Goal: Contribute content: Contribute content

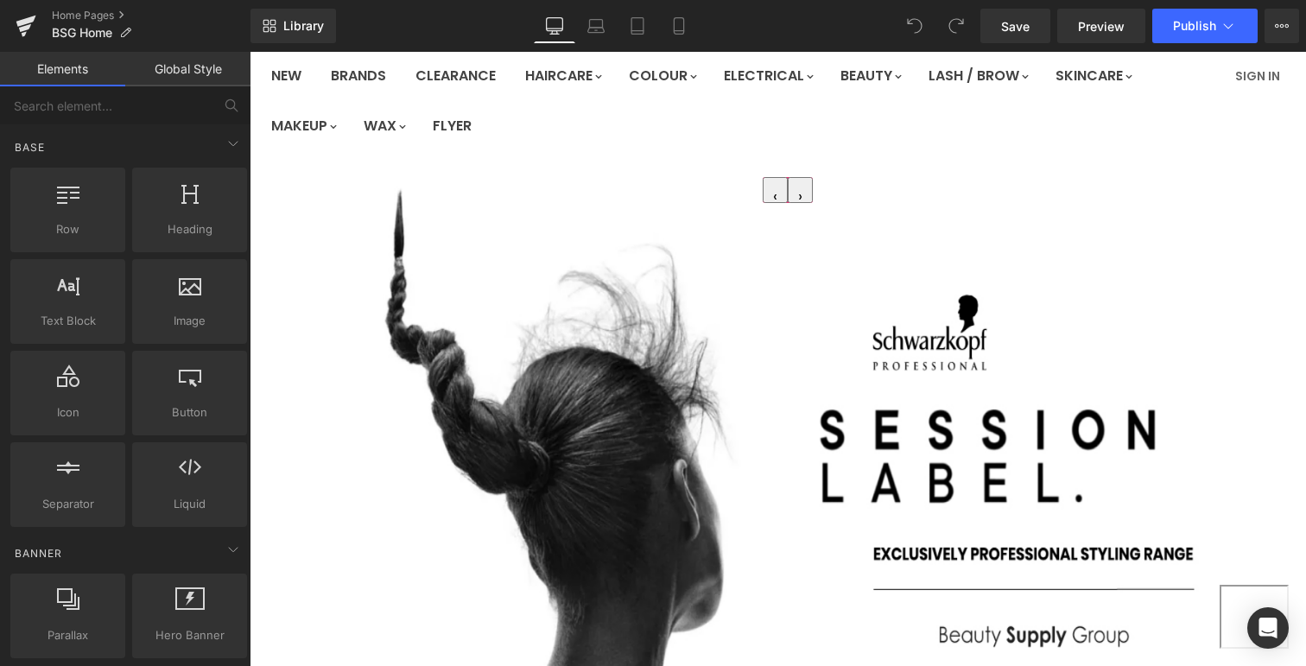
scroll to position [166, 0]
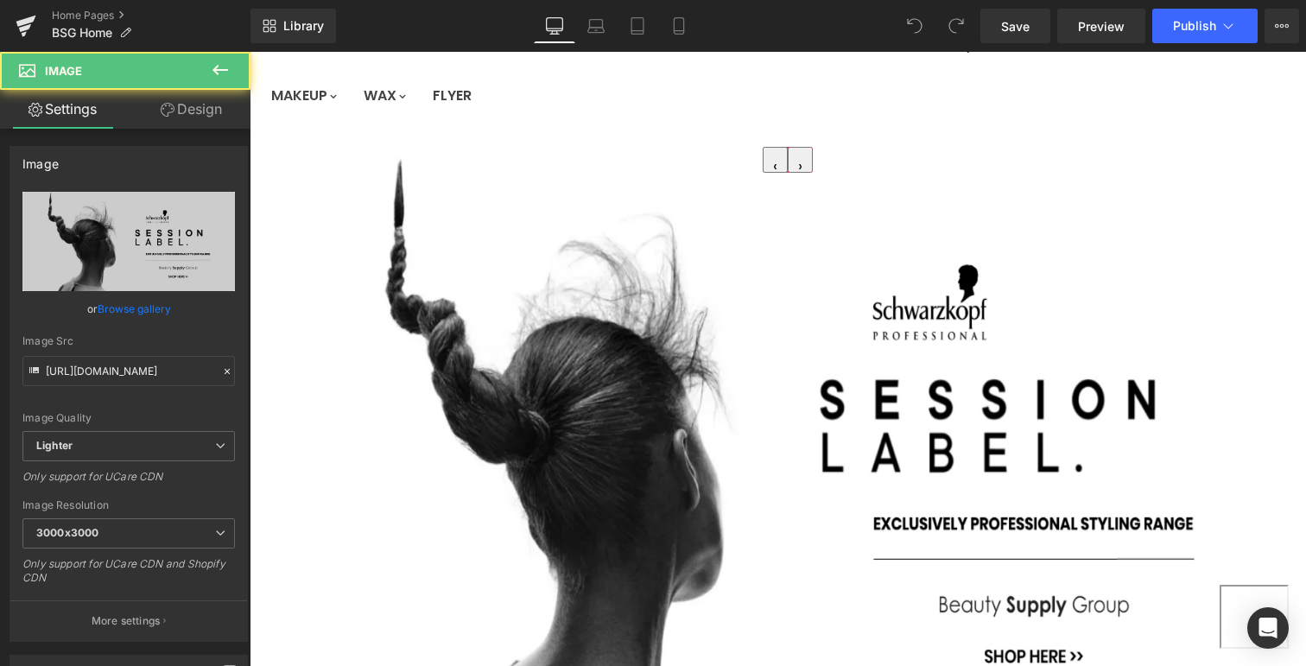
click at [250, 52] on div "Main content" at bounding box center [250, 52] width 0 height 0
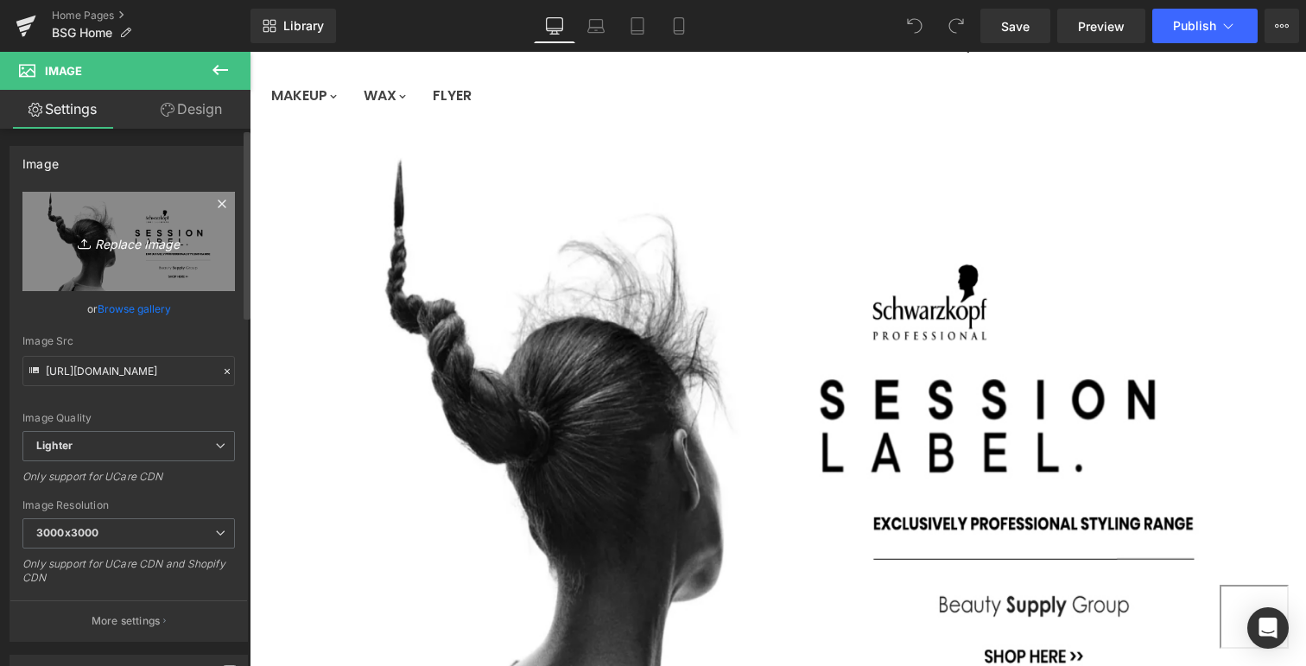
click at [142, 238] on icon "Replace Image" at bounding box center [129, 242] width 138 height 22
type input "C:\fakepath\BSG-WAHLNEW.jpg"
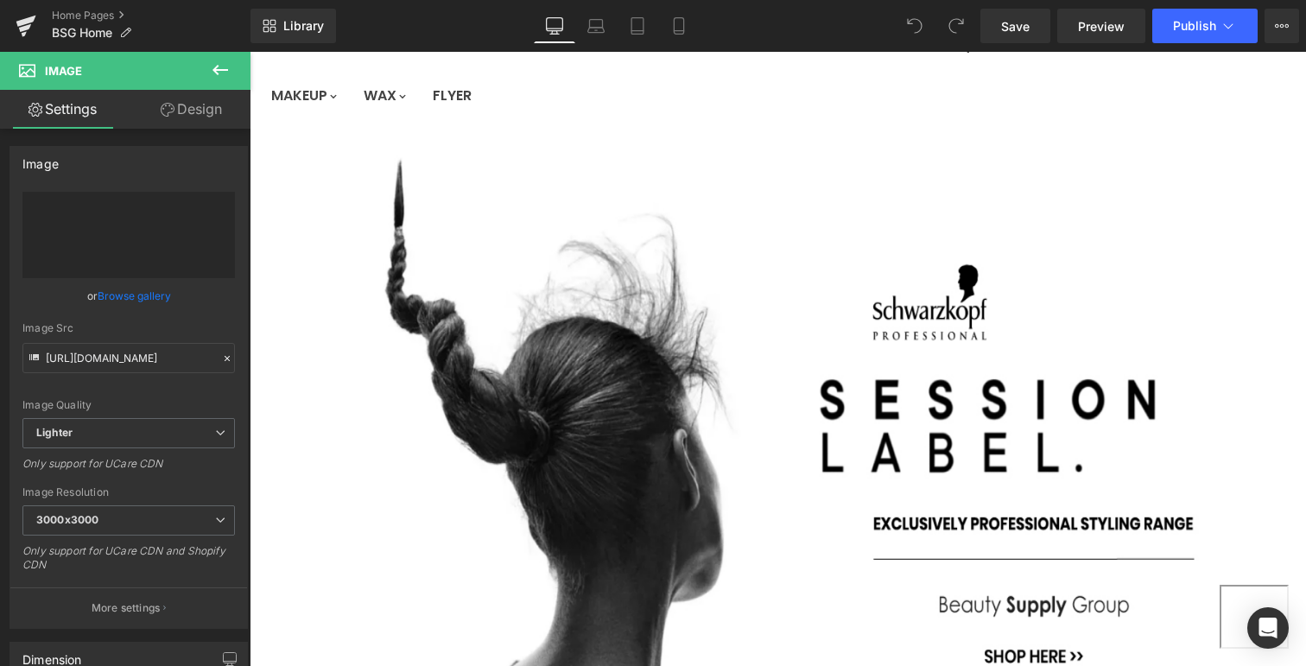
type input "[URL][DOMAIN_NAME]"
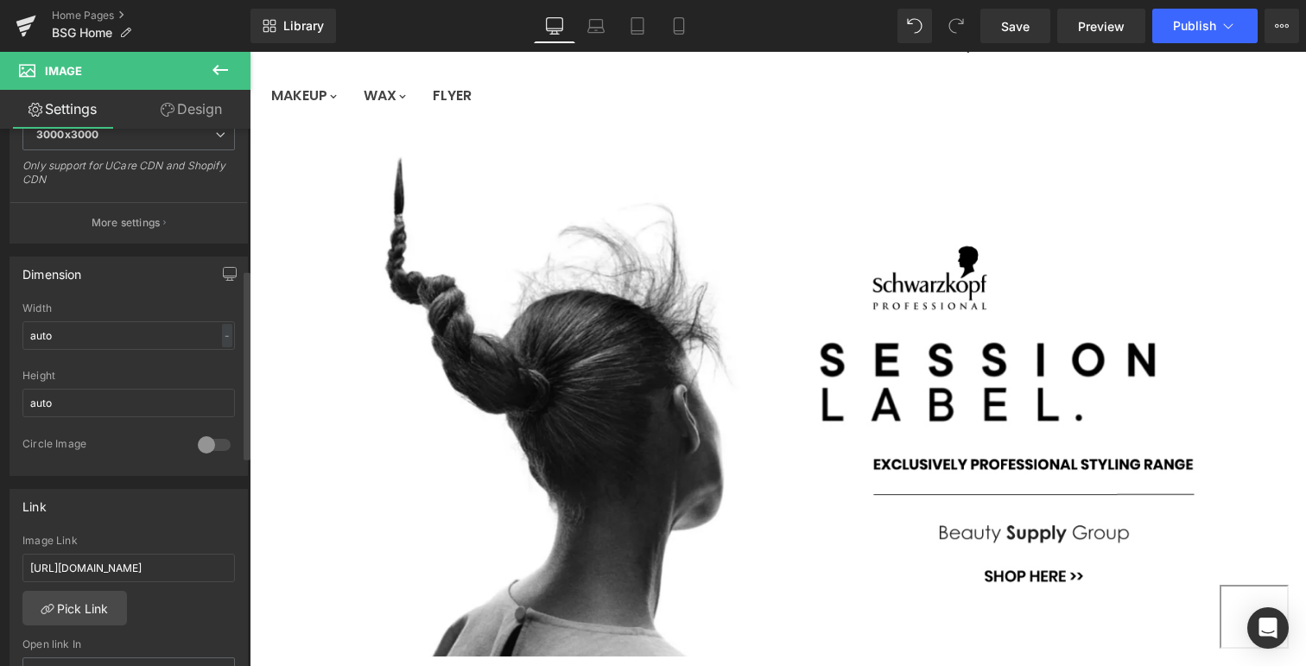
scroll to position [399, 0]
click at [170, 564] on input "[URL][DOMAIN_NAME]" at bounding box center [128, 567] width 212 height 28
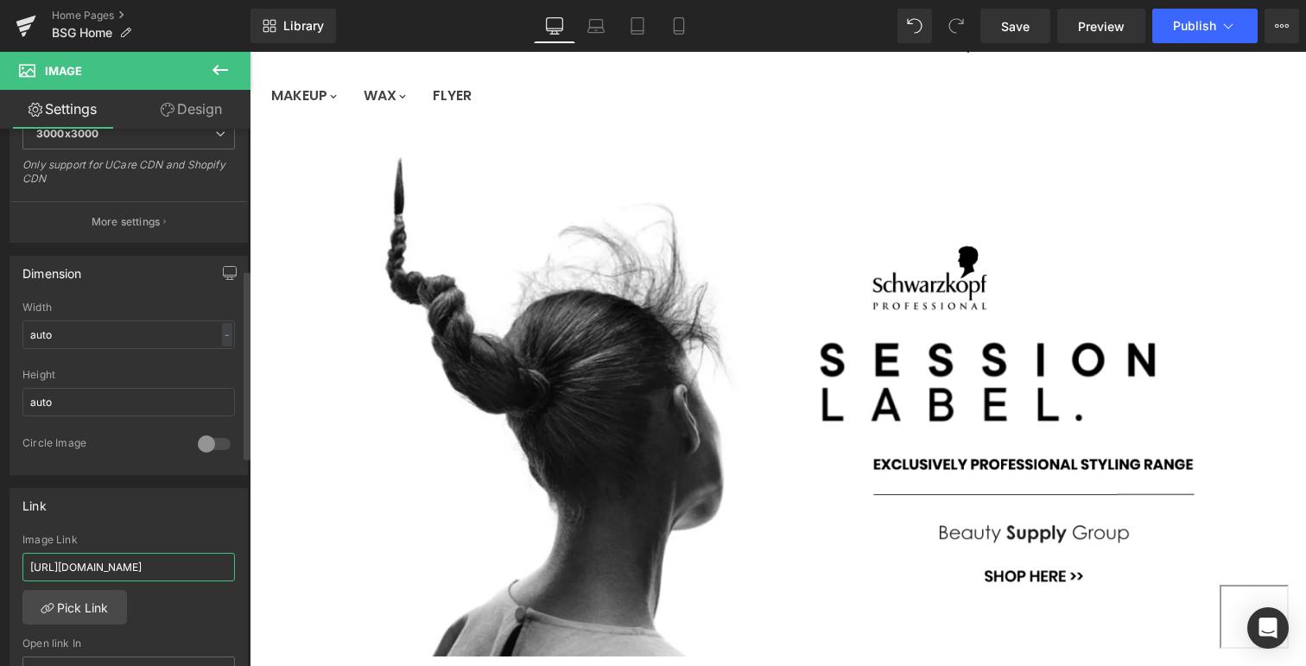
paste input "[PERSON_NAME]"
type input "[URL][DOMAIN_NAME][PERSON_NAME]"
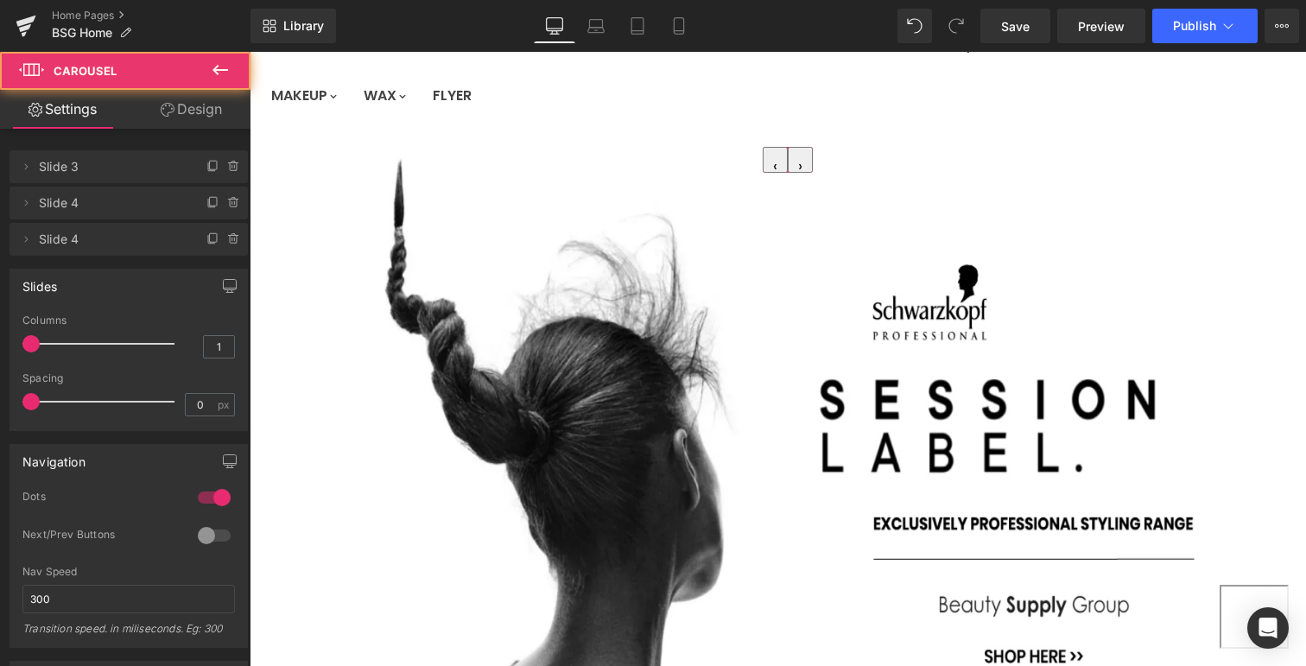
click at [250, 52] on div "Main content" at bounding box center [250, 52] width 0 height 0
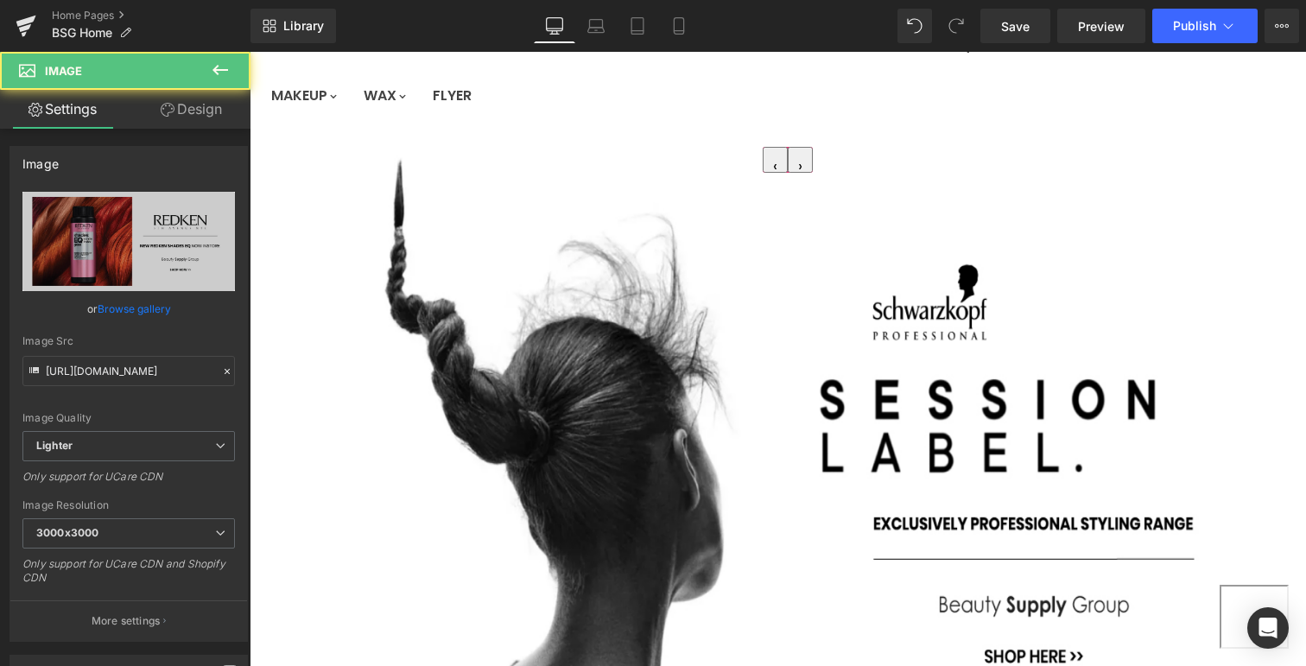
click \ "Main content"
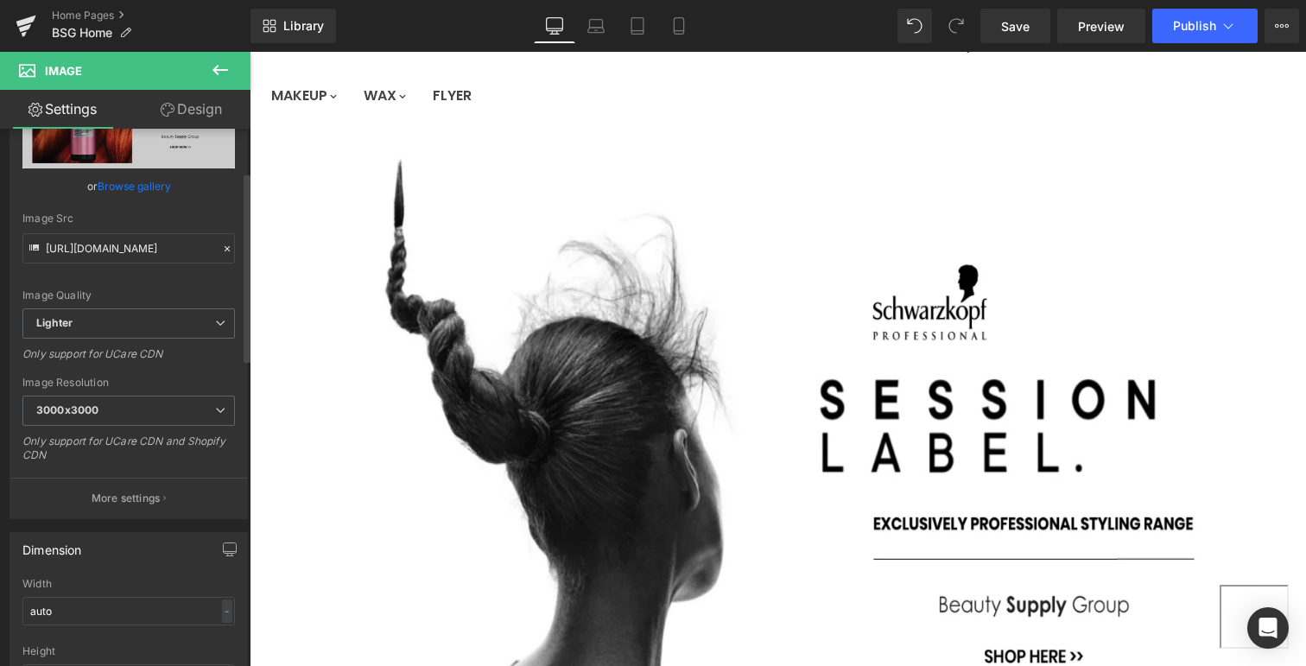
scroll to position [122, 0]
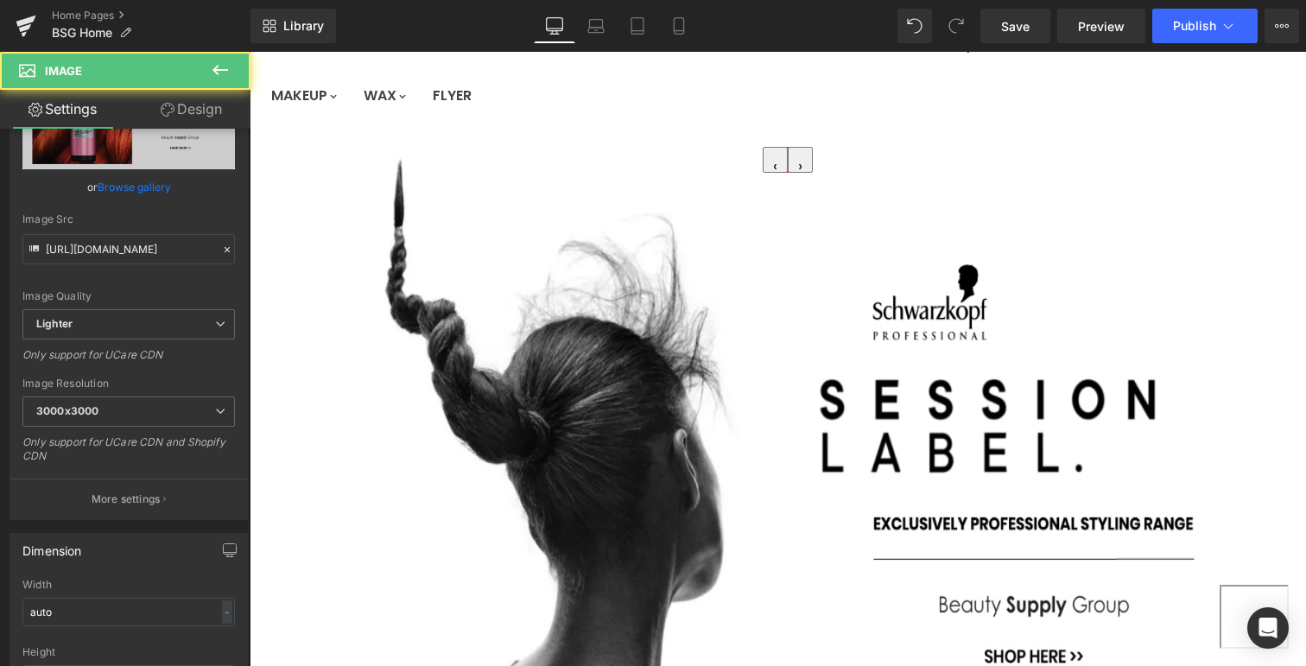
click \ "Main content"
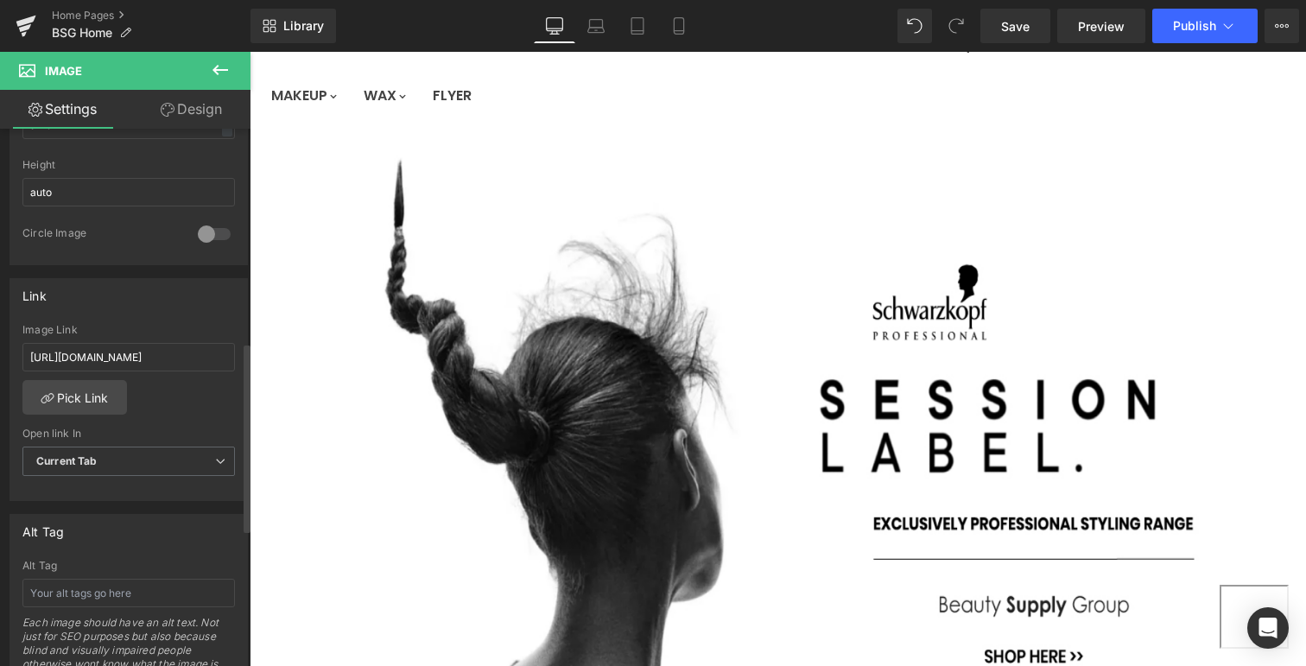
scroll to position [602, 0]
click at [133, 362] on input "[URL][DOMAIN_NAME]" at bounding box center [128, 364] width 212 height 28
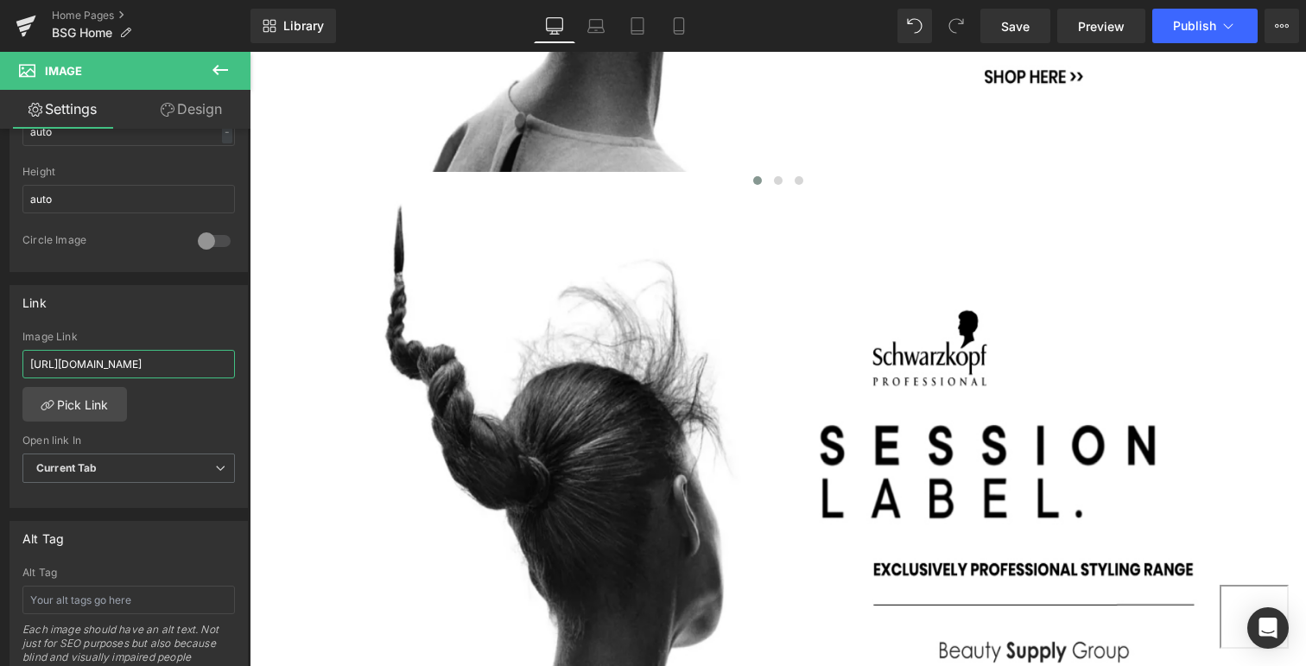
scroll to position [759, 0]
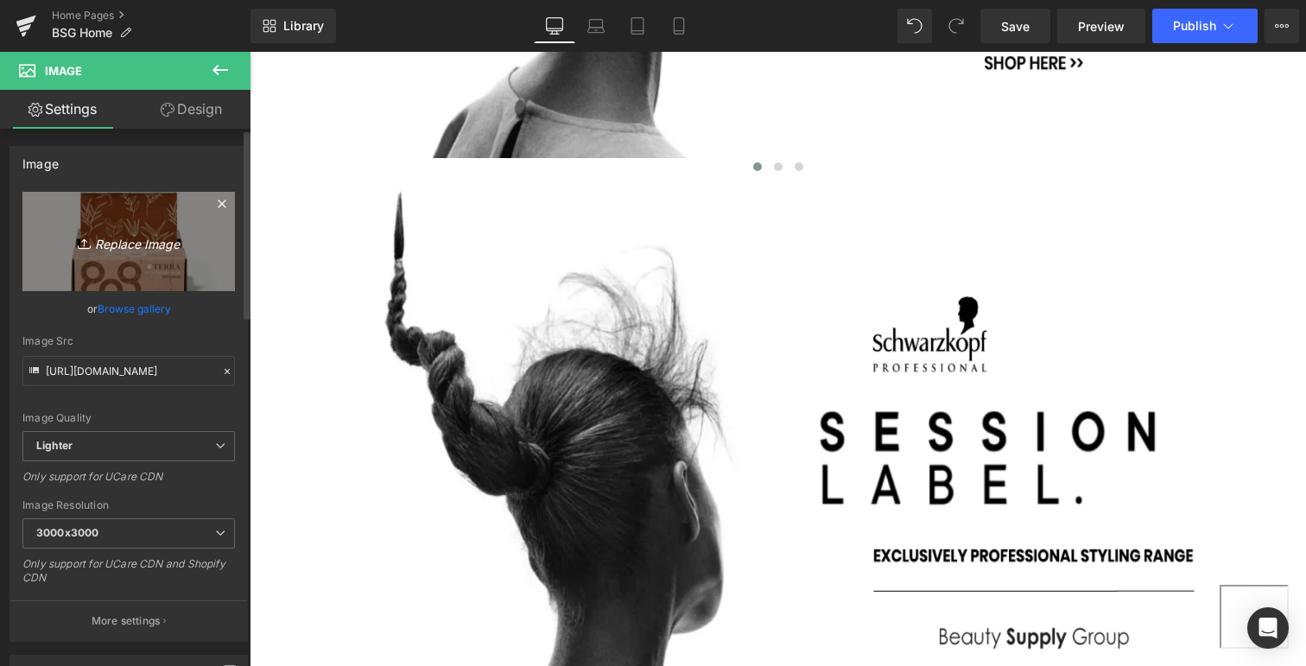
click at [119, 242] on icon "Replace Image" at bounding box center [129, 242] width 138 height 22
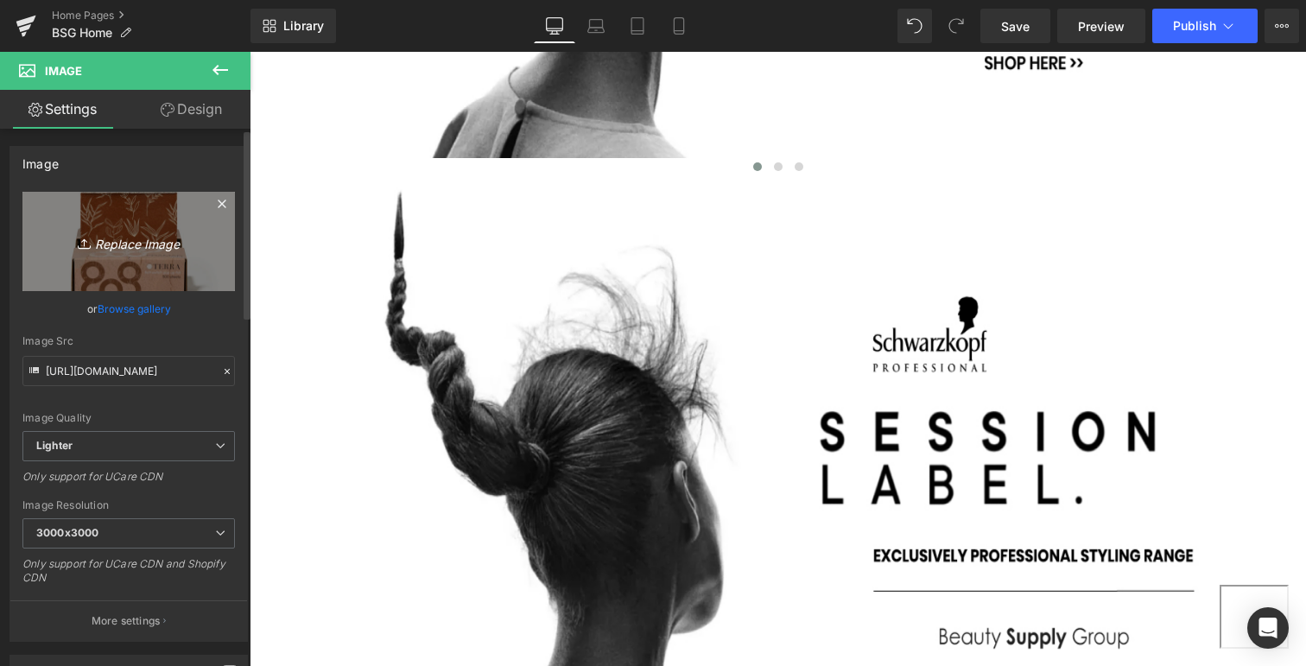
click at [150, 243] on icon "Replace Image" at bounding box center [129, 242] width 138 height 22
type input "C:\fakepath\redk.jpg"
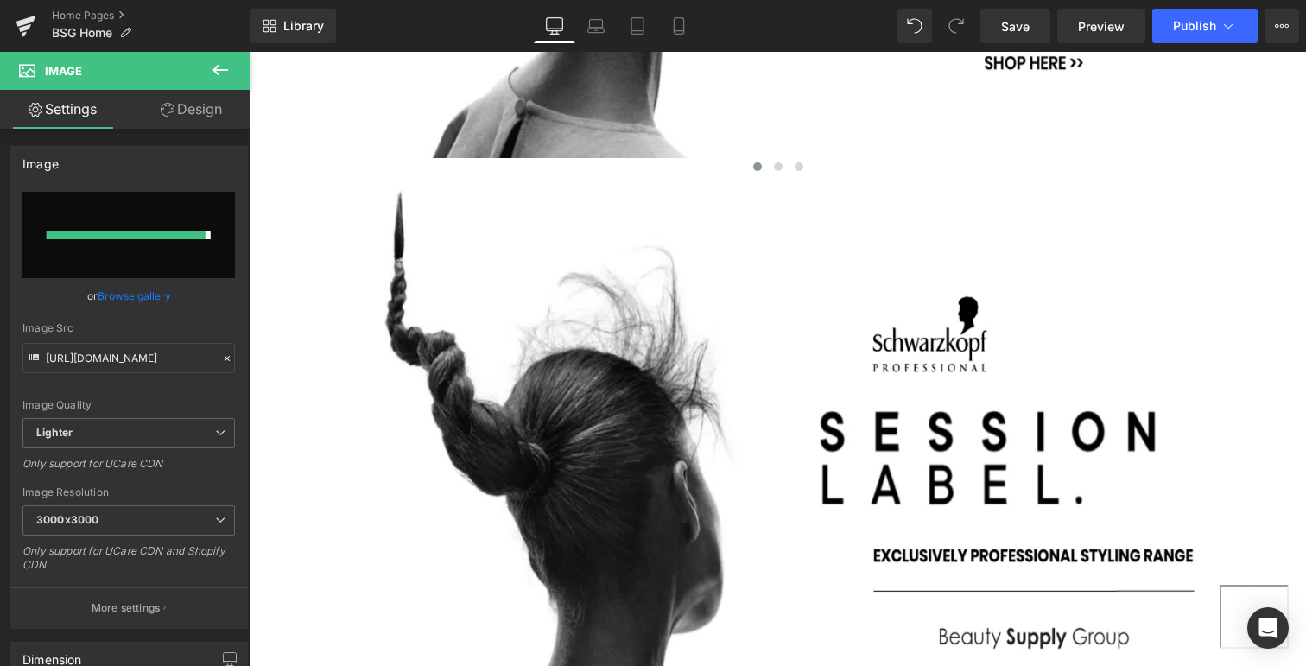
type input "[URL][DOMAIN_NAME]"
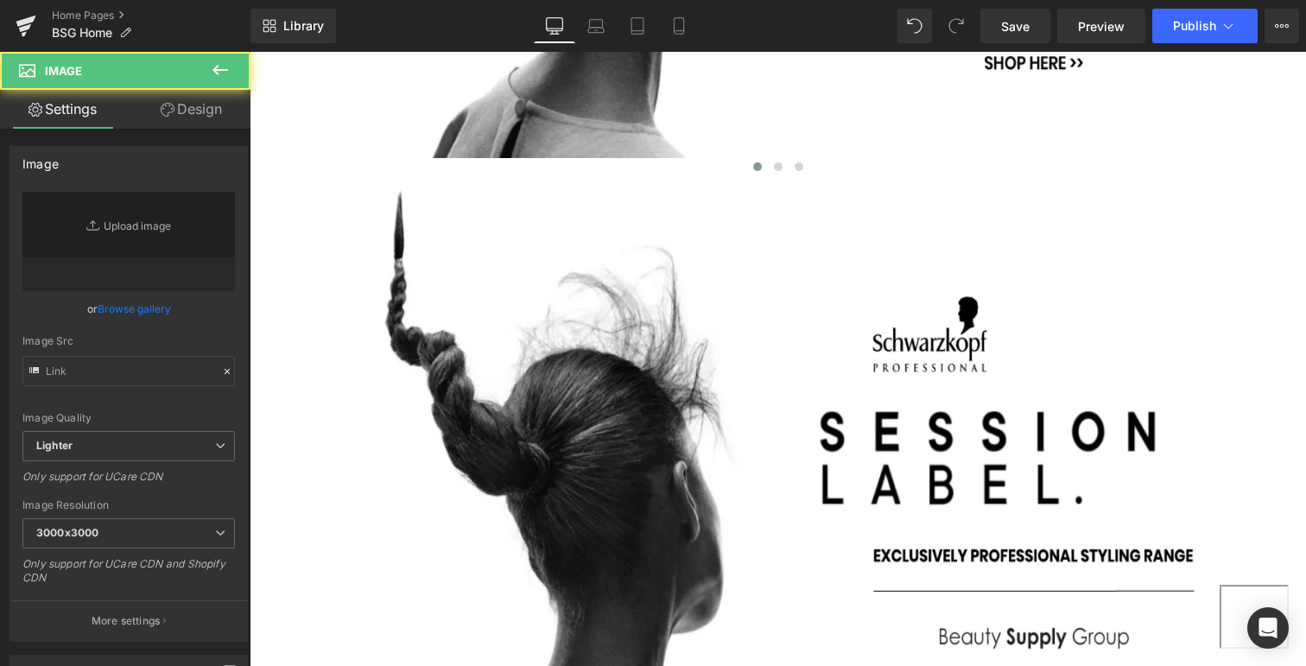
type input "[URL][DOMAIN_NAME][PERSON_NAME]"
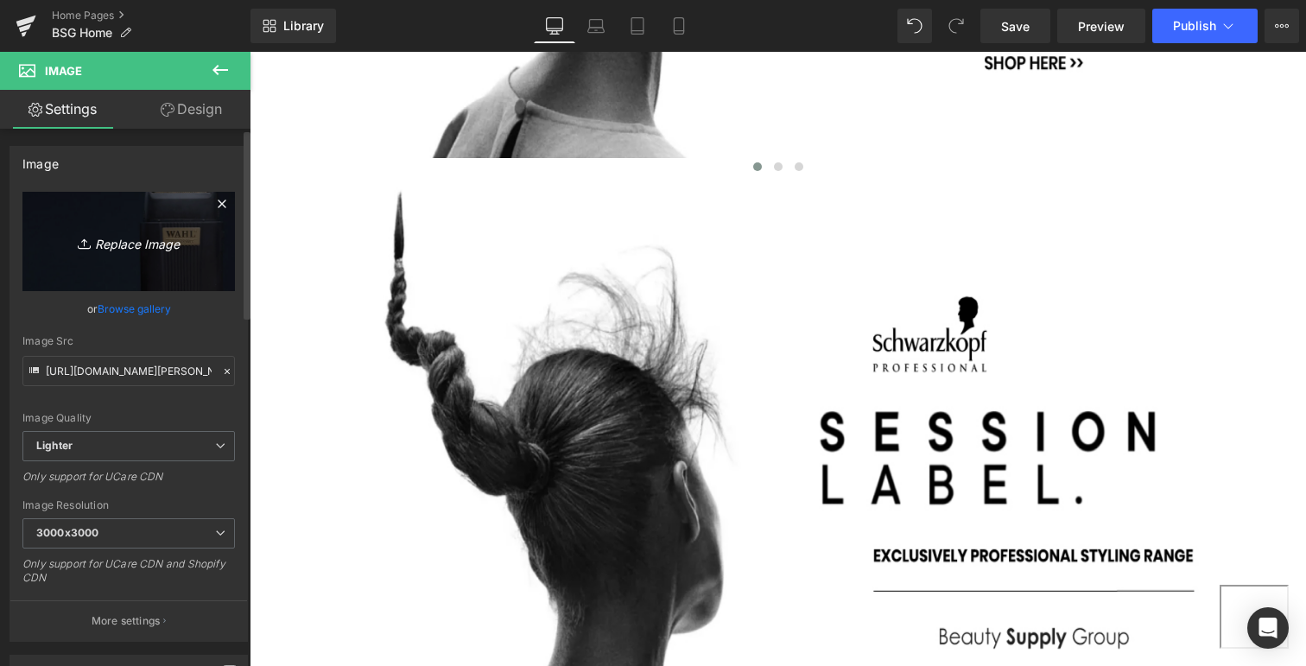
click at [120, 245] on icon "Replace Image" at bounding box center [129, 242] width 138 height 22
type input "C:\fakepath\BarberSG-TILE808.jpg"
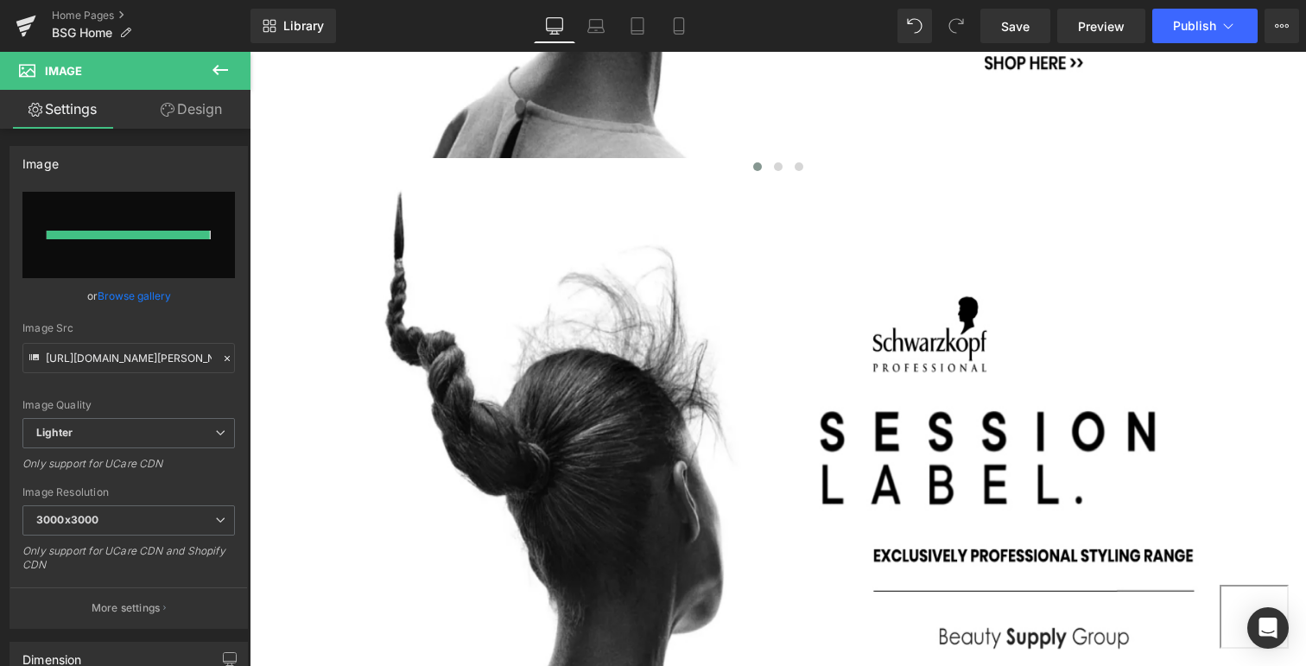
type input "[URL][DOMAIN_NAME]"
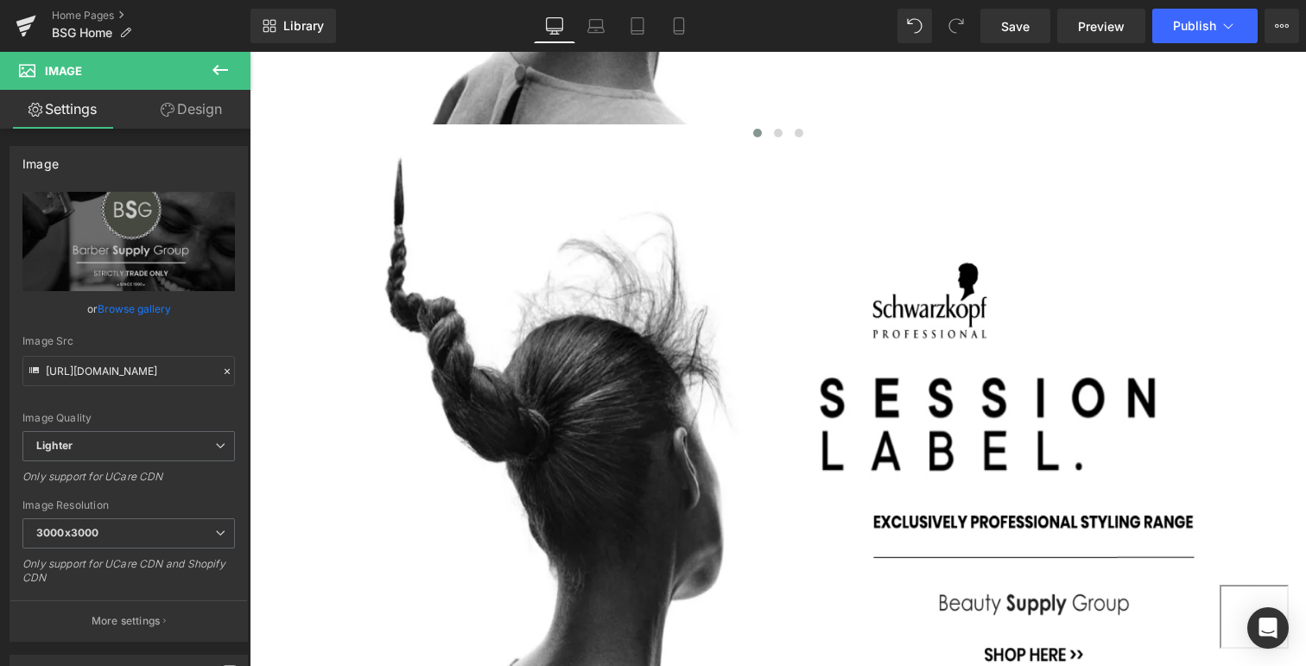
scroll to position [792, 0]
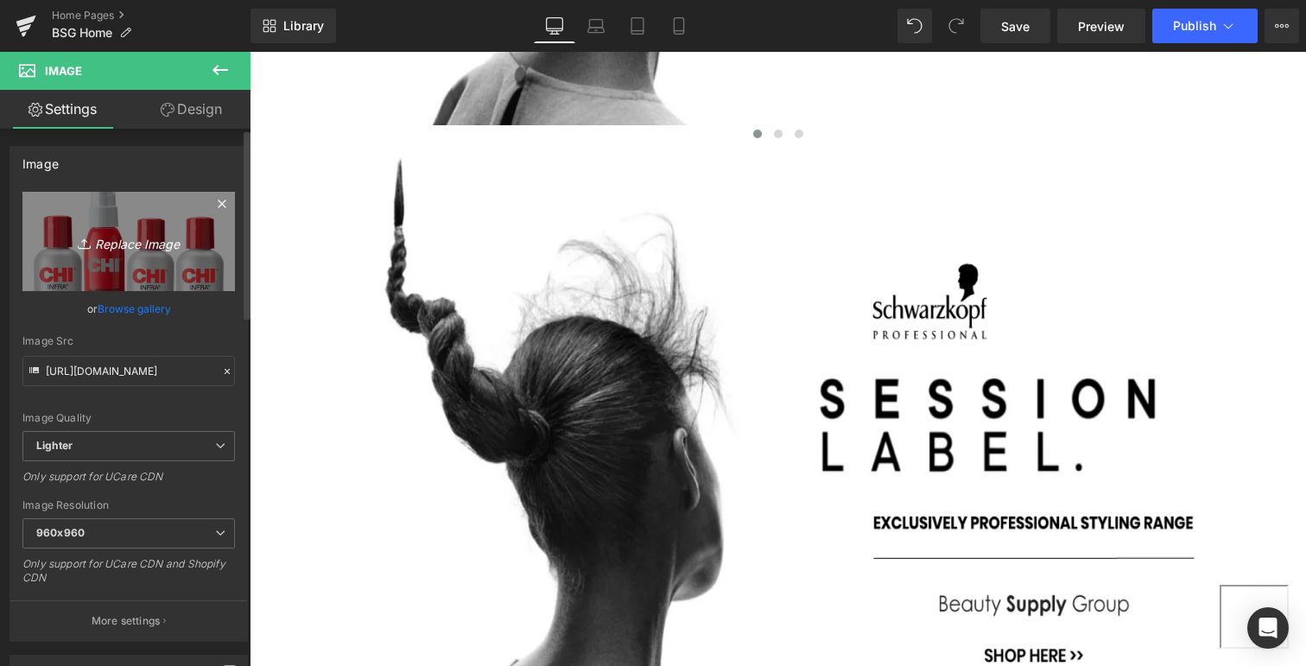
click at [132, 243] on icon "Replace Image" at bounding box center [129, 242] width 138 height 22
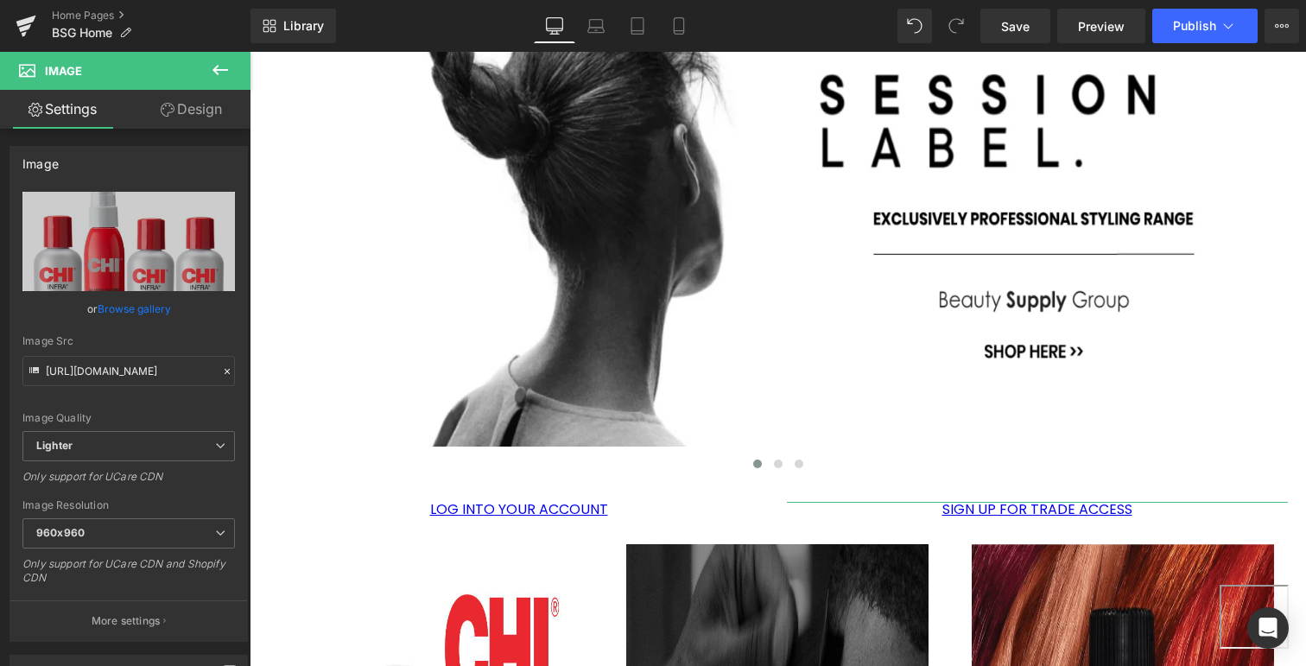
scroll to position [1097, 0]
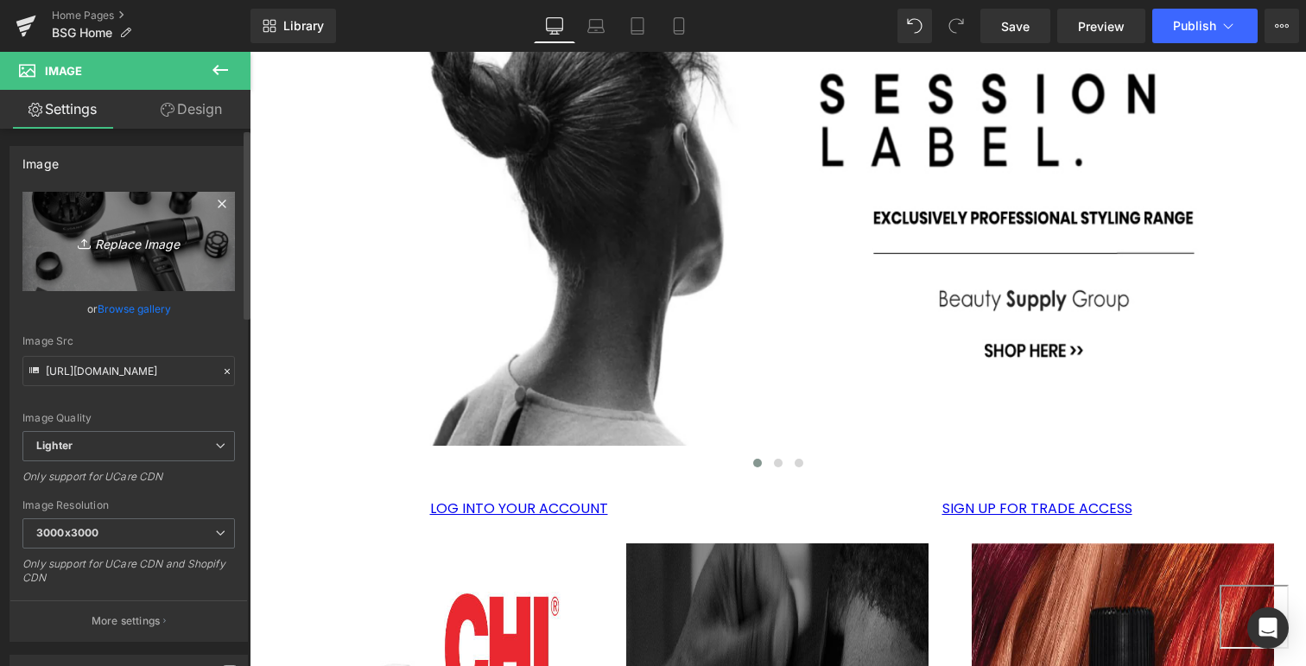
click at [124, 244] on icon "Replace Image" at bounding box center [129, 242] width 138 height 22
type input "C:\fakepath\[PERSON_NAME].jpg"
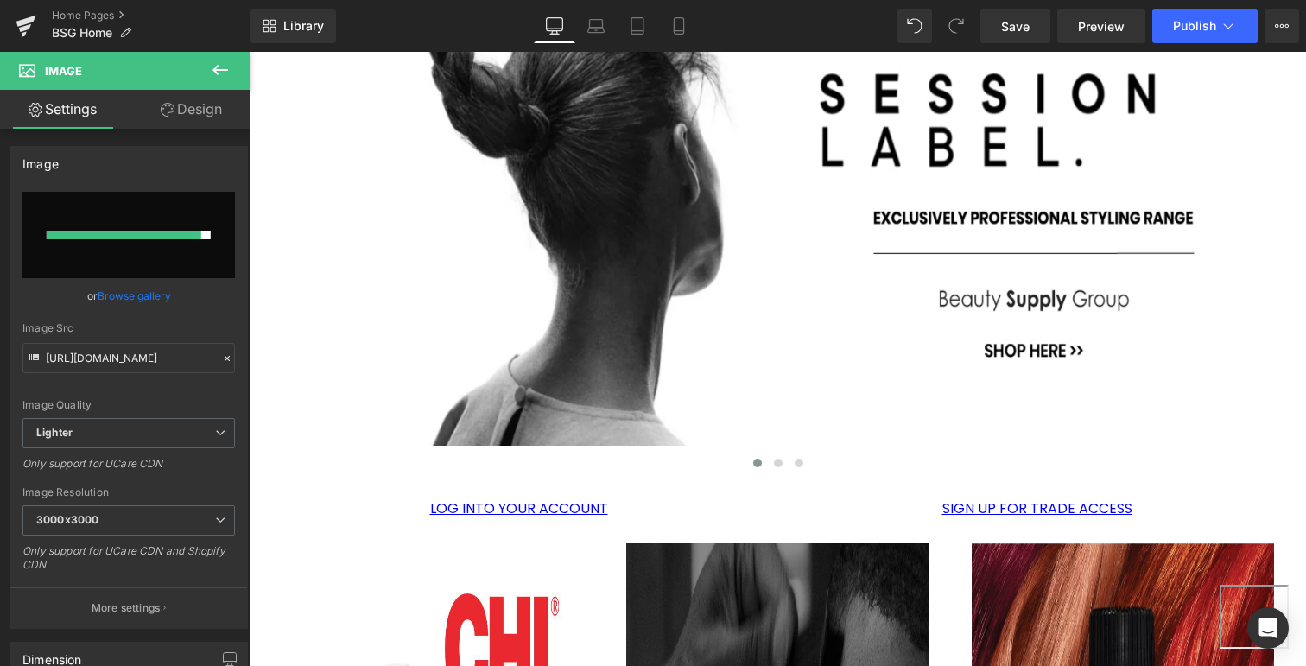
type input "[URL][DOMAIN_NAME][PERSON_NAME]"
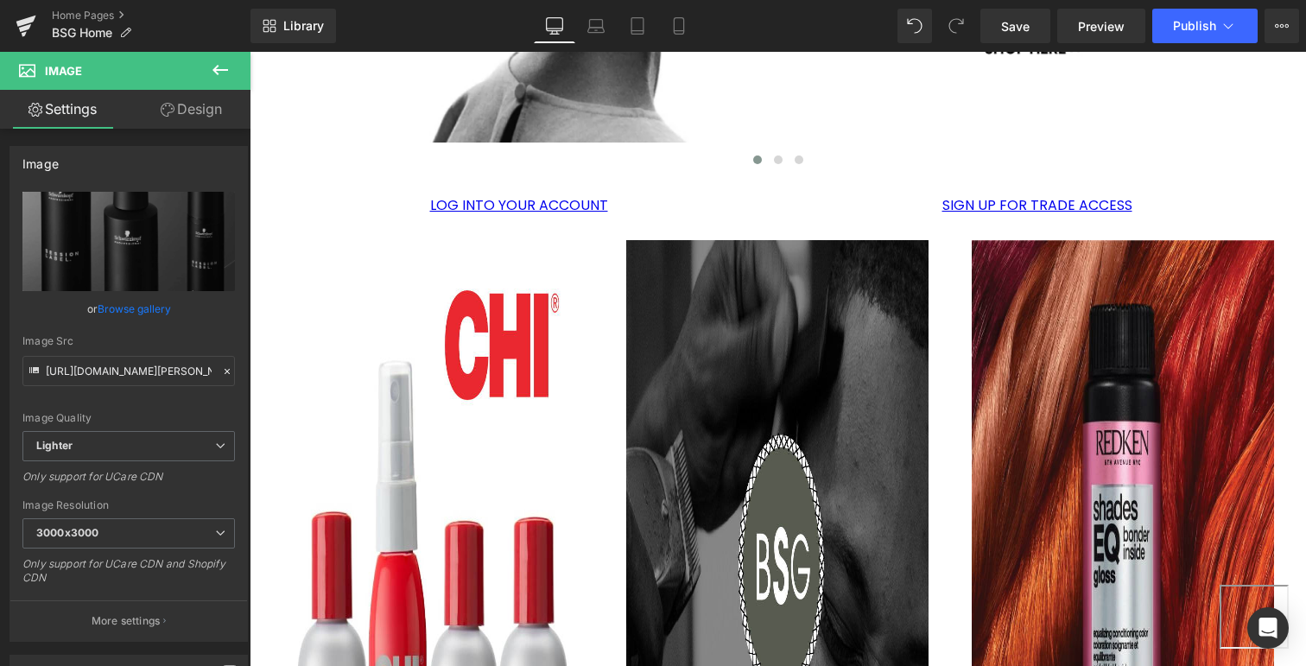
scroll to position [1401, 0]
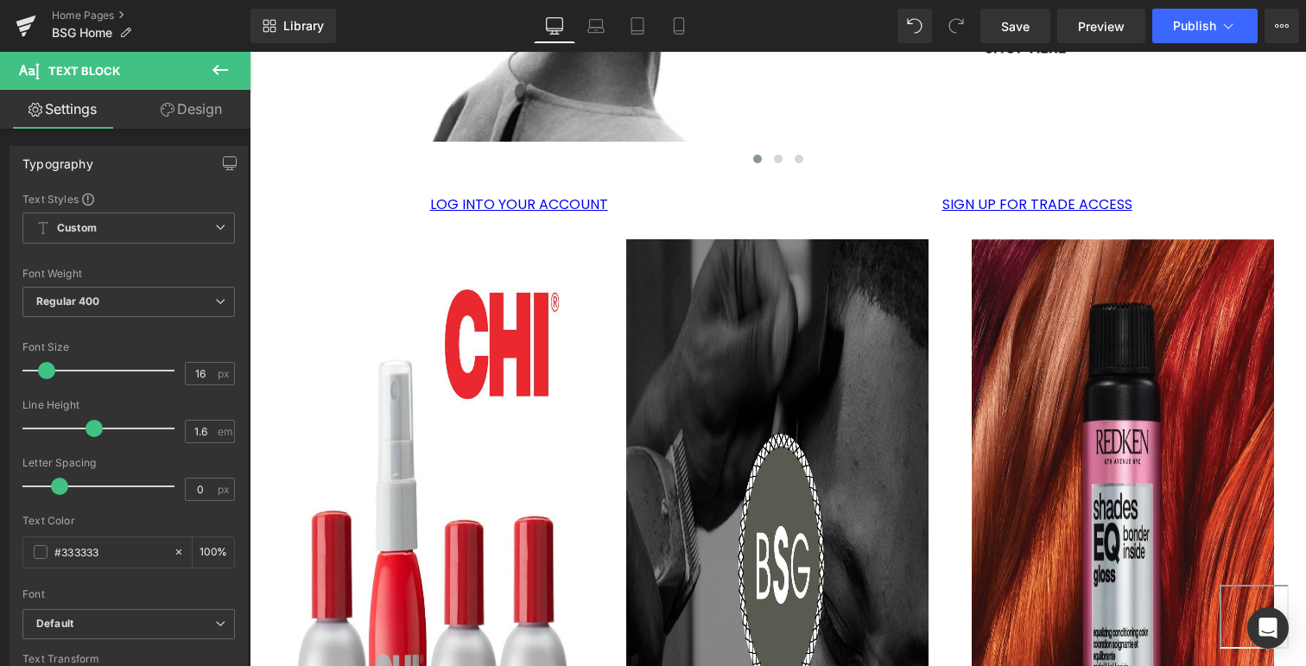
drag, startPoint x: 308, startPoint y: 428, endPoint x: 508, endPoint y: 422, distance: 199.6
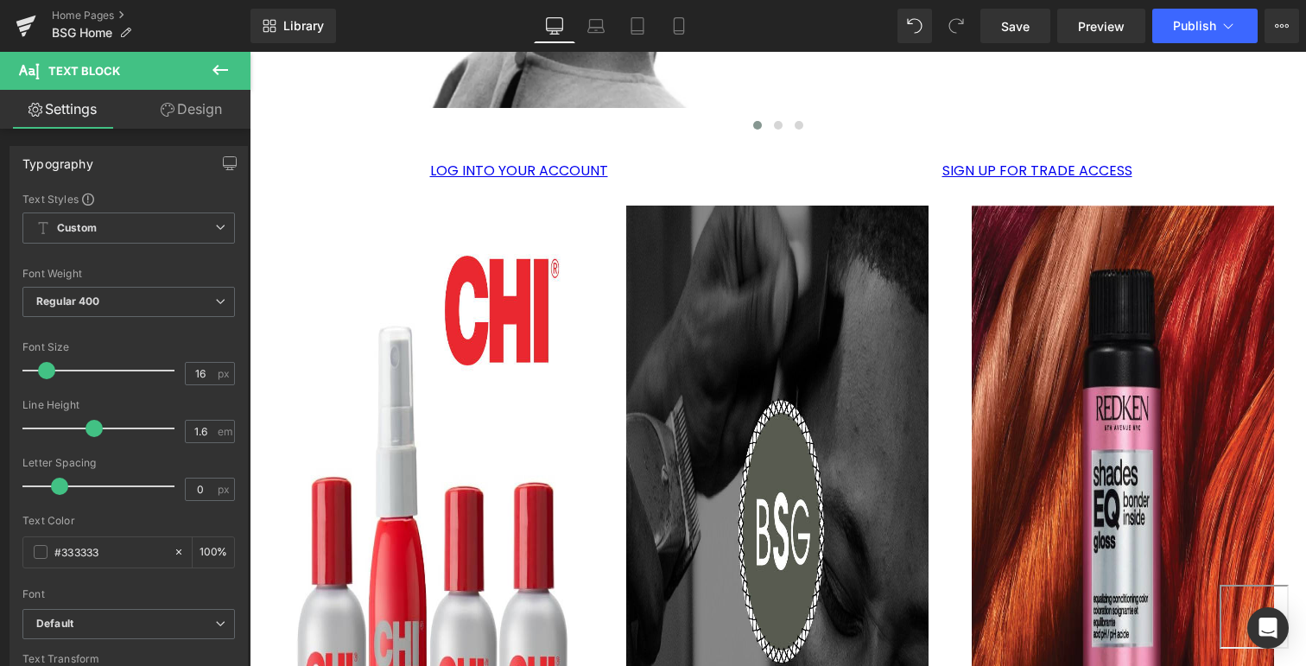
scroll to position [1420, 0]
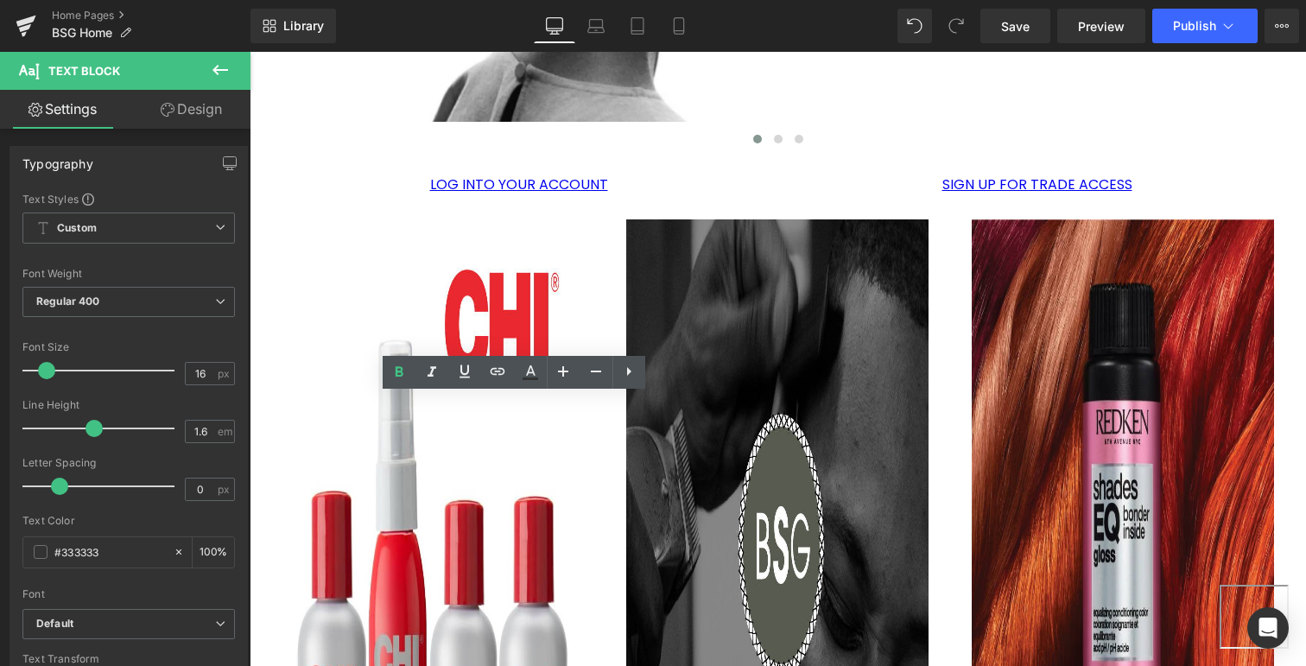
drag, startPoint x: 307, startPoint y: 408, endPoint x: 503, endPoint y: 406, distance: 195.2
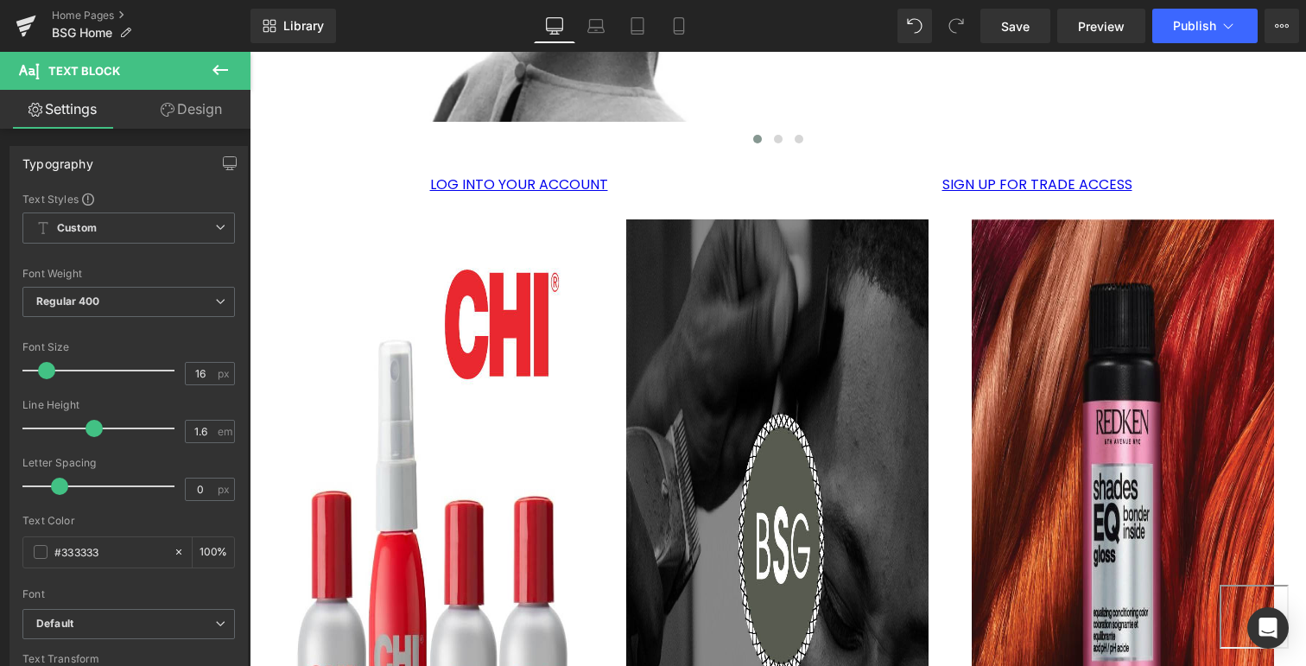
drag, startPoint x: 447, startPoint y: 404, endPoint x: 680, endPoint y: 408, distance: 233.2
drag, startPoint x: 663, startPoint y: 408, endPoint x: 696, endPoint y: 411, distance: 33.0
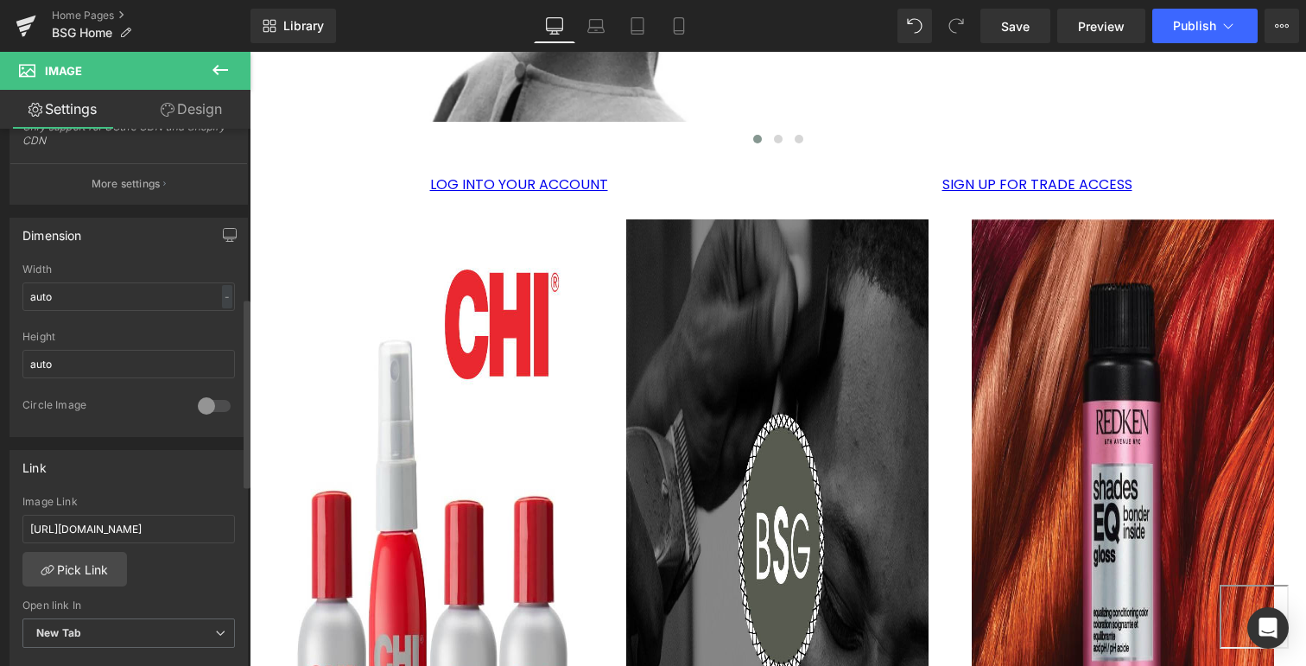
scroll to position [540, 0]
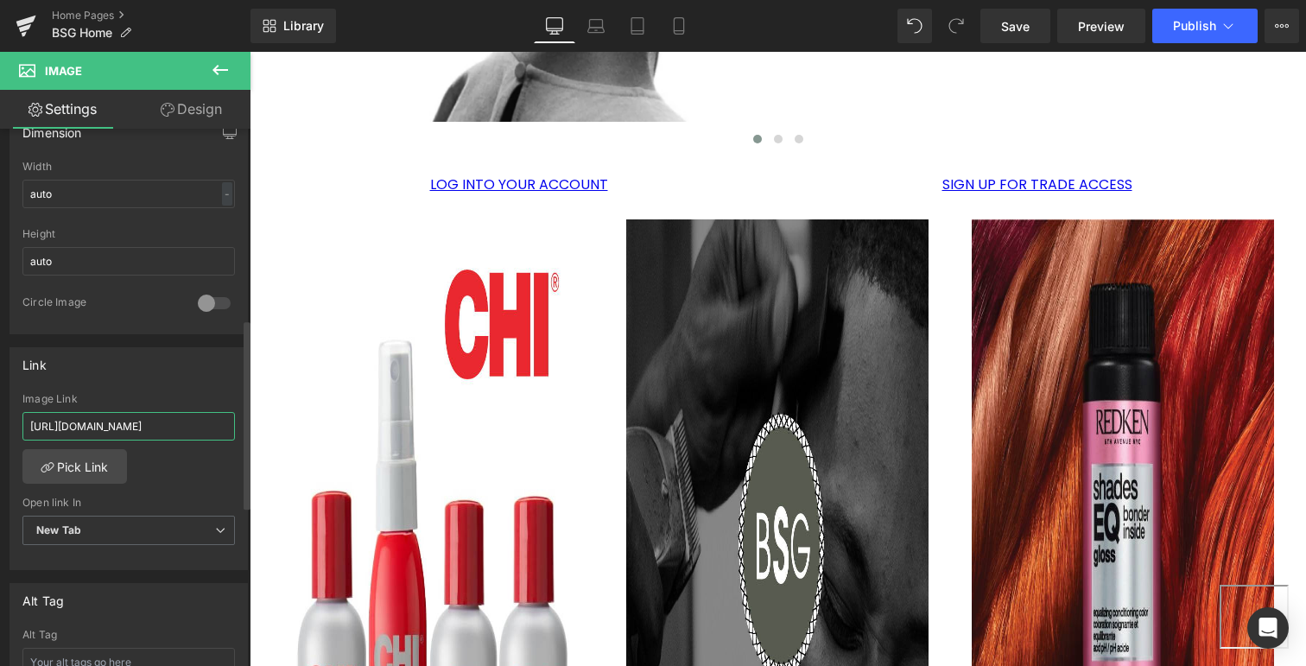
click at [127, 418] on input "[URL][DOMAIN_NAME]" at bounding box center [128, 426] width 212 height 28
paste input "schwarzkopf-bonacure?sort=created-descending"
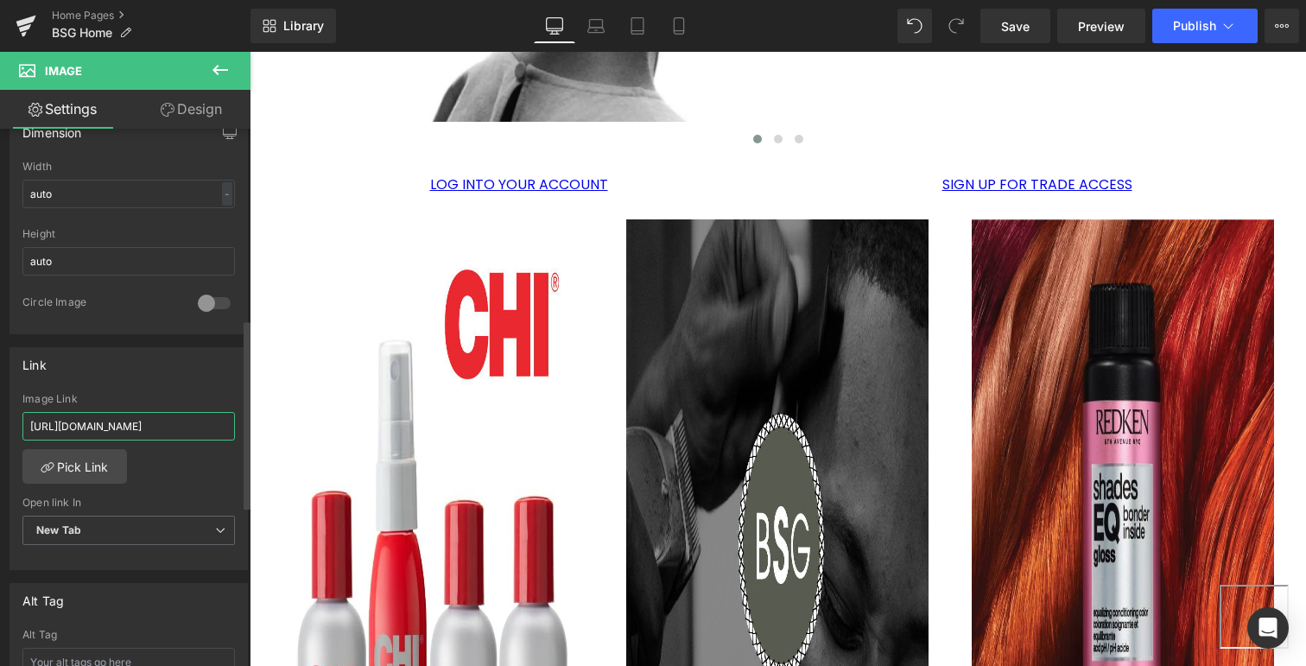
type input "[URL][DOMAIN_NAME]"
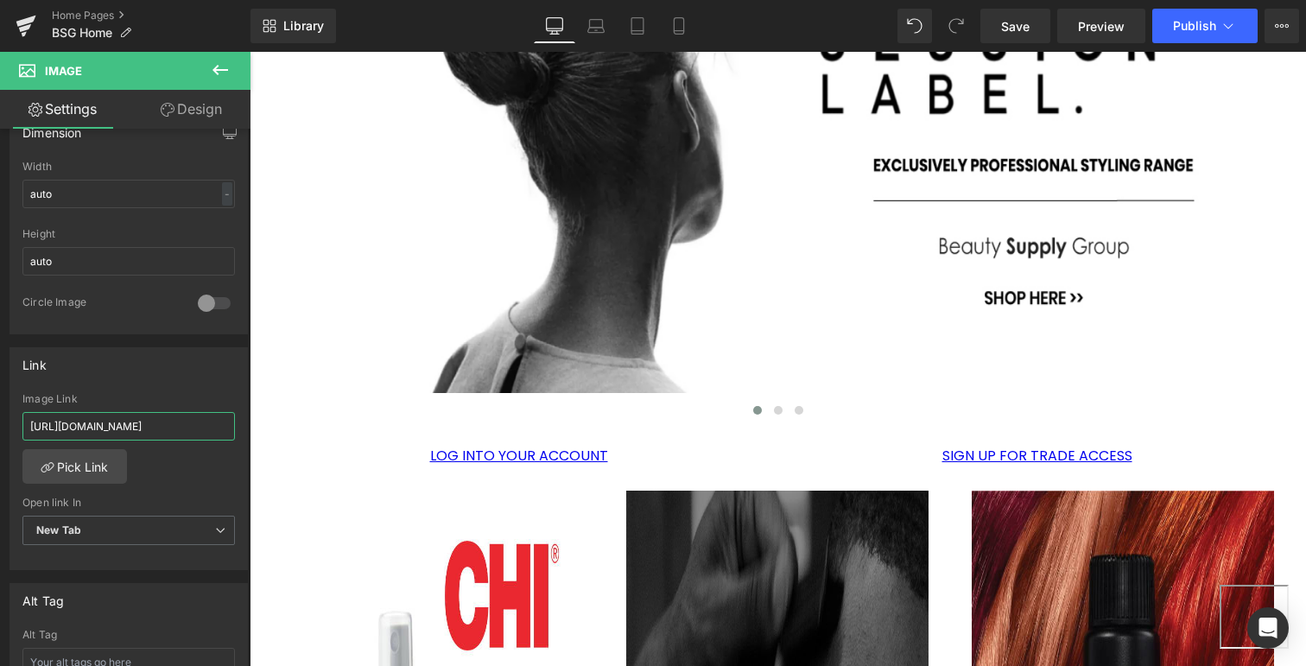
scroll to position [1148, 0]
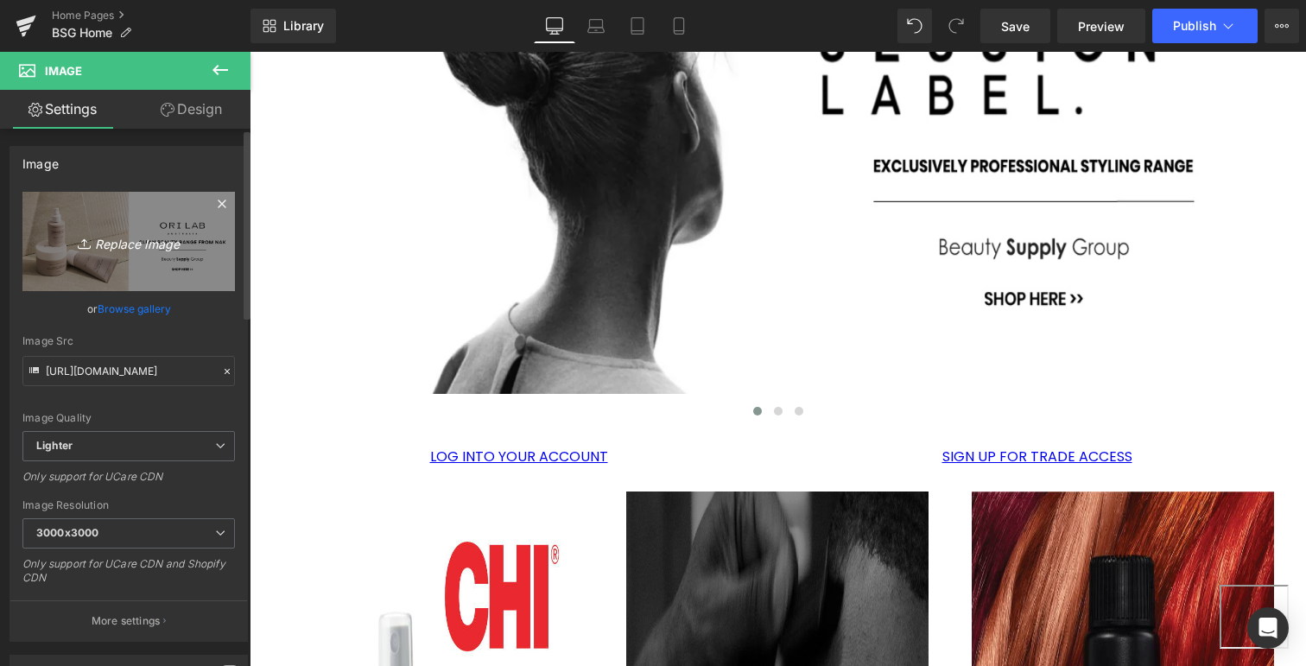
click at [119, 244] on icon "Replace Image" at bounding box center [129, 242] width 138 height 22
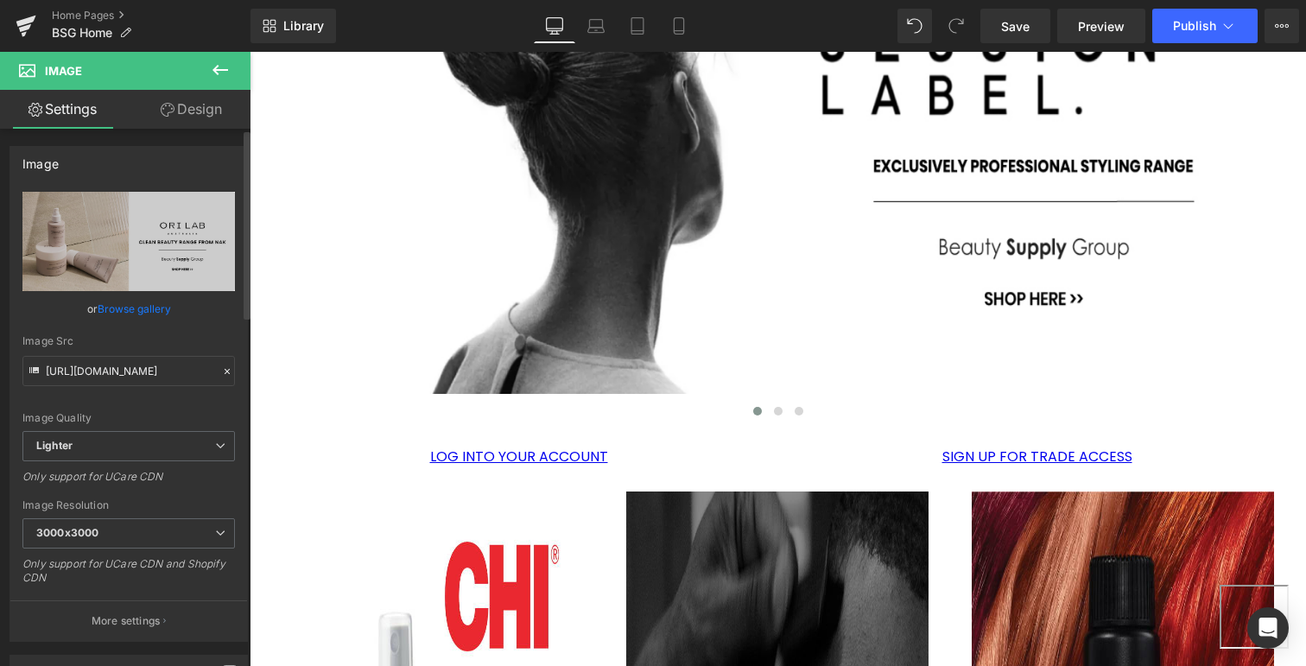
click at [148, 306] on link "Browse gallery" at bounding box center [134, 309] width 73 height 30
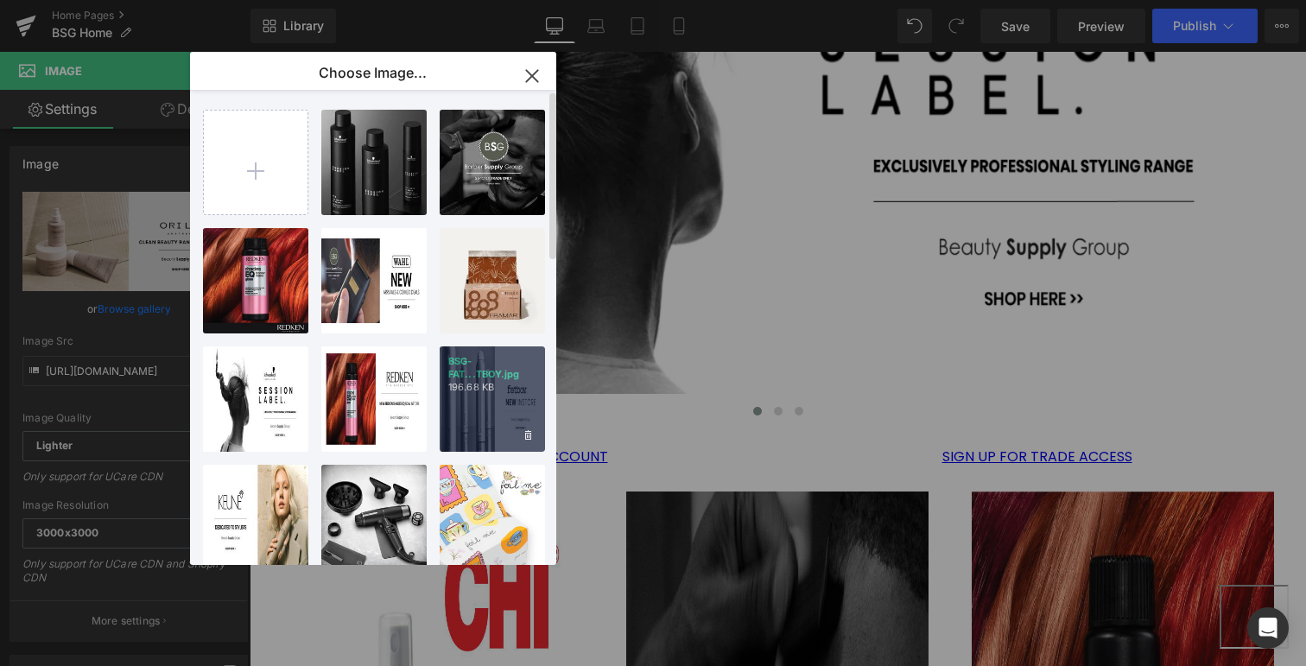
click at [465, 409] on div "BSG-FAT...TBOY.jpg 196.68 KB" at bounding box center [492, 398] width 105 height 105
type input "[URL][DOMAIN_NAME]"
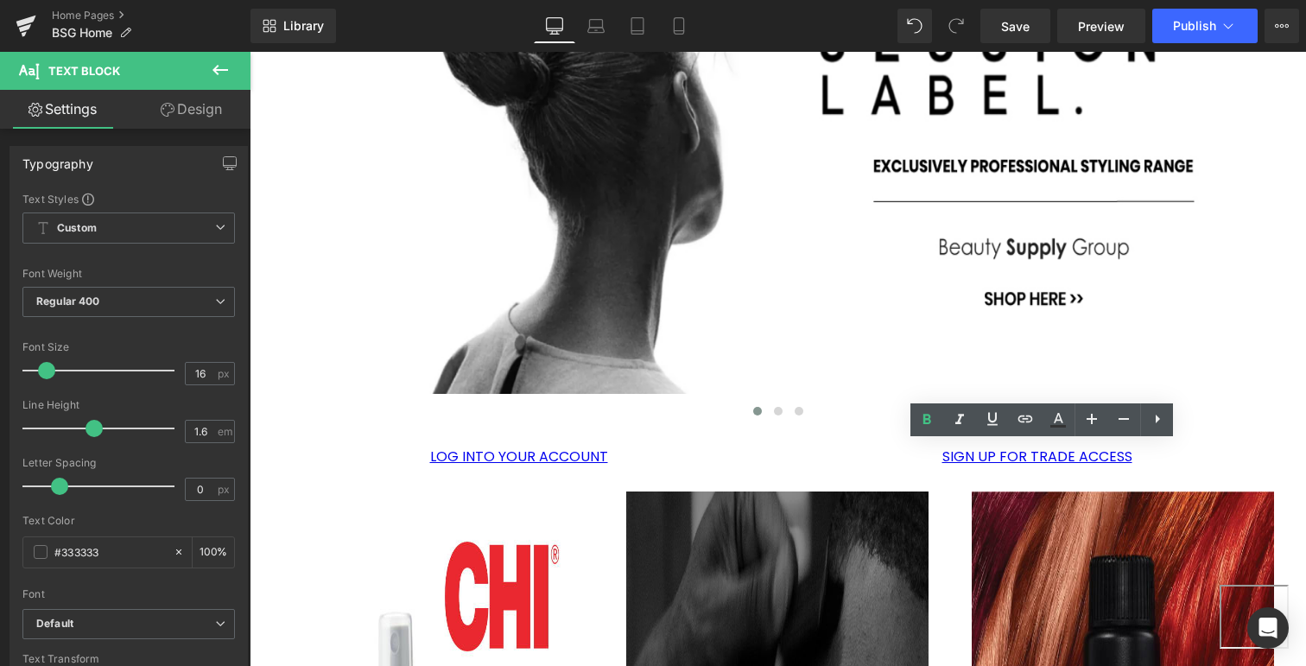
drag, startPoint x: 851, startPoint y: 454, endPoint x: 902, endPoint y: 454, distance: 51.8
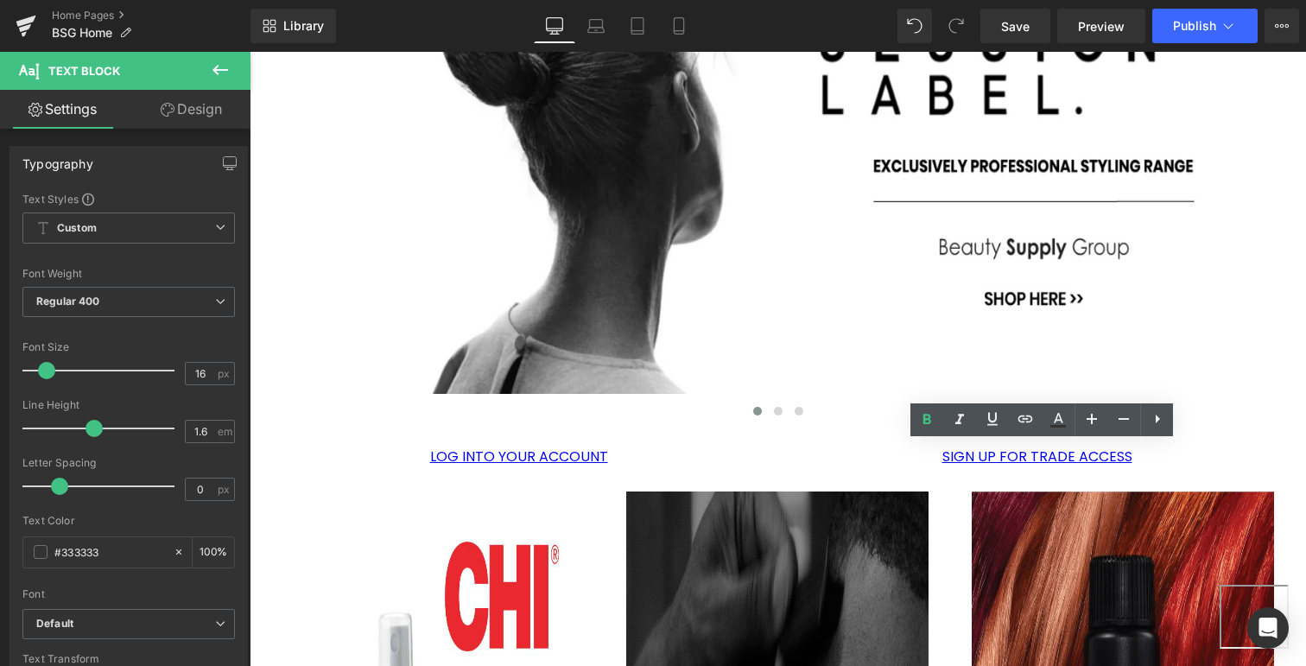
drag, startPoint x: 923, startPoint y: 454, endPoint x: 1134, endPoint y: 450, distance: 210.7
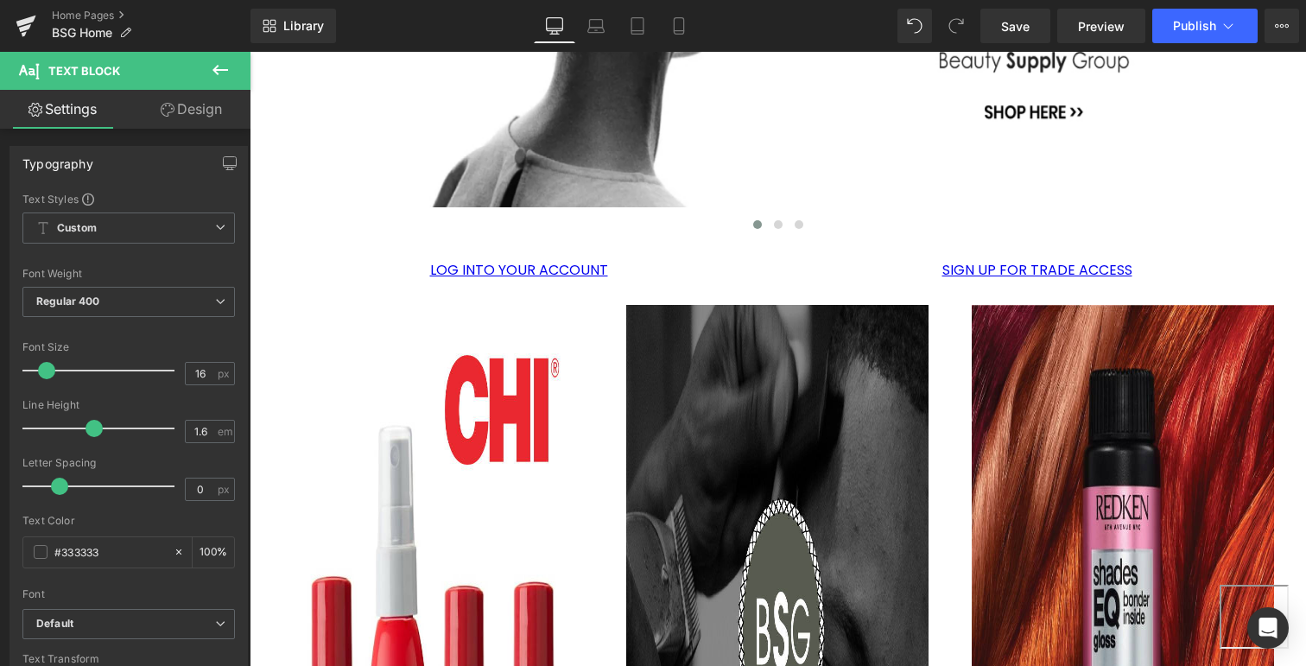
scroll to position [1336, 0]
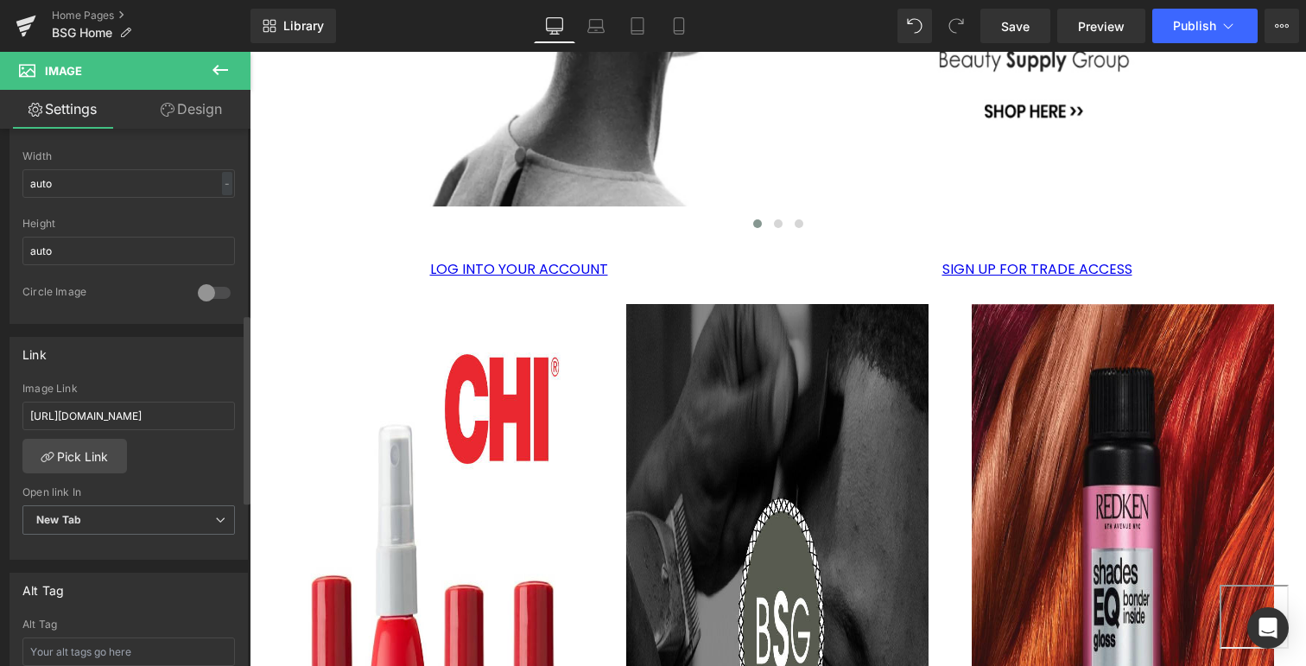
scroll to position [559, 0]
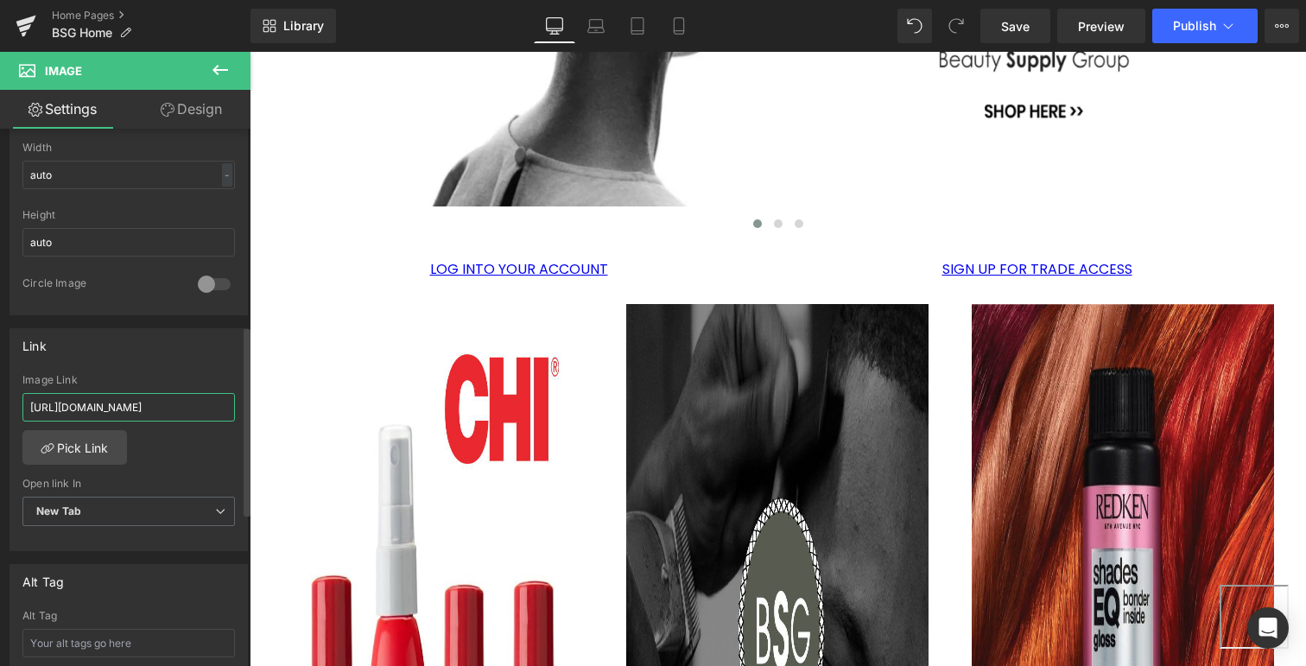
click at [115, 399] on input "[URL][DOMAIN_NAME]" at bounding box center [128, 407] width 212 height 28
type input "[URL][DOMAIN_NAME]"
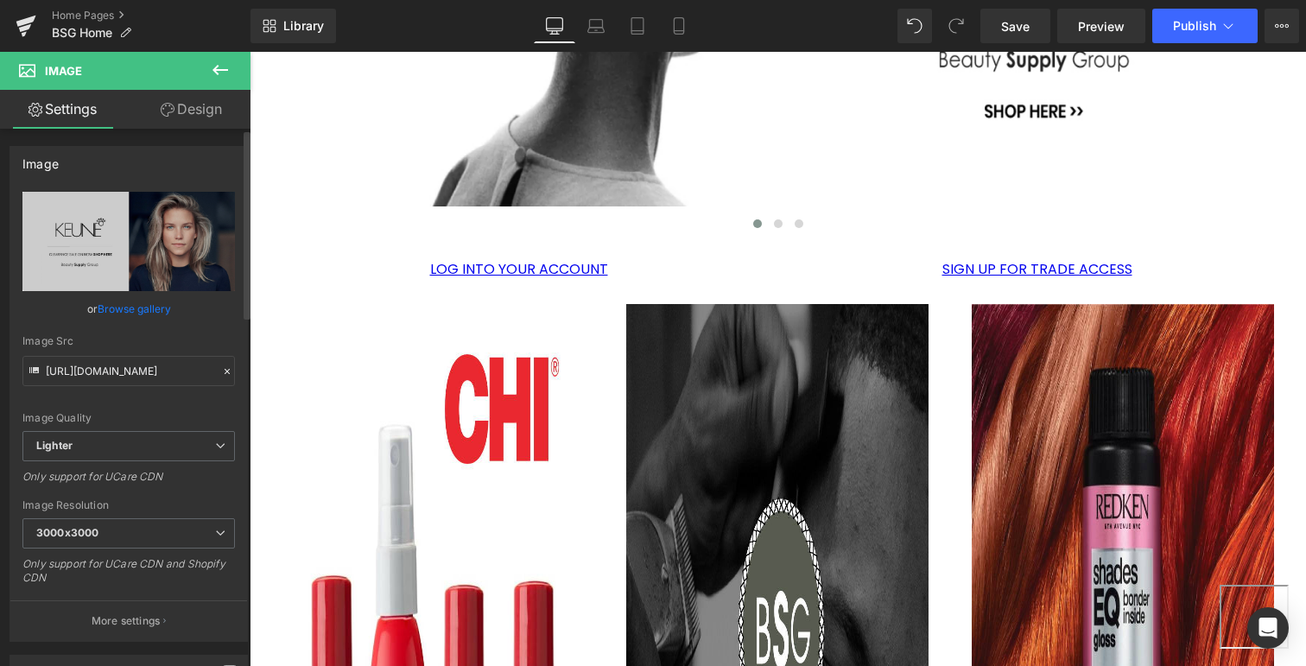
click at [111, 306] on link "Browse gallery" at bounding box center [134, 309] width 73 height 30
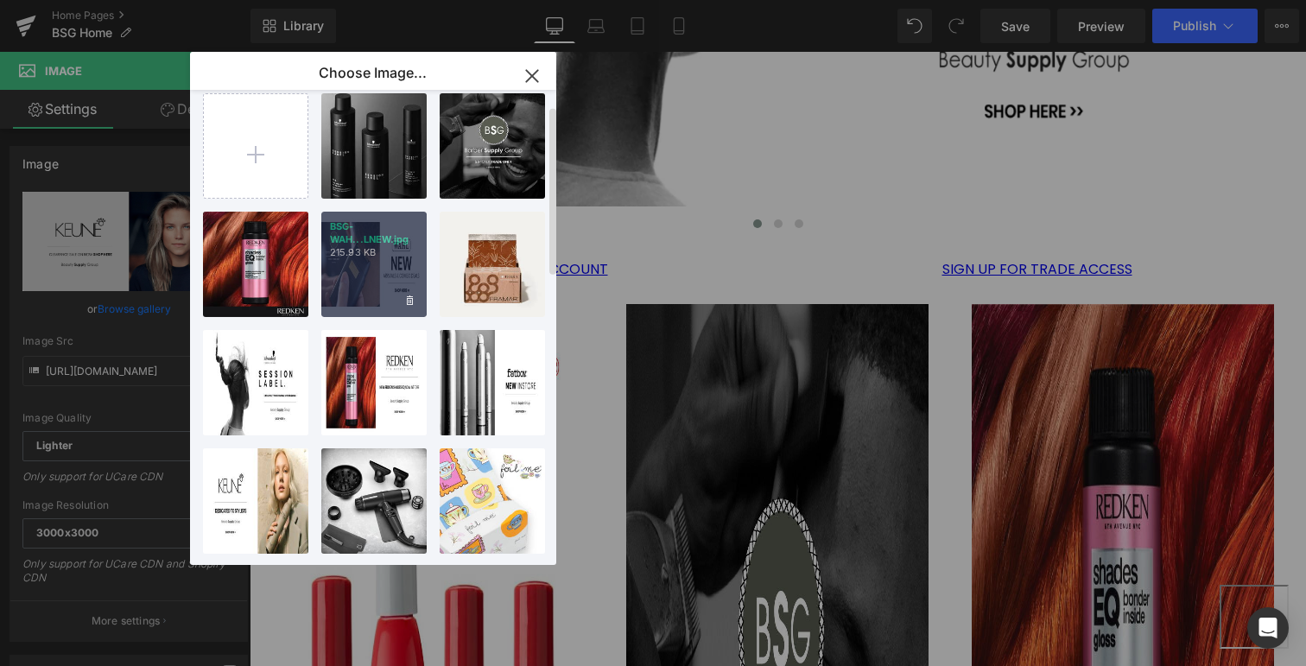
scroll to position [0, 0]
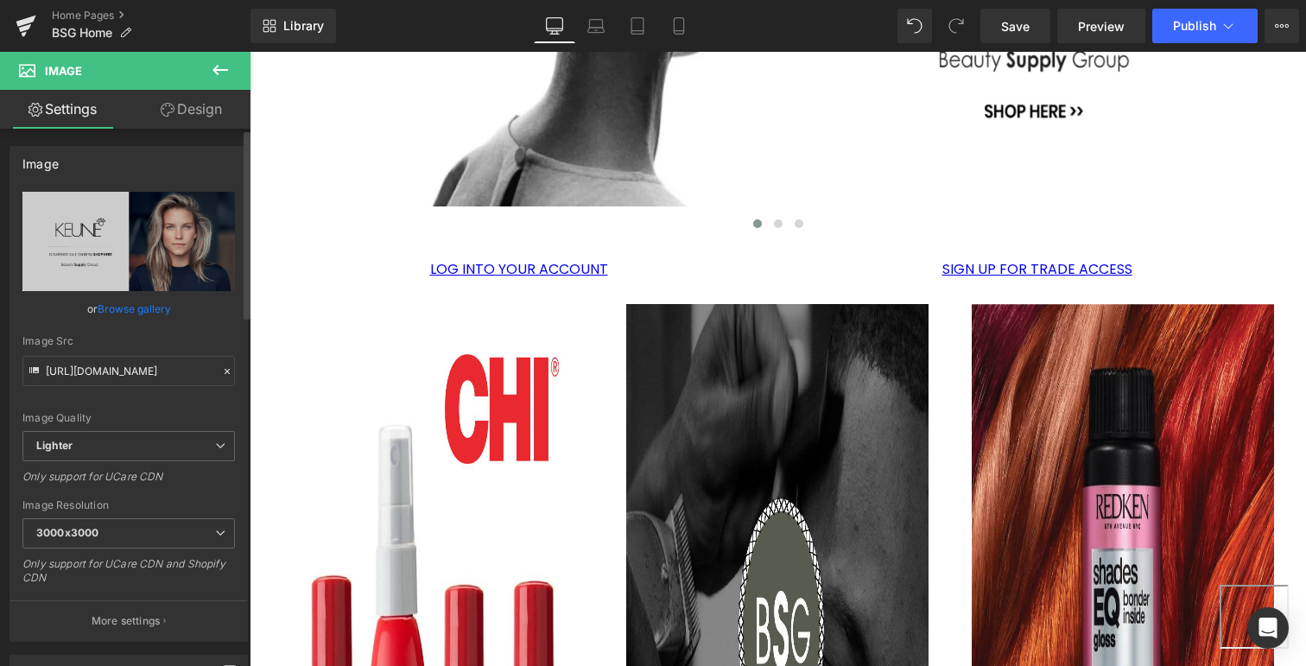
click at [141, 0] on div "You are previewing how the will restyle your page. You can not edit Elements in…" at bounding box center [653, 0] width 1306 height 0
click at [141, 308] on link "Browse gallery" at bounding box center [134, 309] width 73 height 30
click at [141, 0] on div "You are previewing how the will restyle your page. You can not edit Elements in…" at bounding box center [653, 0] width 1306 height 0
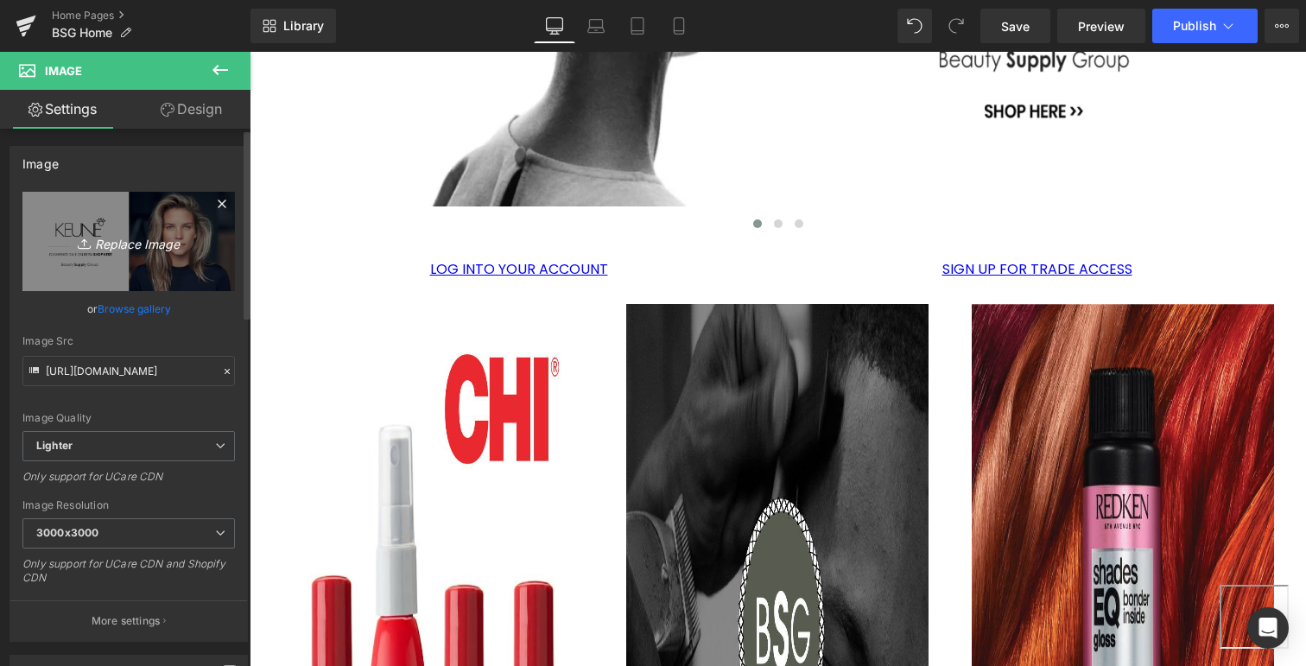
click at [130, 239] on icon "Replace Image" at bounding box center [129, 242] width 138 height 22
type input "C:\fakepath\What's-New-BSG.jpg"
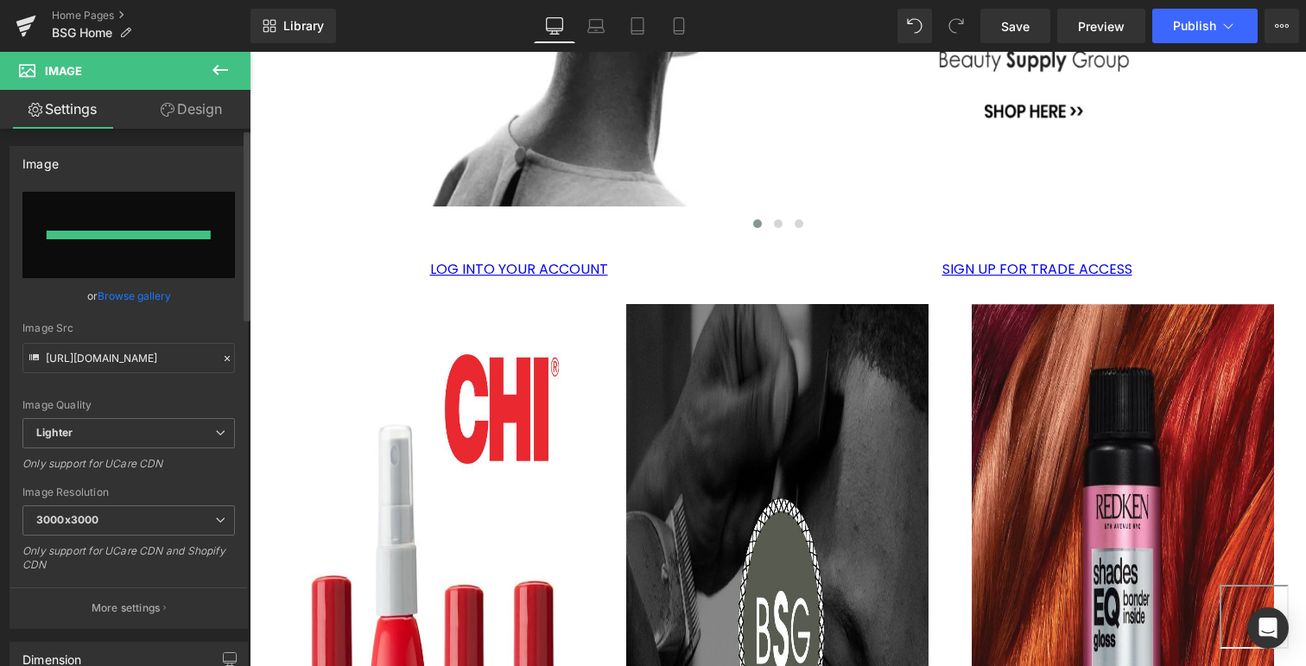
type input "[URL][DOMAIN_NAME]"
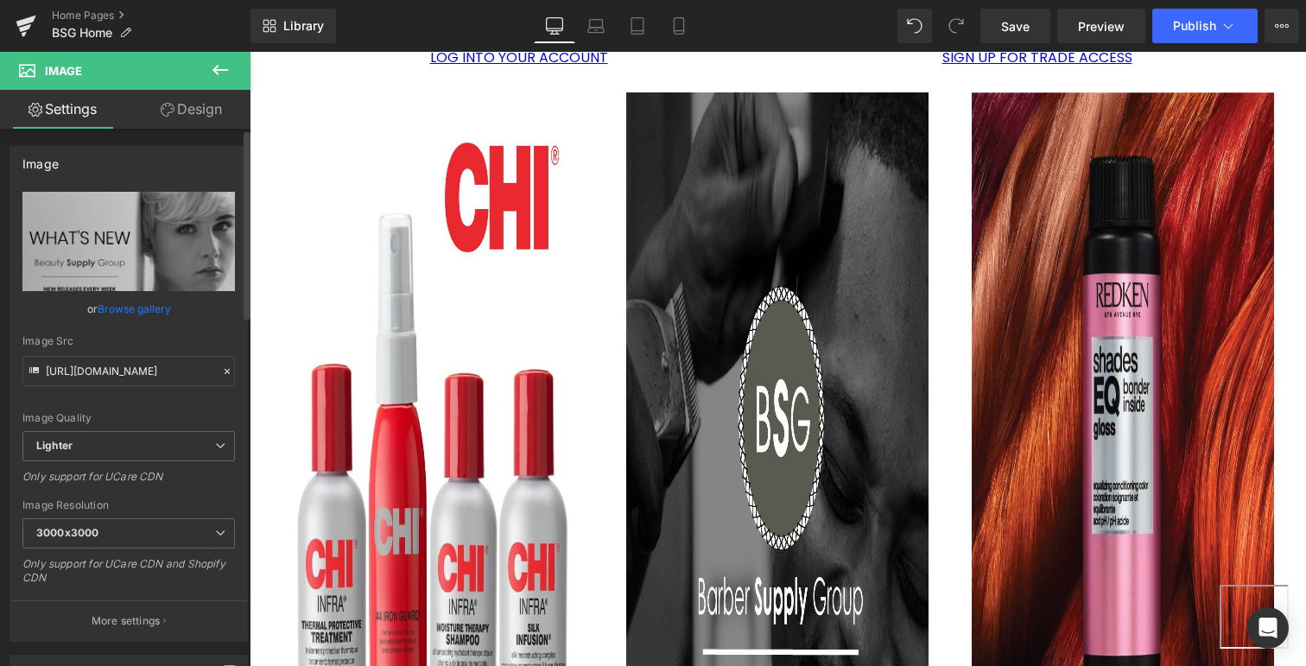
scroll to position [1546, 0]
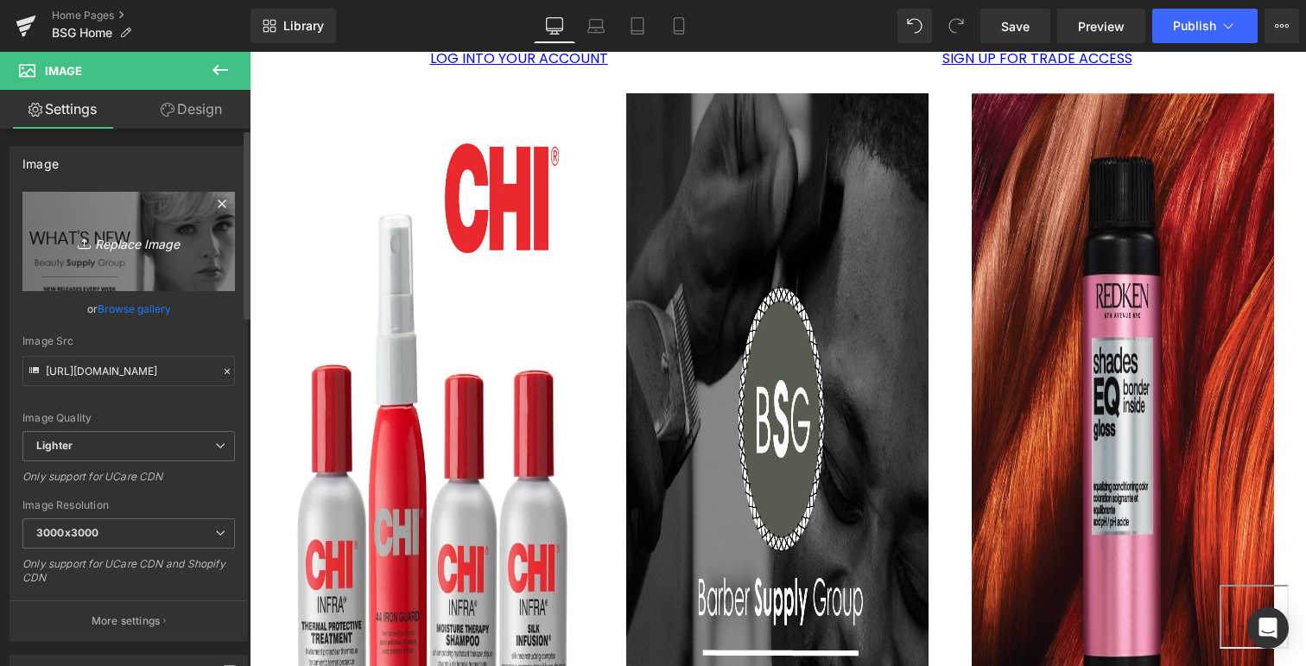
click at [126, 244] on icon "Replace Image" at bounding box center [129, 242] width 138 height 22
type input "C:\fakepath\BSG---KAARAL.jpg"
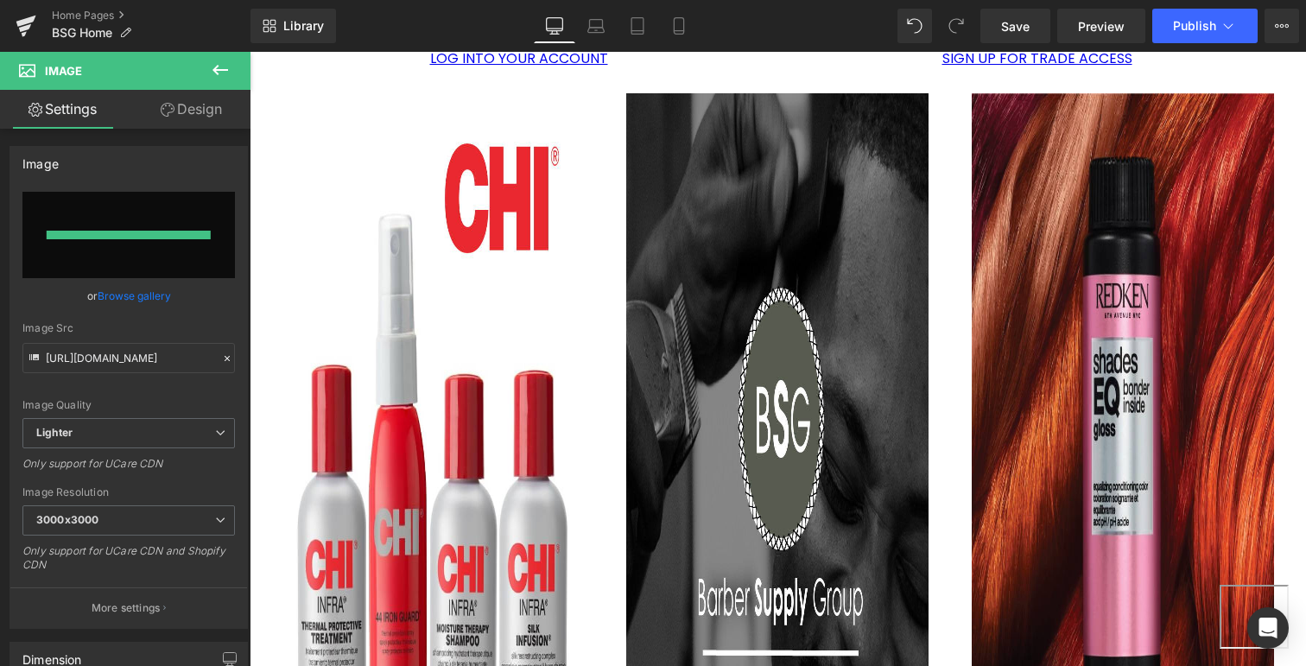
type input "[URL][DOMAIN_NAME]"
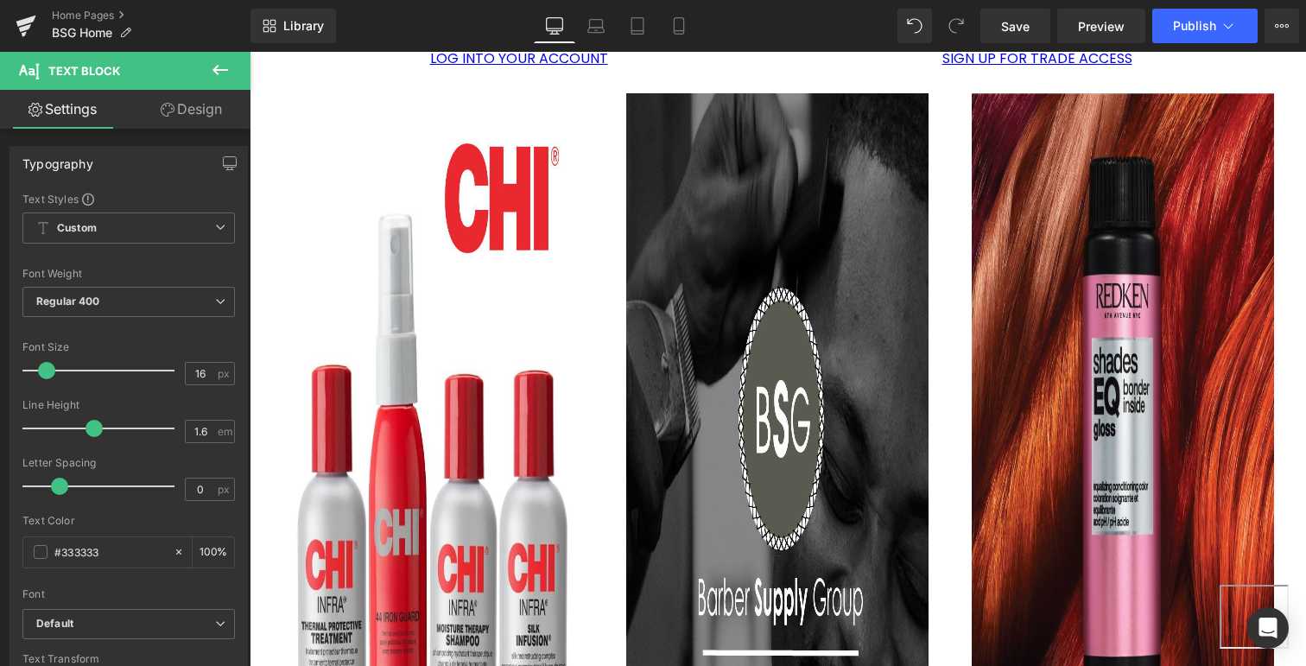
drag, startPoint x: 824, startPoint y: 332, endPoint x: 845, endPoint y: 331, distance: 21.6
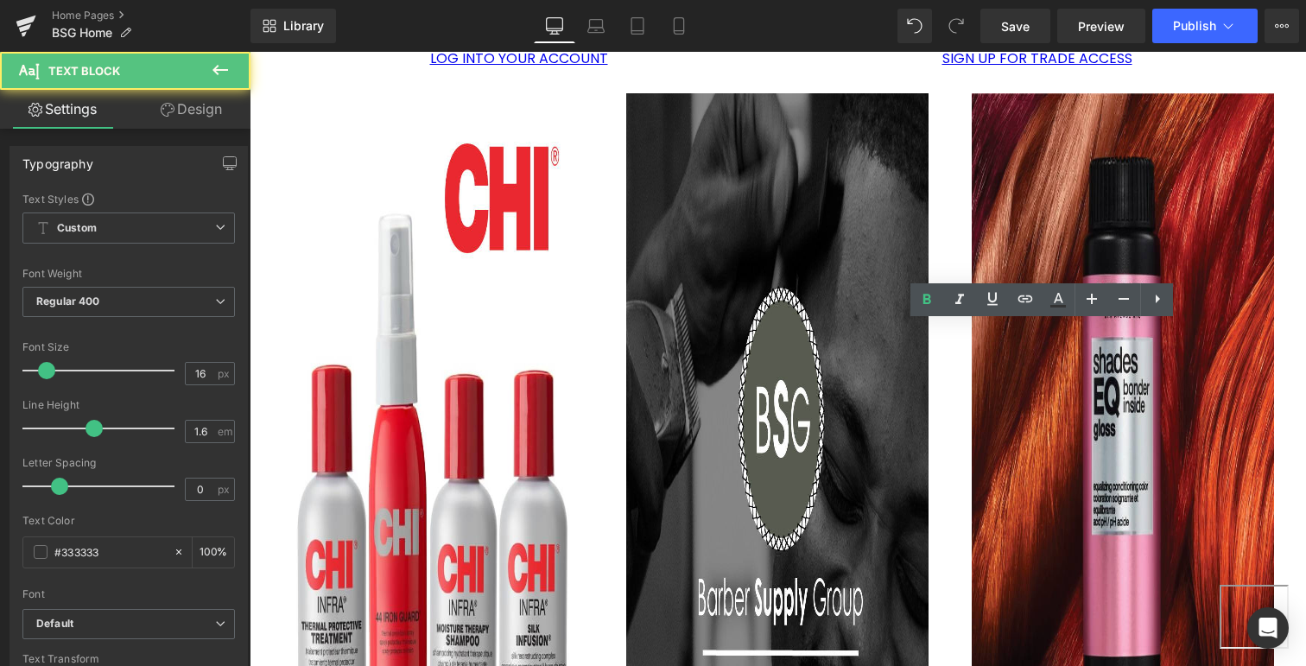
click at [250, 52] on style "Main content" at bounding box center [250, 52] width 0 height 0
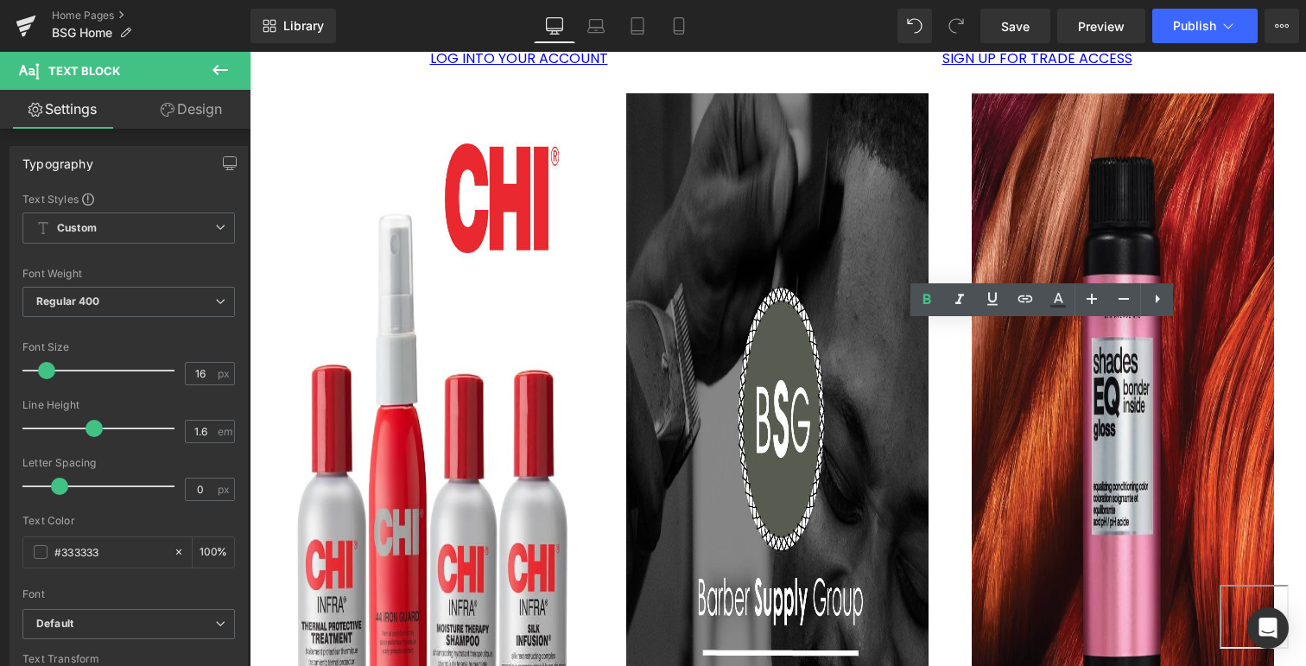
drag, startPoint x: 959, startPoint y: 333, endPoint x: 824, endPoint y: 333, distance: 135.6
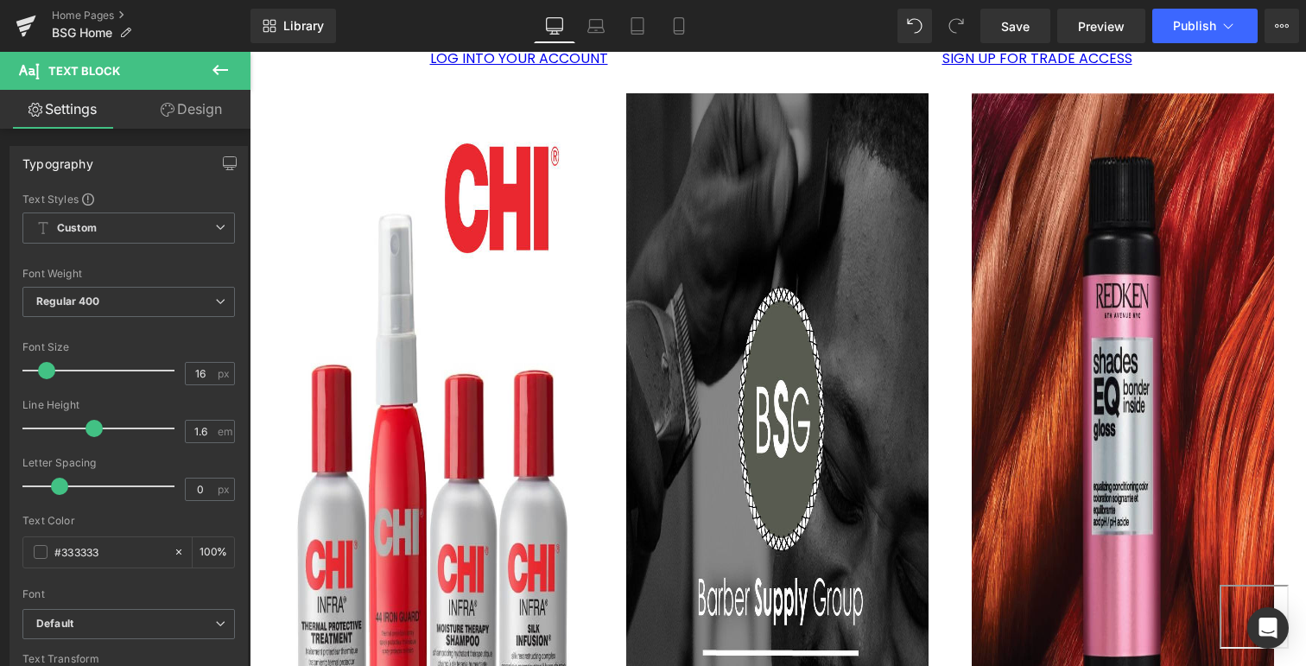
click at [250, 52] on style "Main content" at bounding box center [250, 52] width 0 height 0
drag, startPoint x: 936, startPoint y: 334, endPoint x: 1116, endPoint y: 332, distance: 180.5
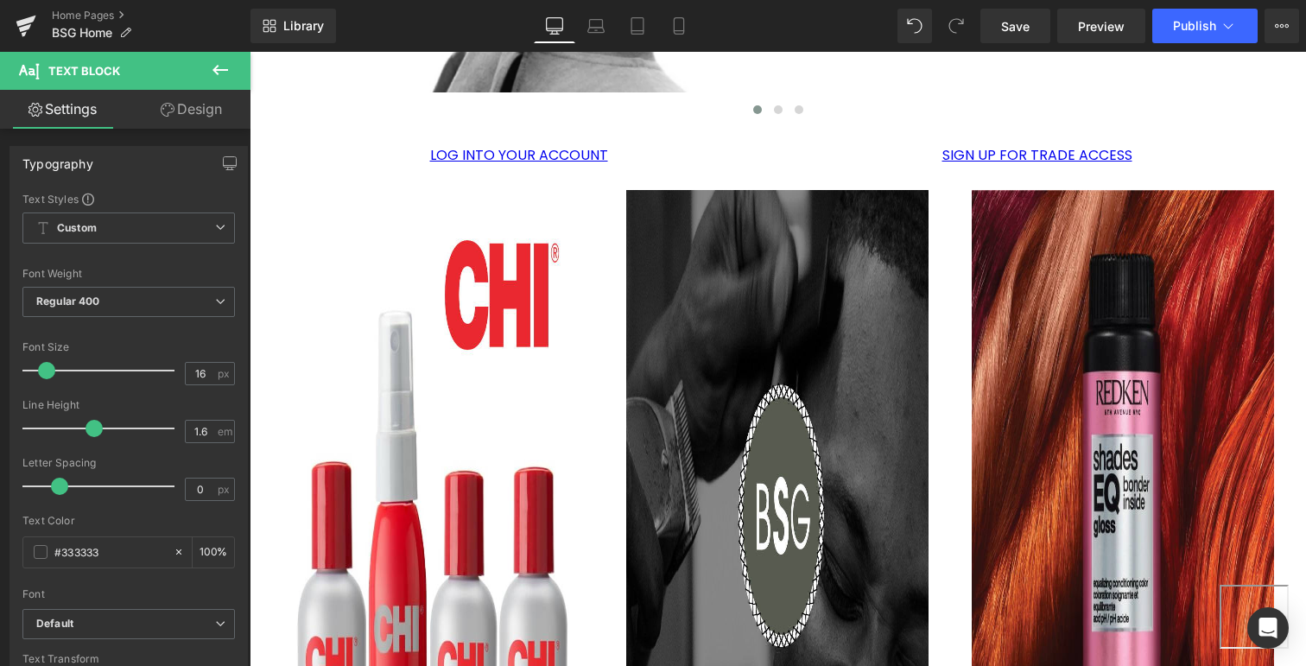
scroll to position [1450, 0]
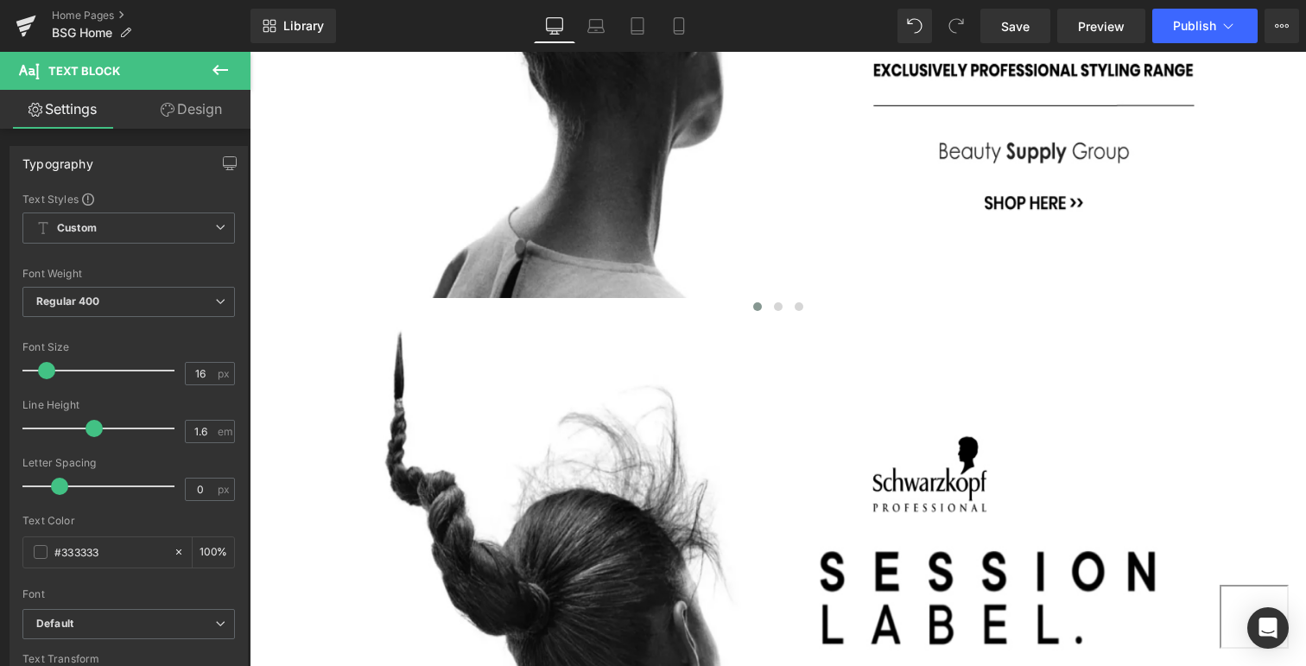
scroll to position [621, 0]
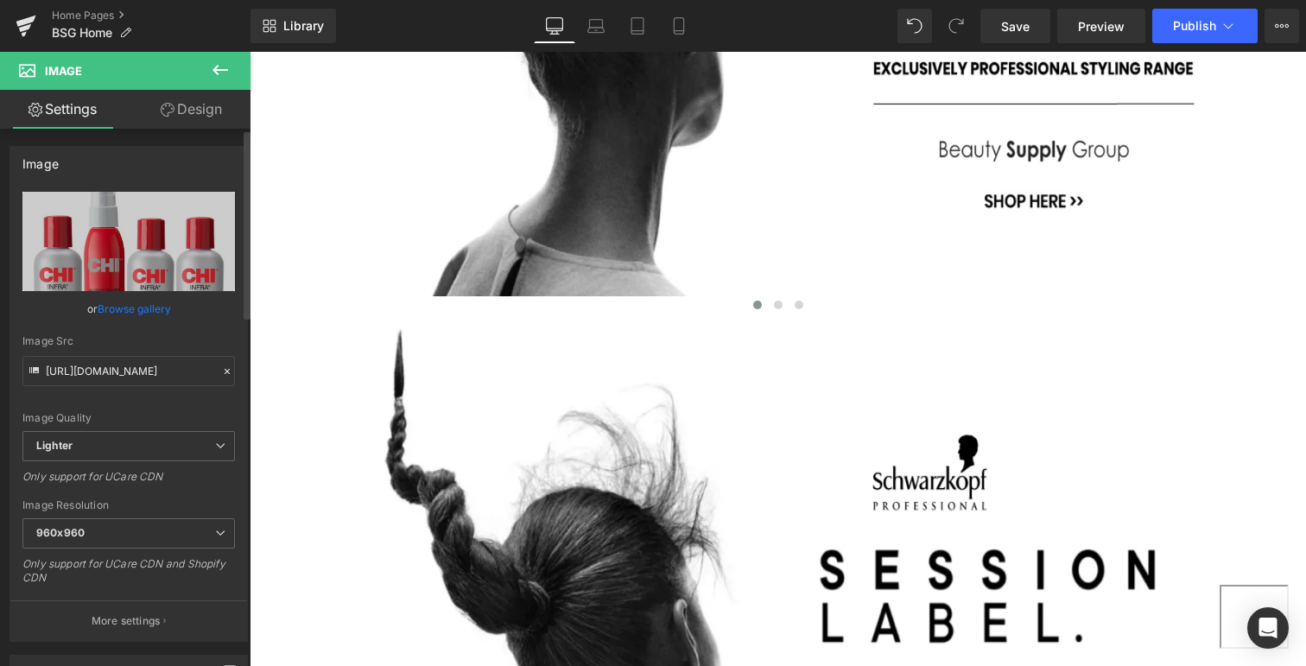
click at [128, 307] on link "Browse gallery" at bounding box center [134, 309] width 73 height 30
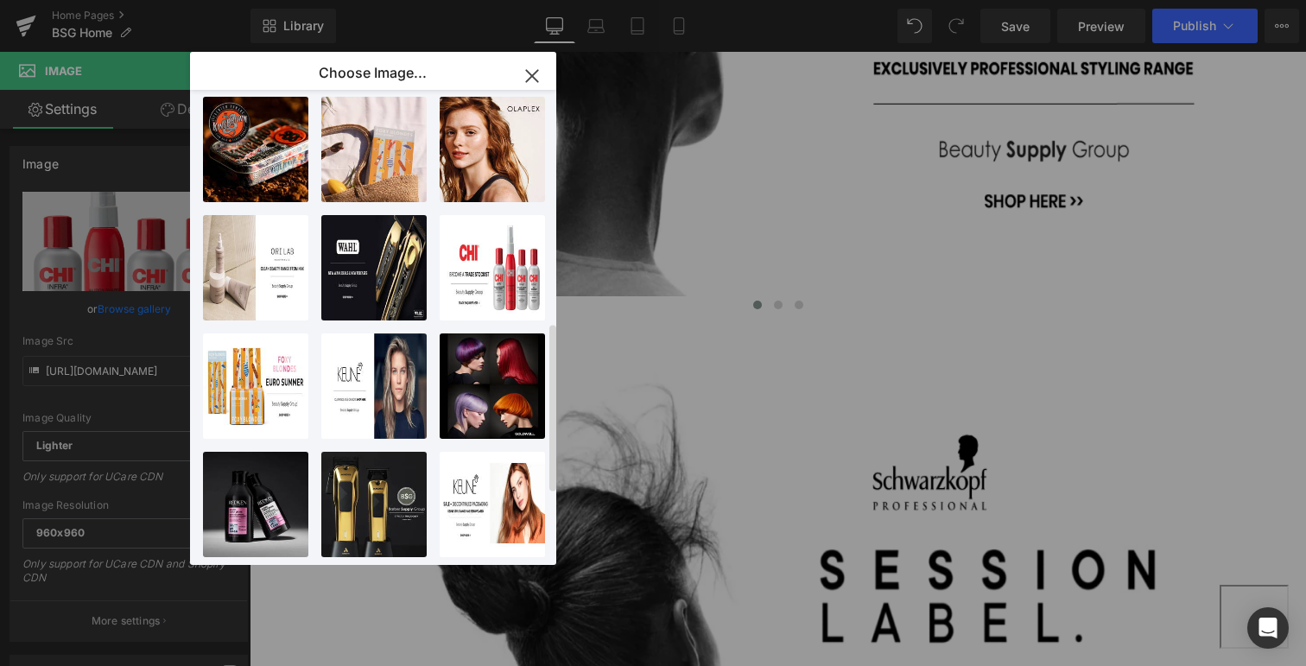
scroll to position [853, 0]
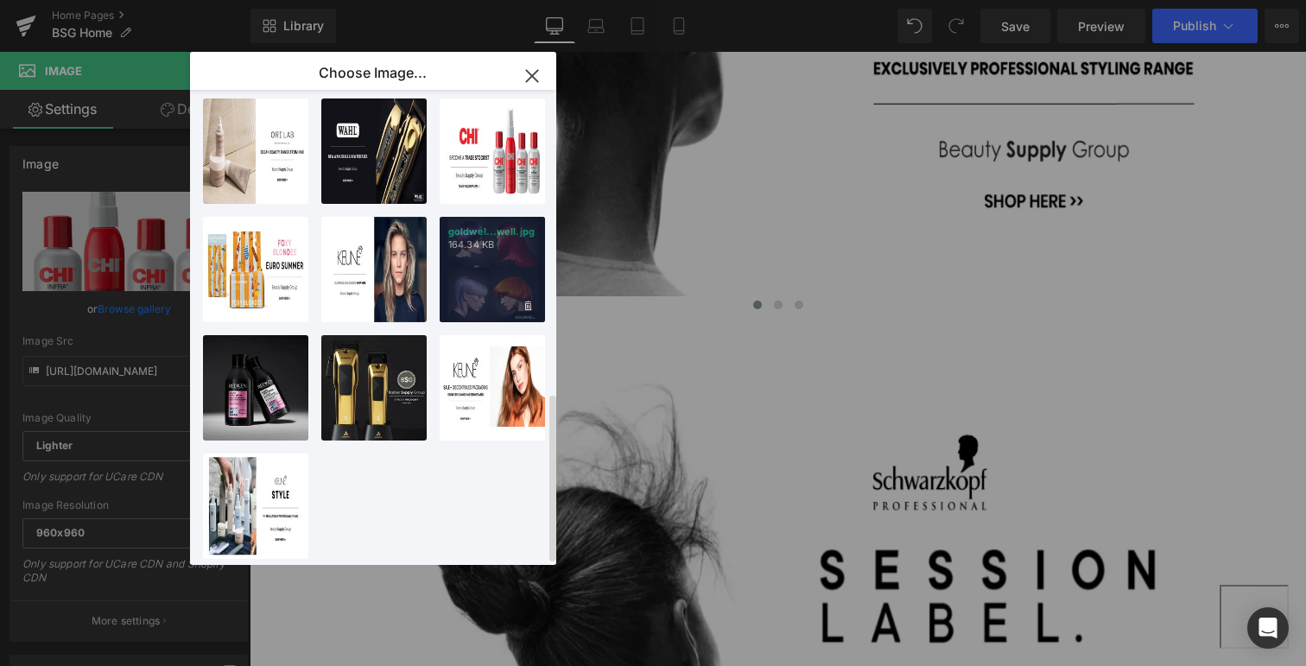
click at [477, 268] on div "goldwel...well.jpg 164.34 KB" at bounding box center [492, 269] width 105 height 105
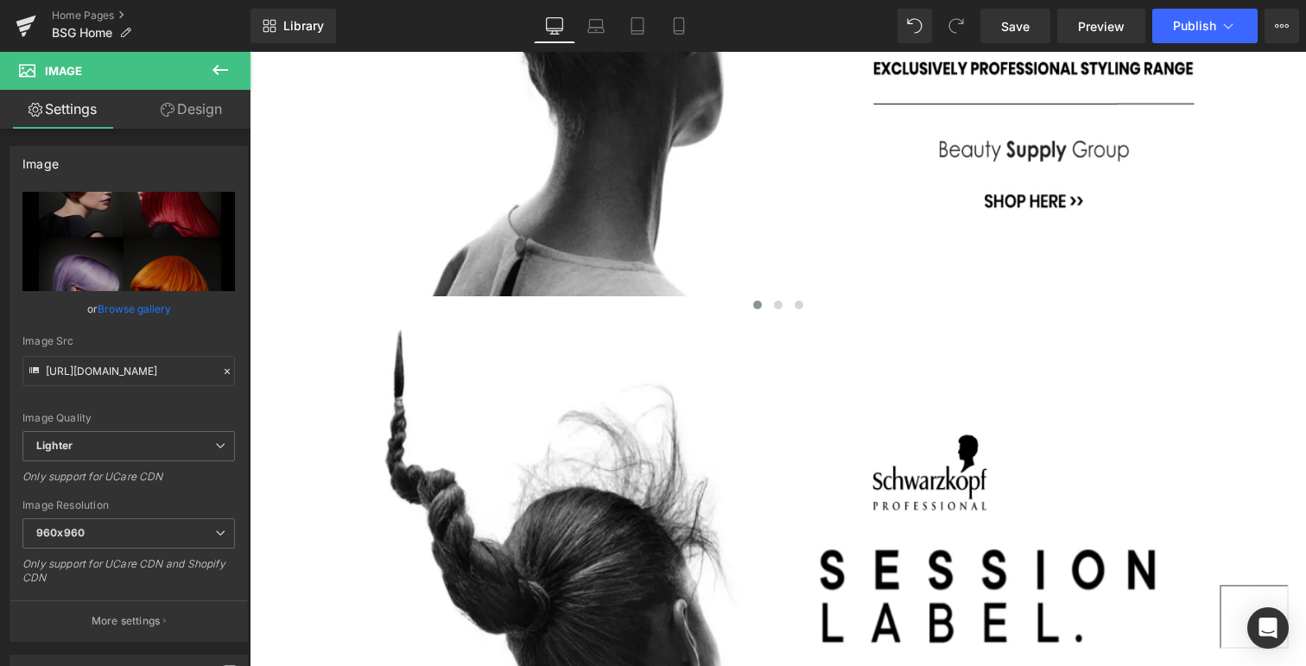
type input "[URL][DOMAIN_NAME]"
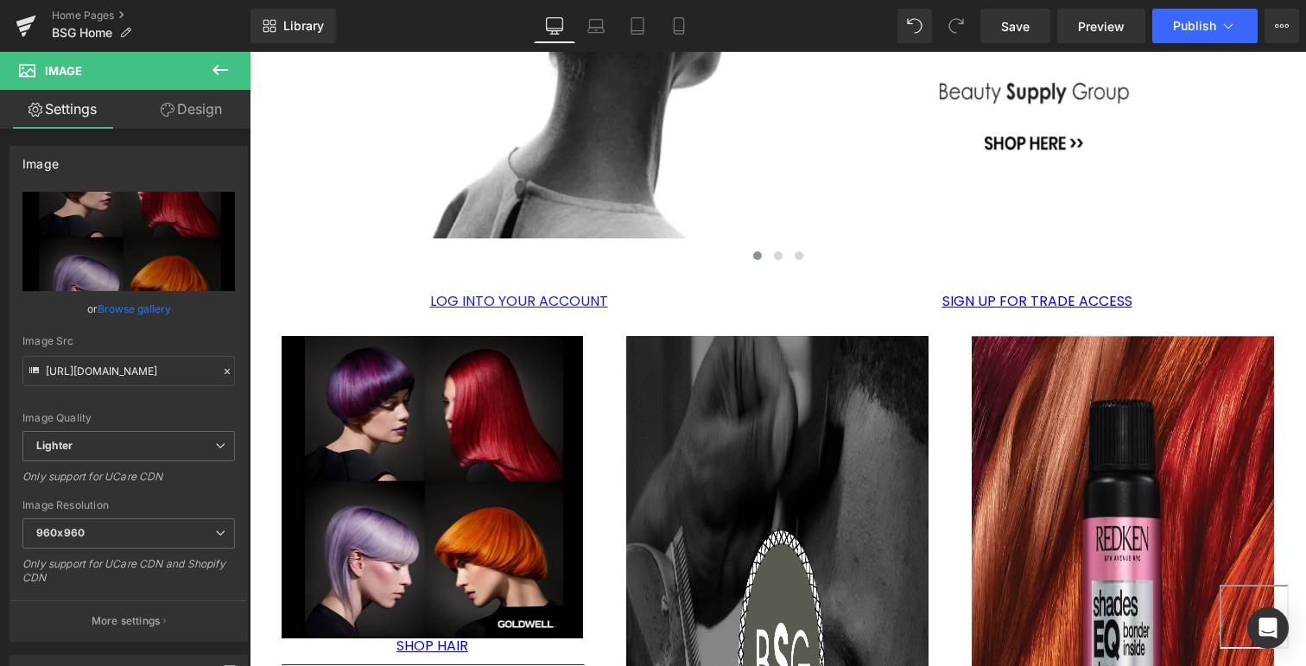
scroll to position [1304, 0]
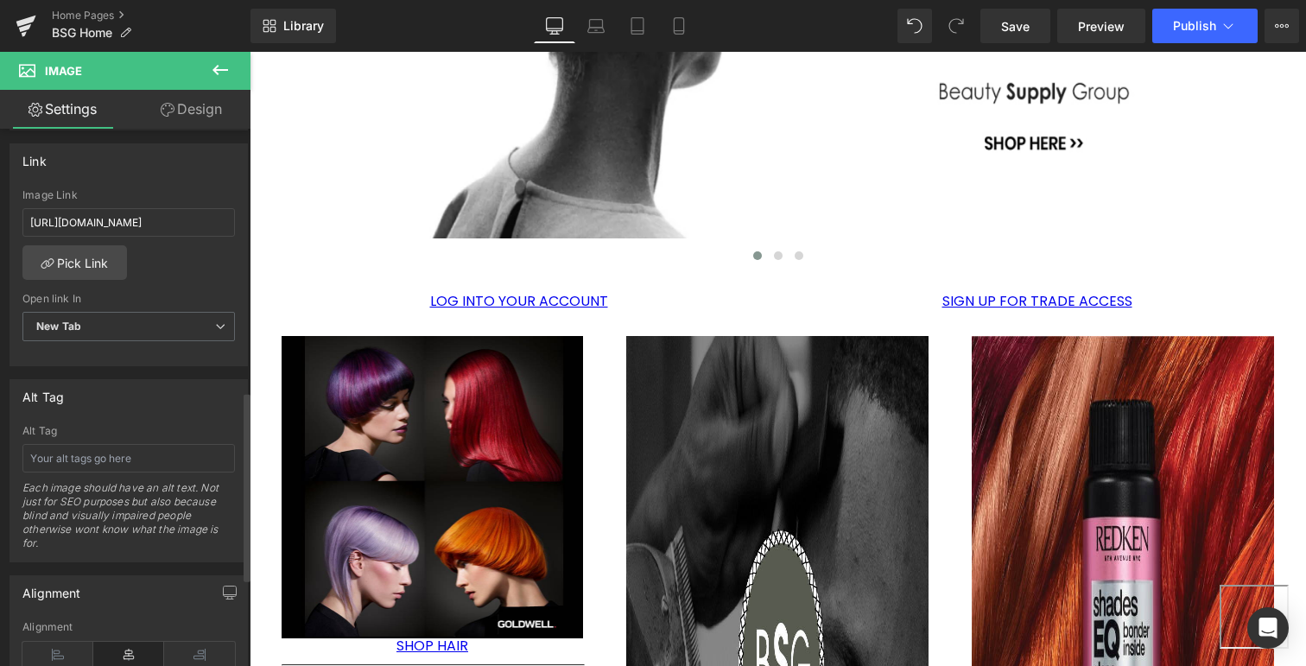
scroll to position [725, 0]
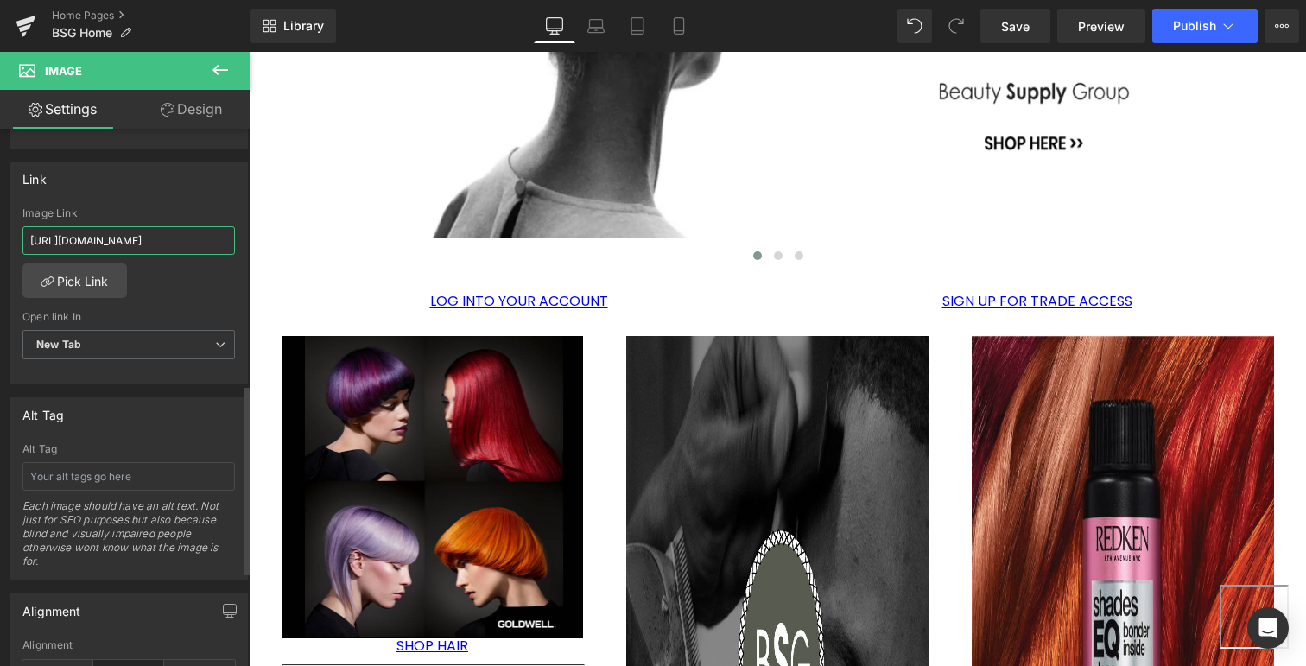
click at [169, 242] on input "[URL][DOMAIN_NAME]" at bounding box center [128, 240] width 212 height 28
click at [89, 237] on input "[URL][DOMAIN_NAME]" at bounding box center [128, 240] width 212 height 28
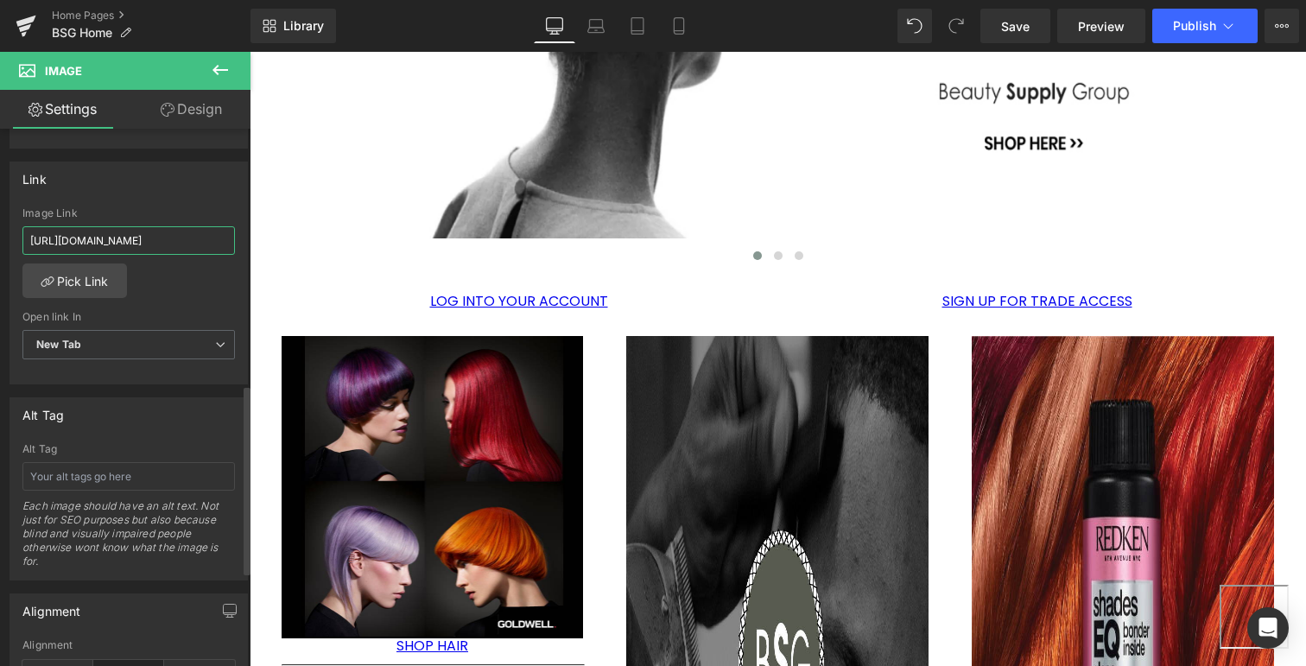
click at [89, 237] on input "[URL][DOMAIN_NAME]" at bounding box center [128, 240] width 212 height 28
type input "[URL][DOMAIN_NAME]"
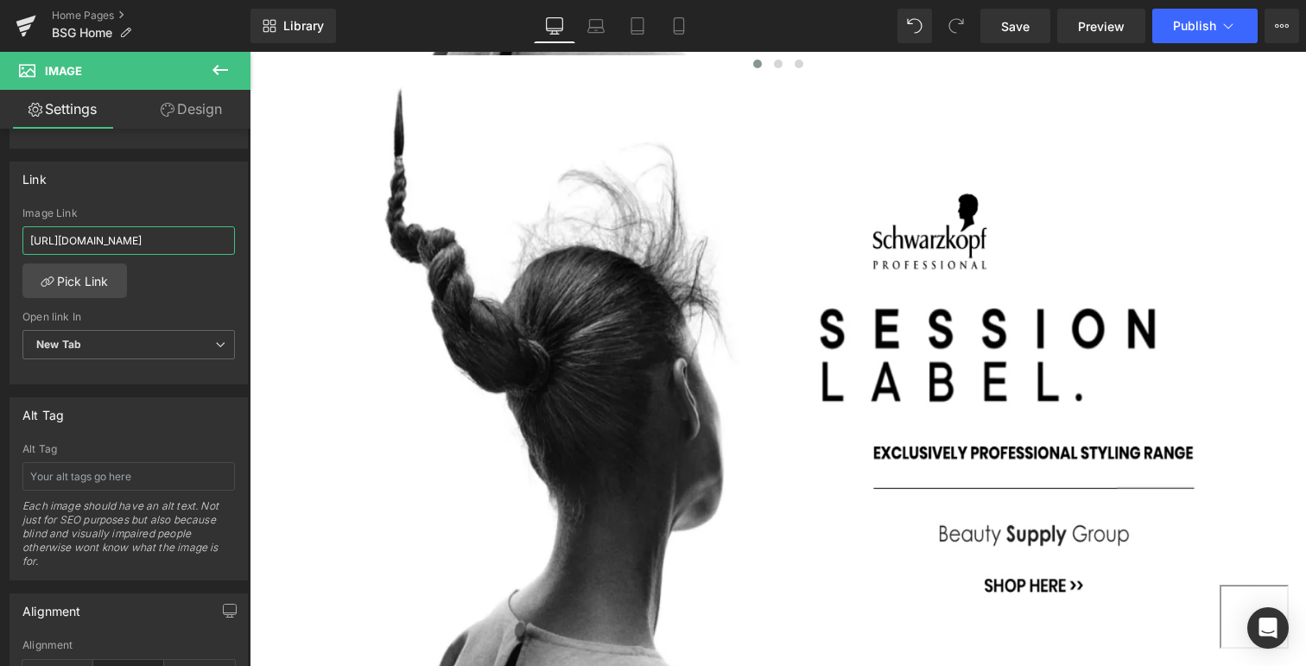
scroll to position [835, 0]
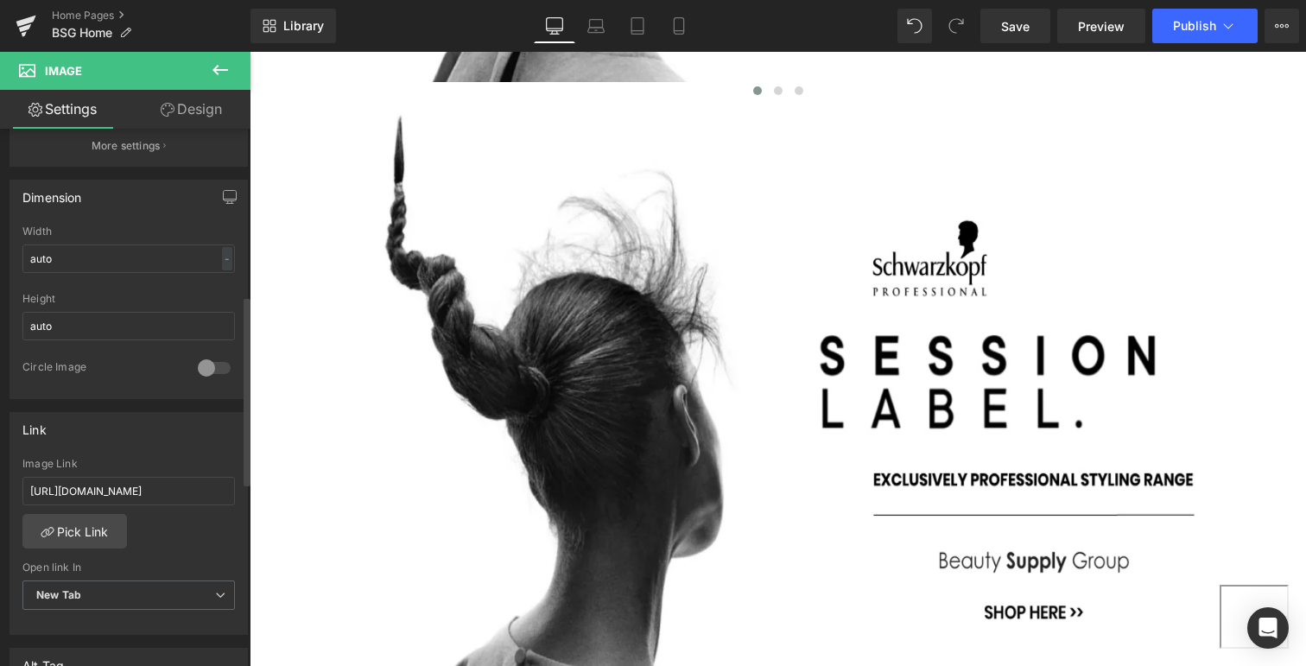
scroll to position [476, 0]
click at [141, 491] on input "[URL][DOMAIN_NAME]" at bounding box center [128, 490] width 212 height 28
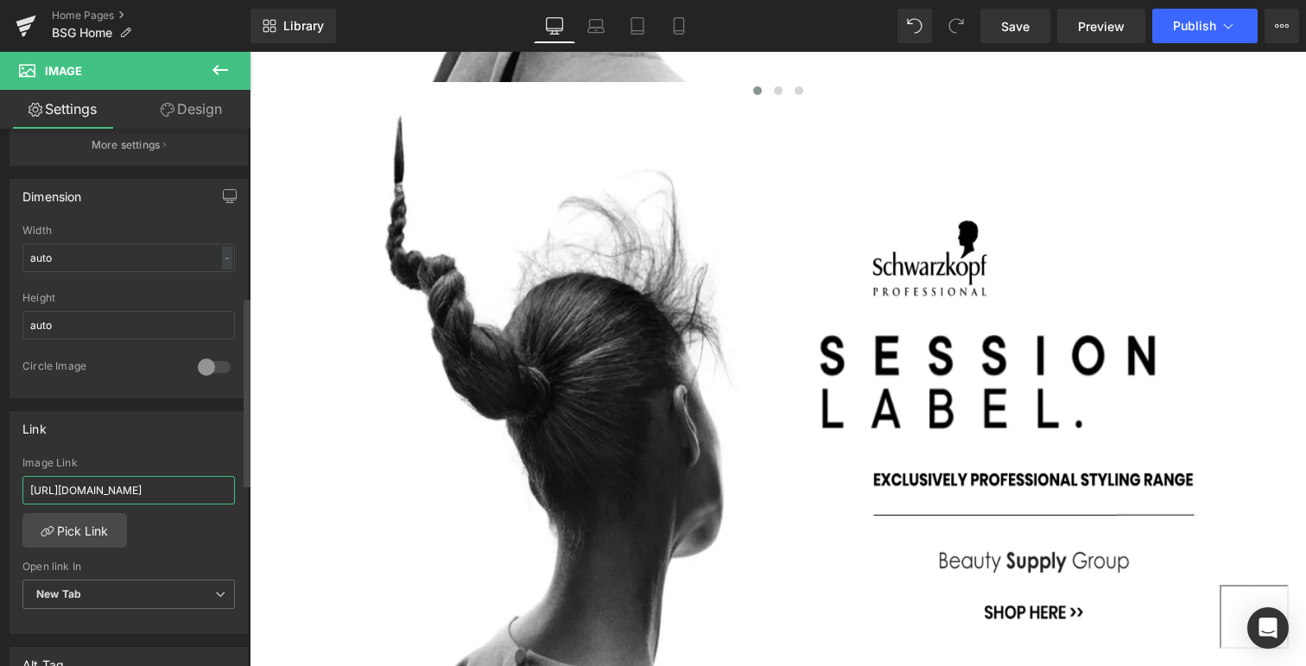
scroll to position [0, 109]
type input "[URL][DOMAIN_NAME]"
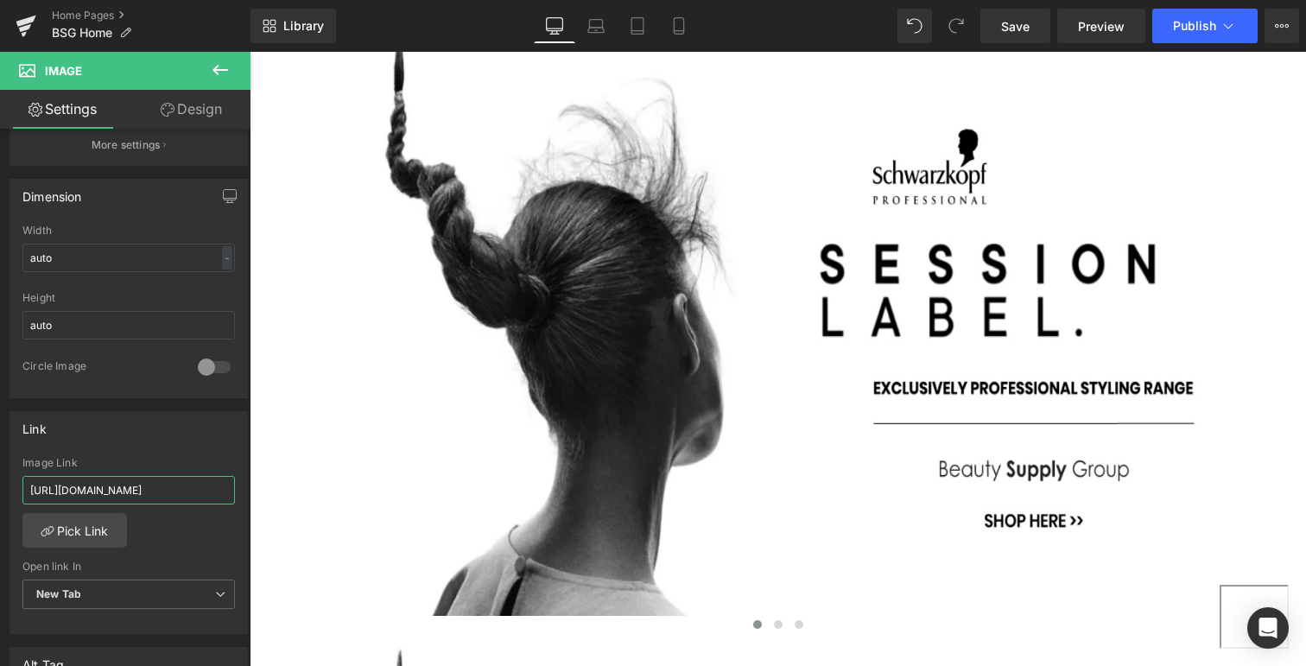
scroll to position [300, 0]
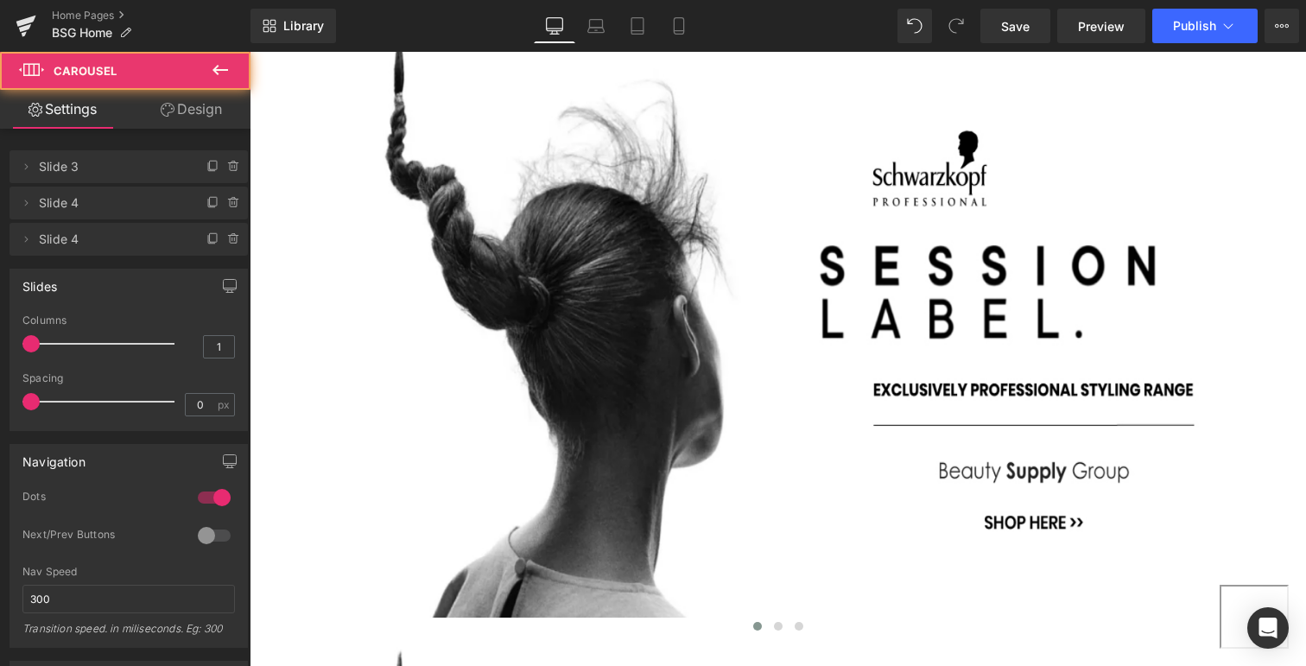
click \ "Main content"
click at [250, 52] on div "Main content" at bounding box center [250, 52] width 0 height 0
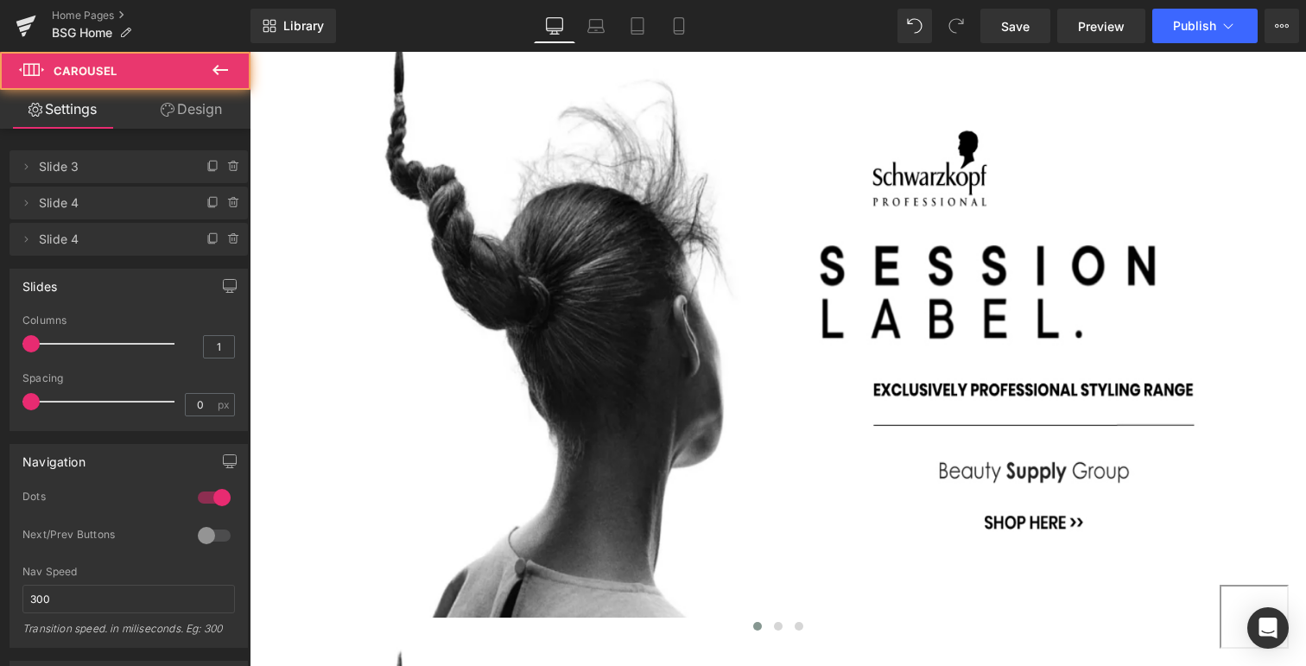
click at [250, 52] on div "Main content" at bounding box center [250, 52] width 0 height 0
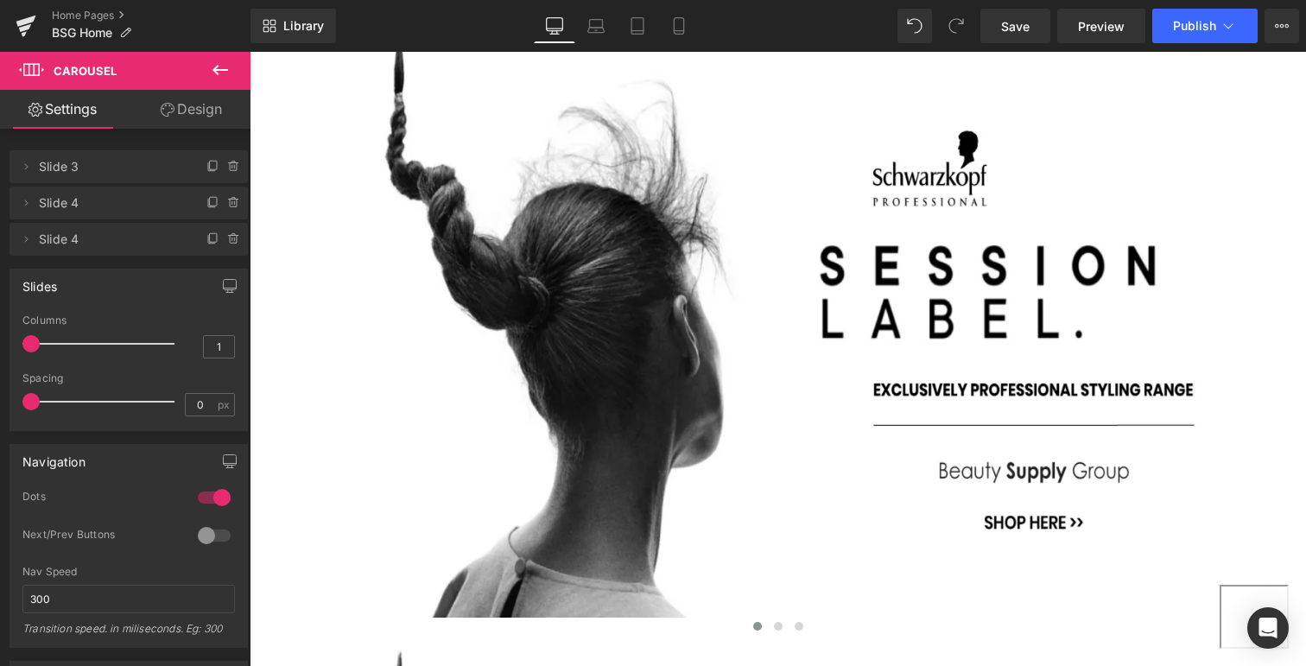
click at [250, 52] on div "Main content" at bounding box center [250, 52] width 0 height 0
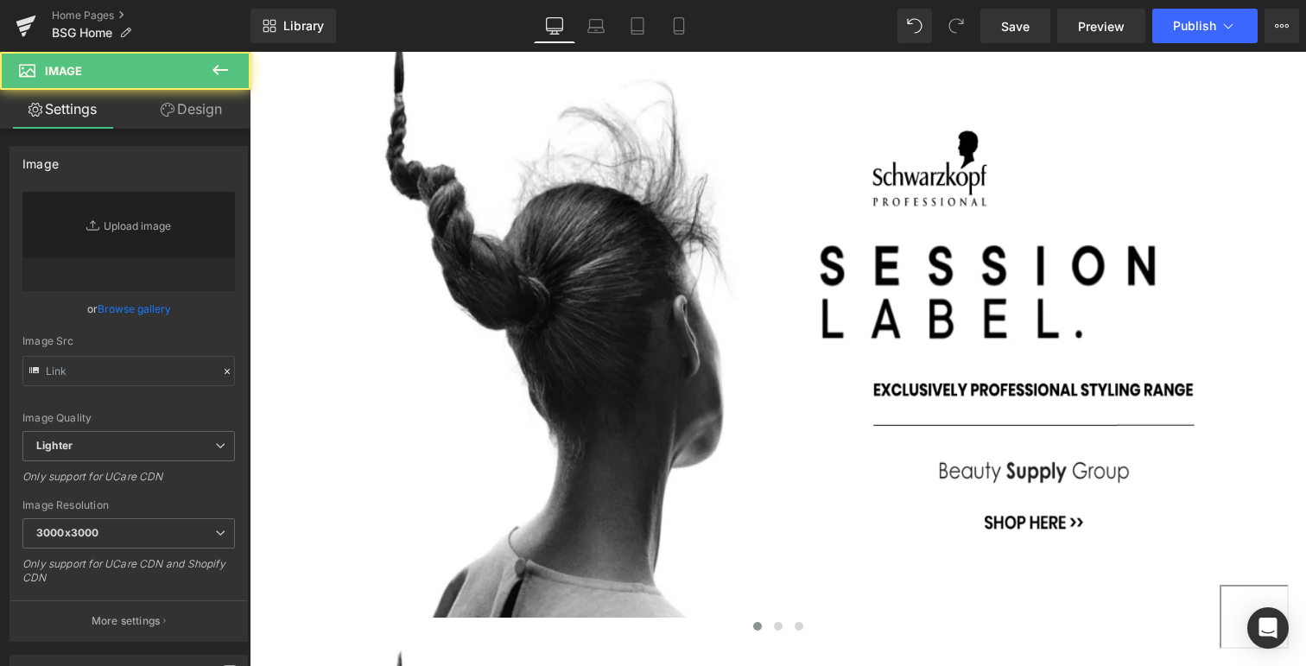
type input "[URL][DOMAIN_NAME]"
click \ "Main content"
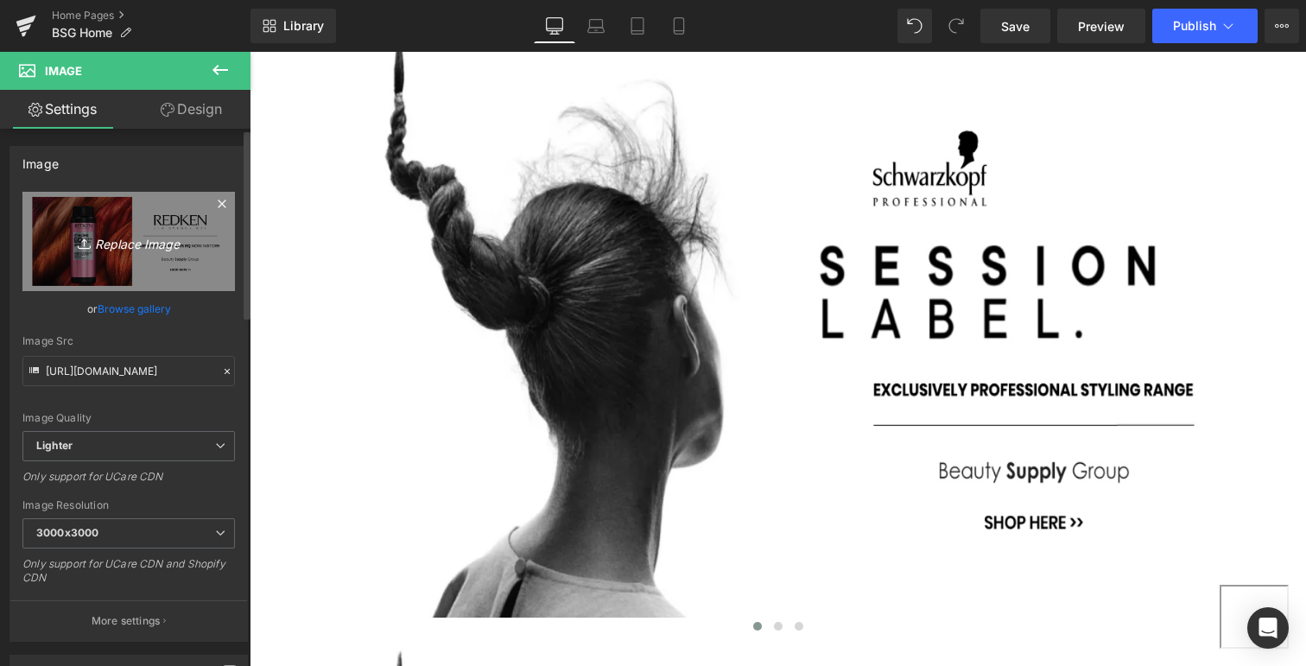
click at [131, 243] on icon "Replace Image" at bounding box center [129, 242] width 138 height 22
type input "C:\fakepath\BSG-CHI.jpg"
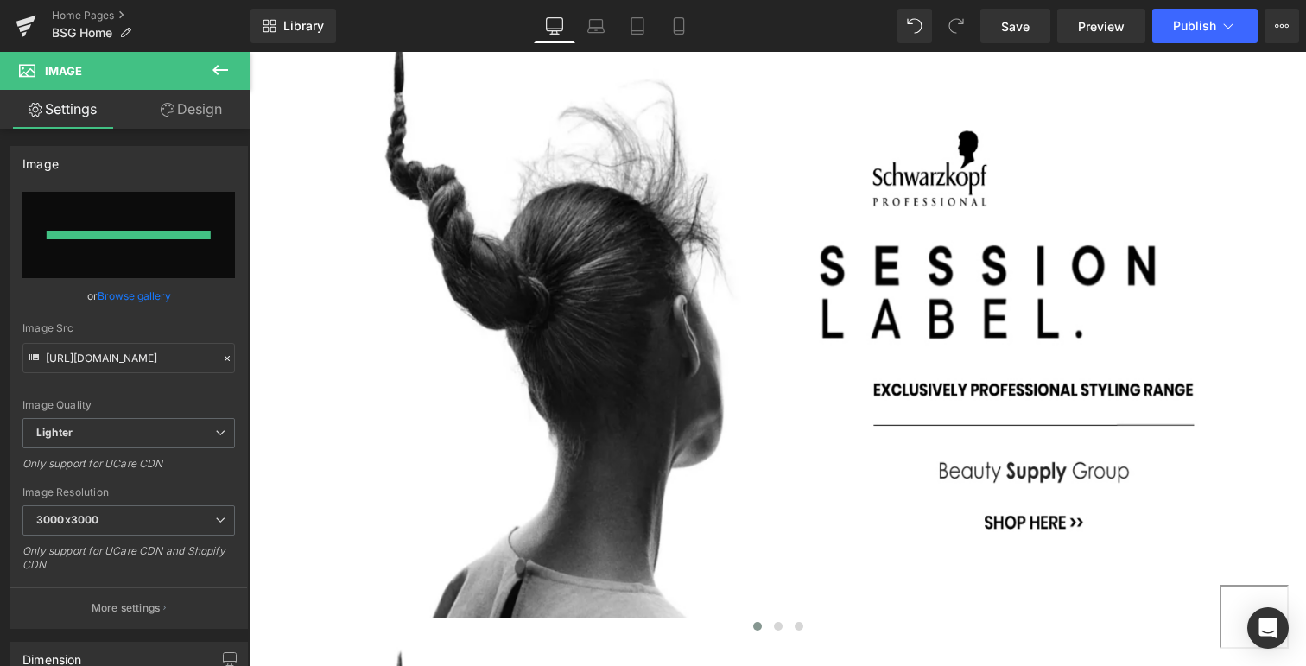
type input "[URL][DOMAIN_NAME]"
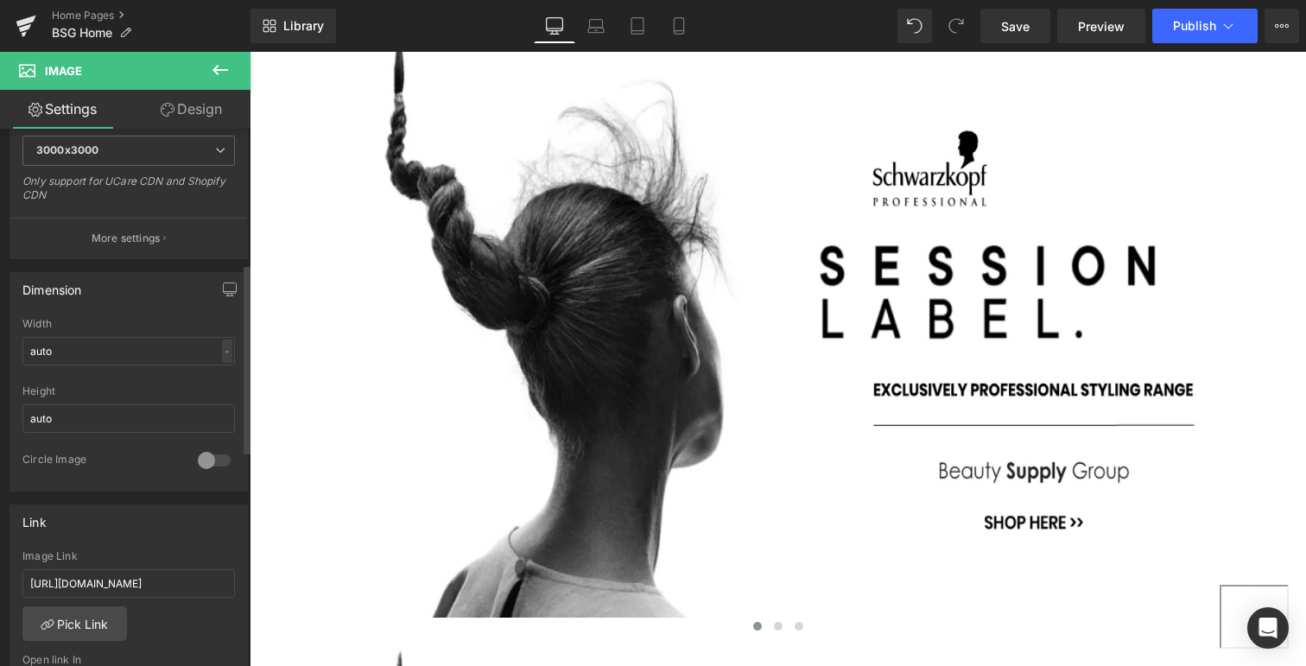
scroll to position [387, 0]
click at [158, 580] on input "[URL][DOMAIN_NAME]" at bounding box center [128, 579] width 212 height 28
paste input "chi"
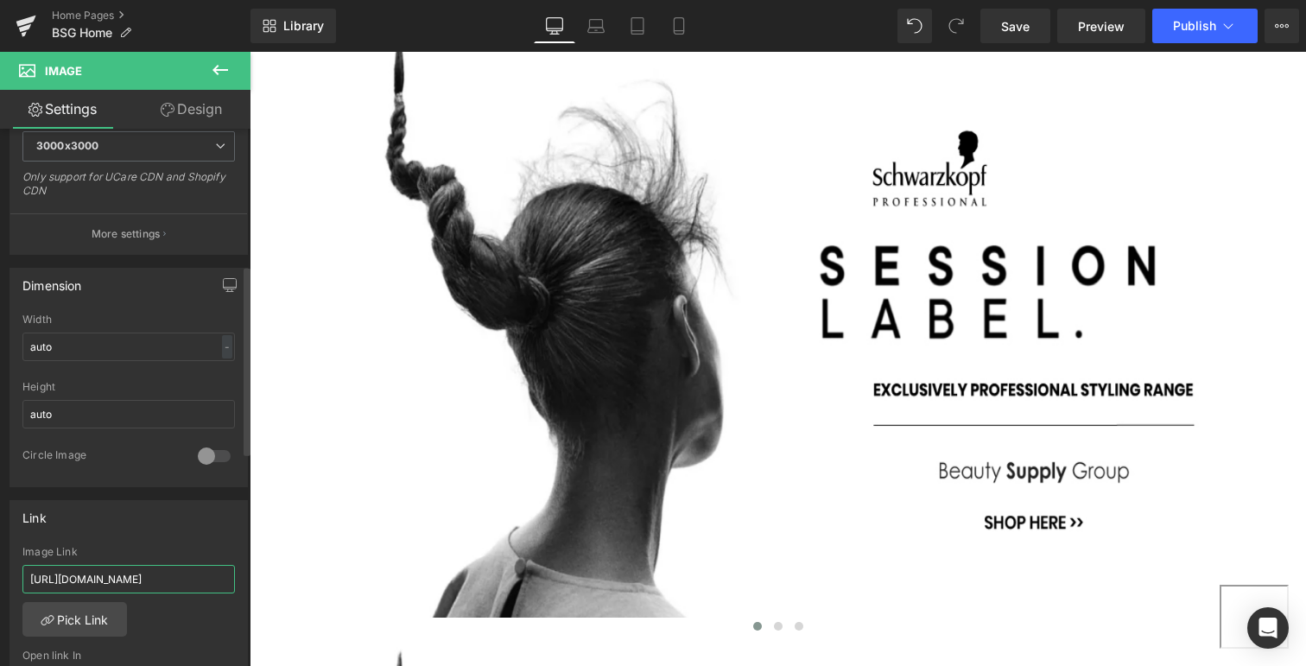
type input "[URL][DOMAIN_NAME]"
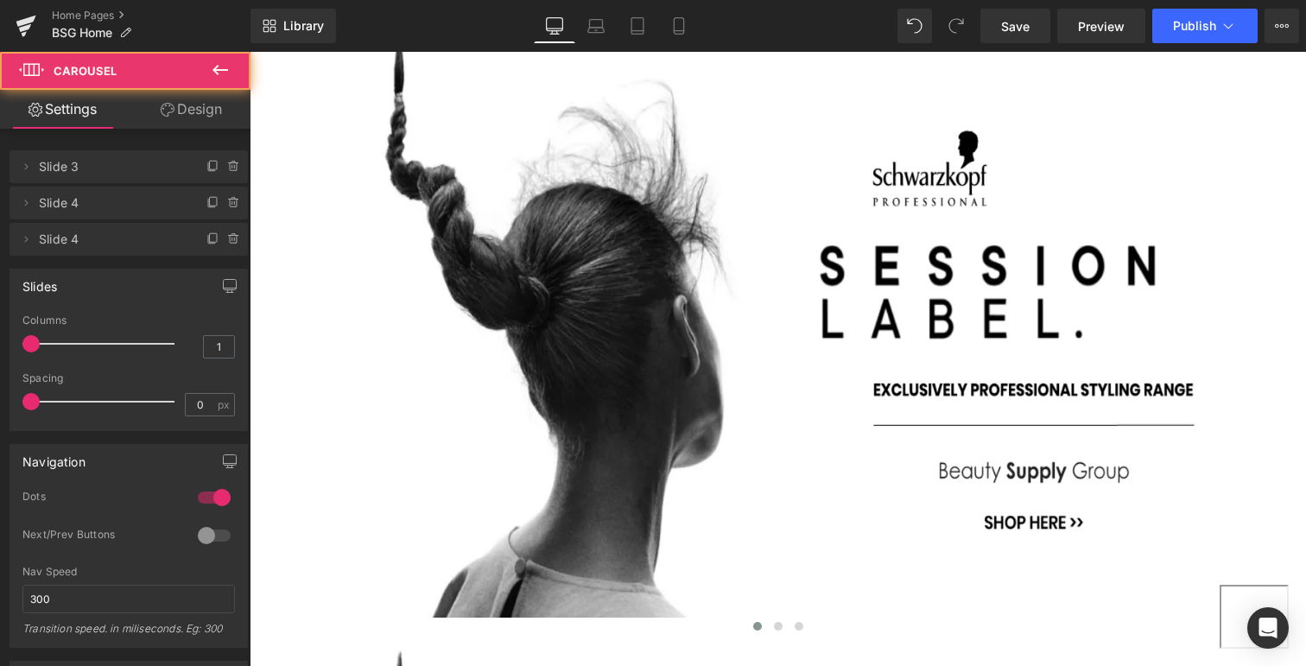
click at [250, 52] on div "Main content" at bounding box center [250, 52] width 0 height 0
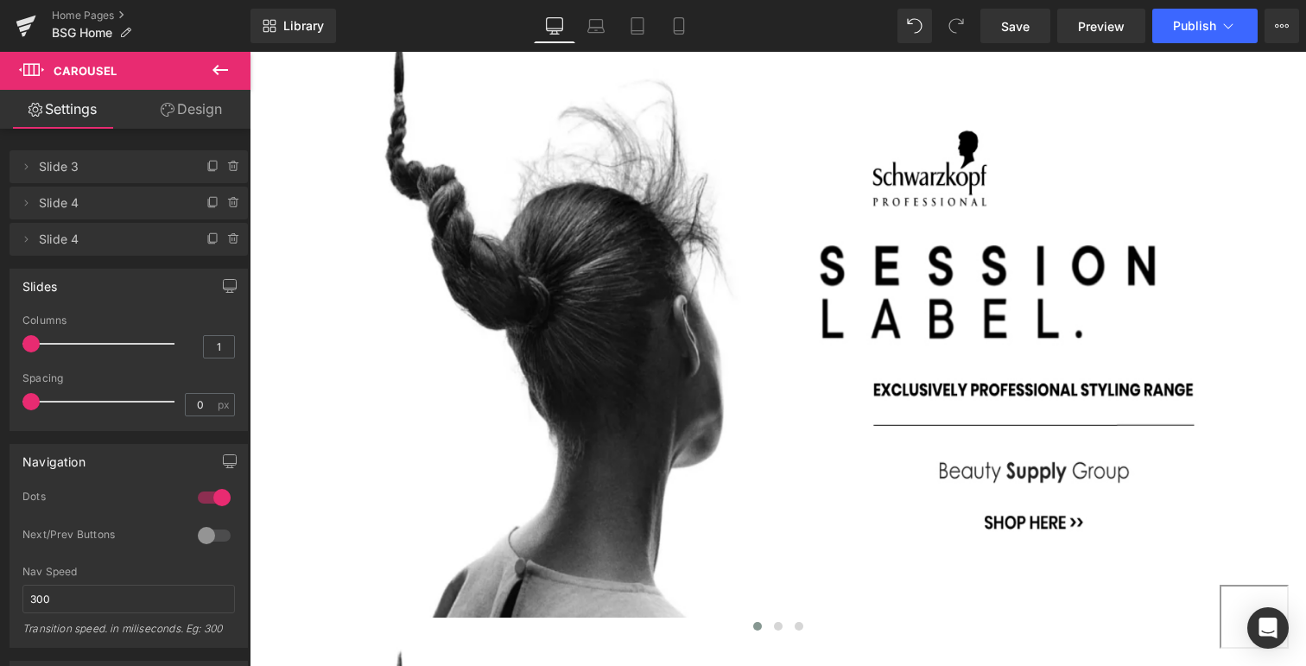
click \ "Main content"
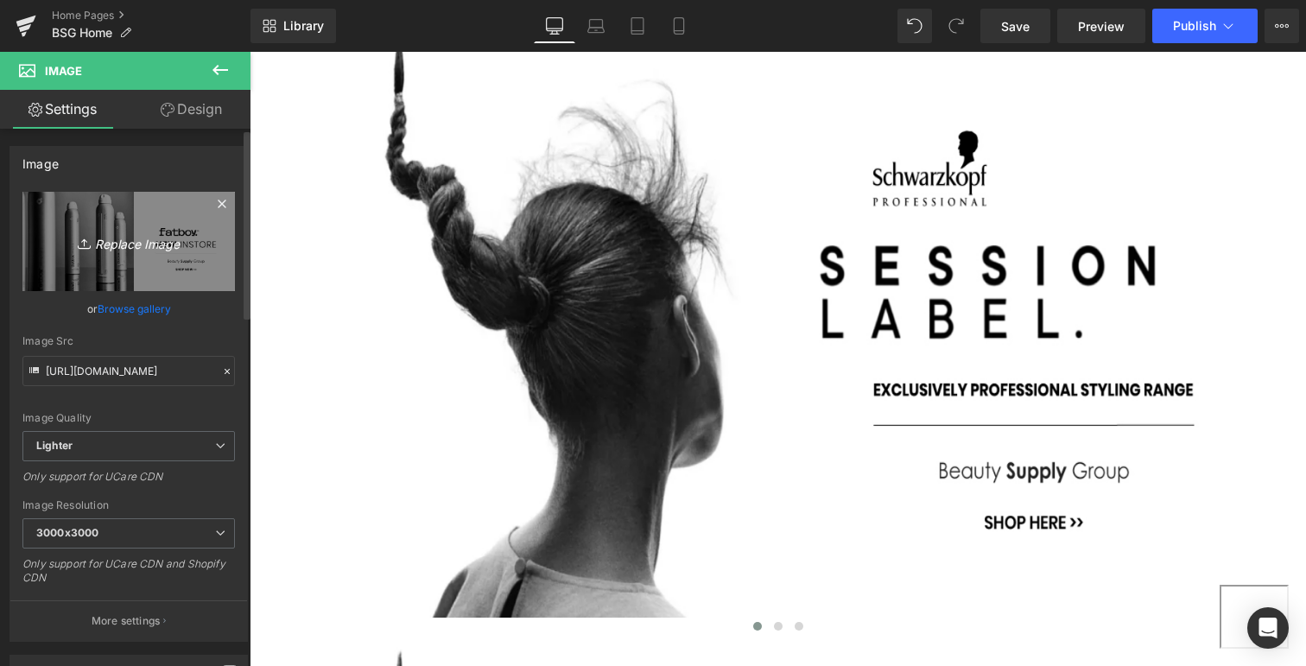
click at [150, 243] on icon "Replace Image" at bounding box center [129, 242] width 138 height 22
type input "C:\fakepath\BSG-keune-so-pure.jpg"
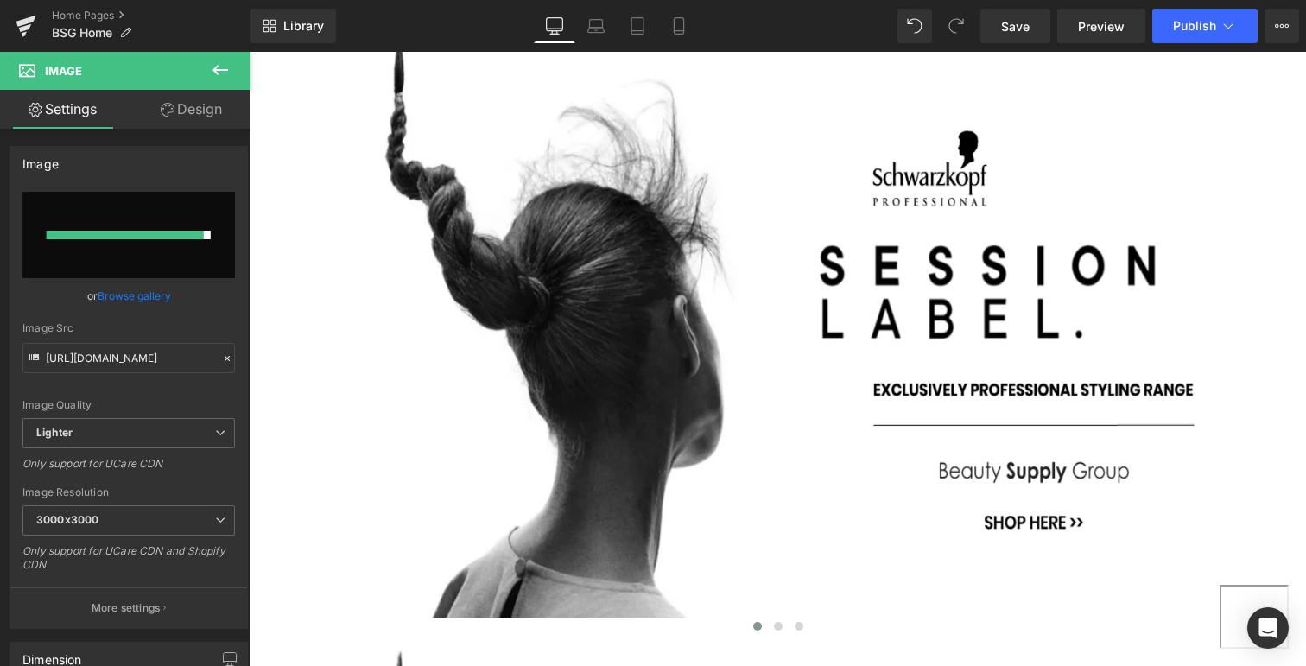
type input "[URL][DOMAIN_NAME]"
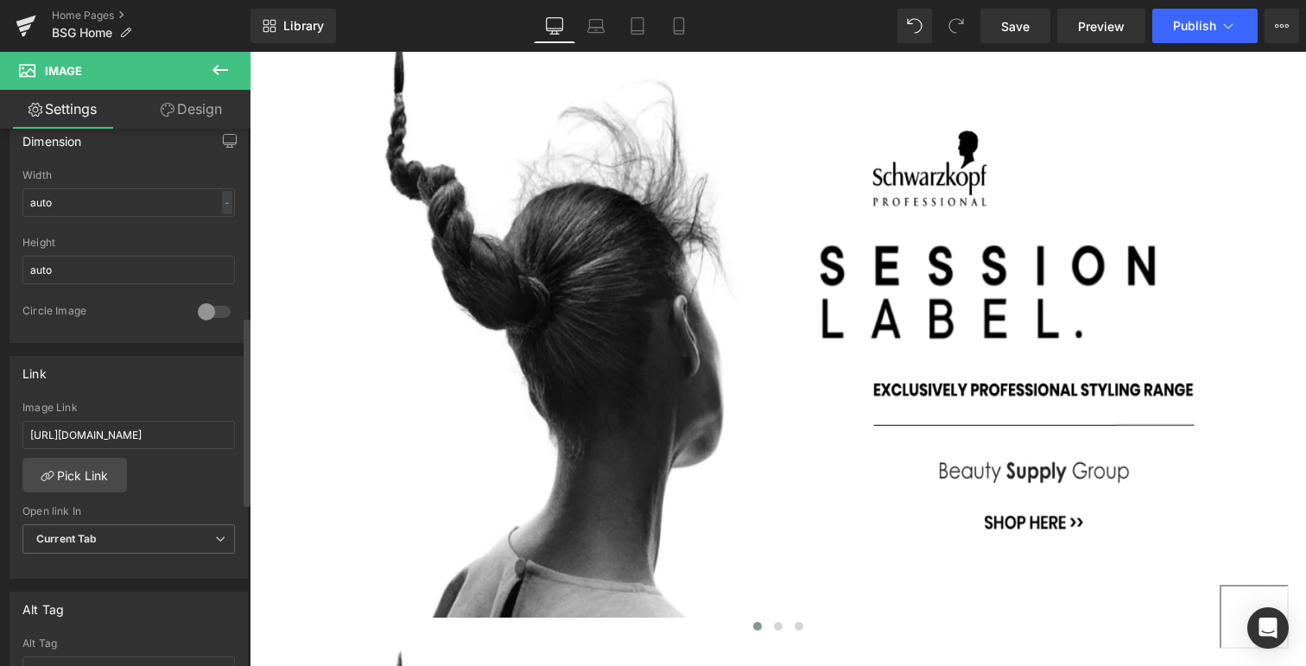
scroll to position [535, 0]
click at [174, 427] on input "[URL][DOMAIN_NAME]" at bounding box center [128, 430] width 212 height 28
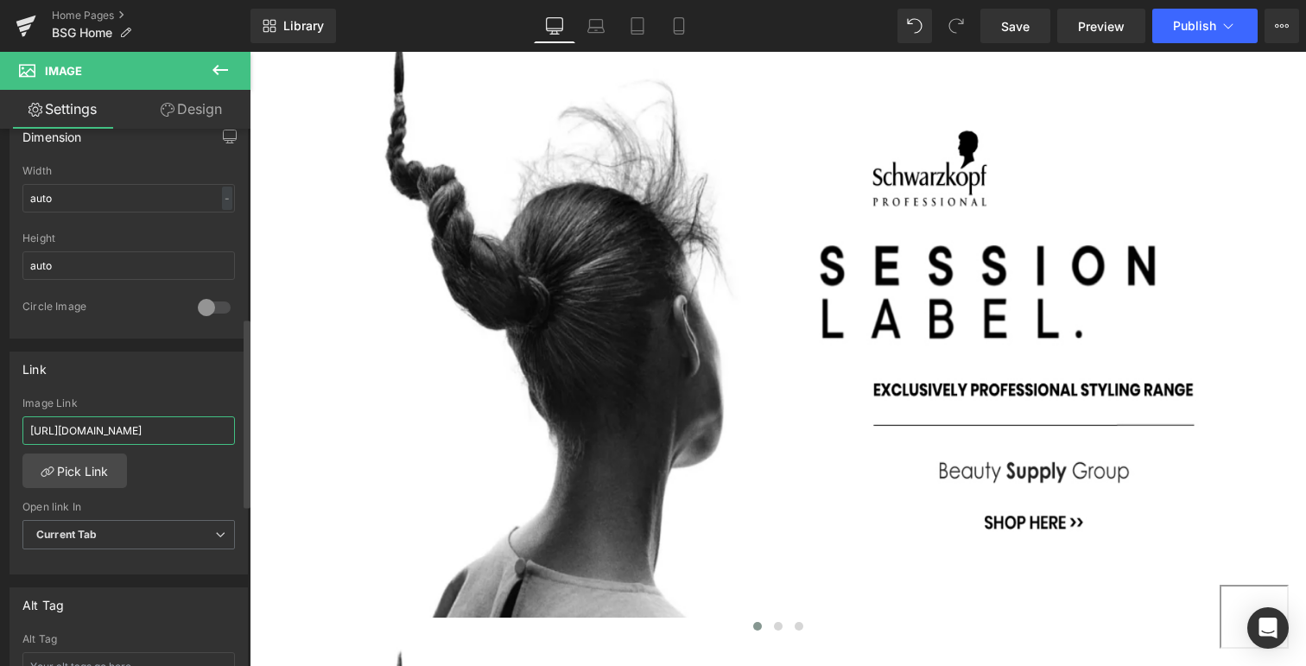
paste input "keune"
type input "[URL][DOMAIN_NAME]"
click at [1185, 27] on span "Publish" at bounding box center [1194, 26] width 43 height 14
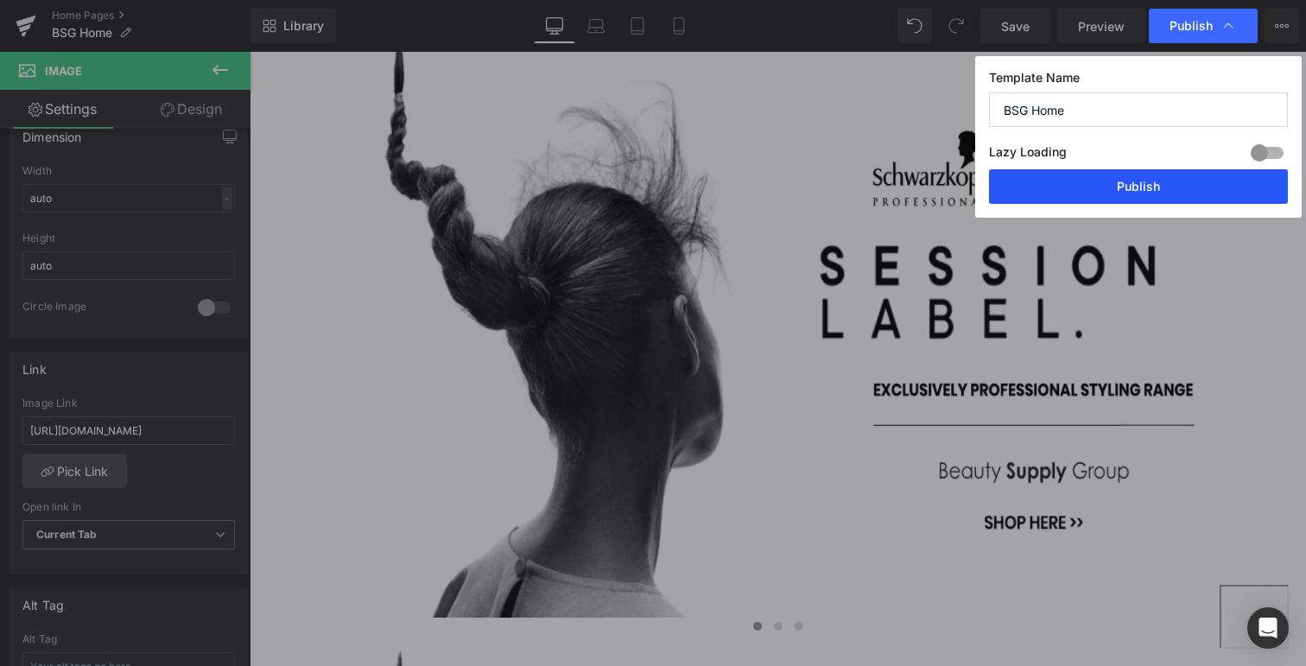
click at [1142, 180] on button "Publish" at bounding box center [1138, 186] width 299 height 35
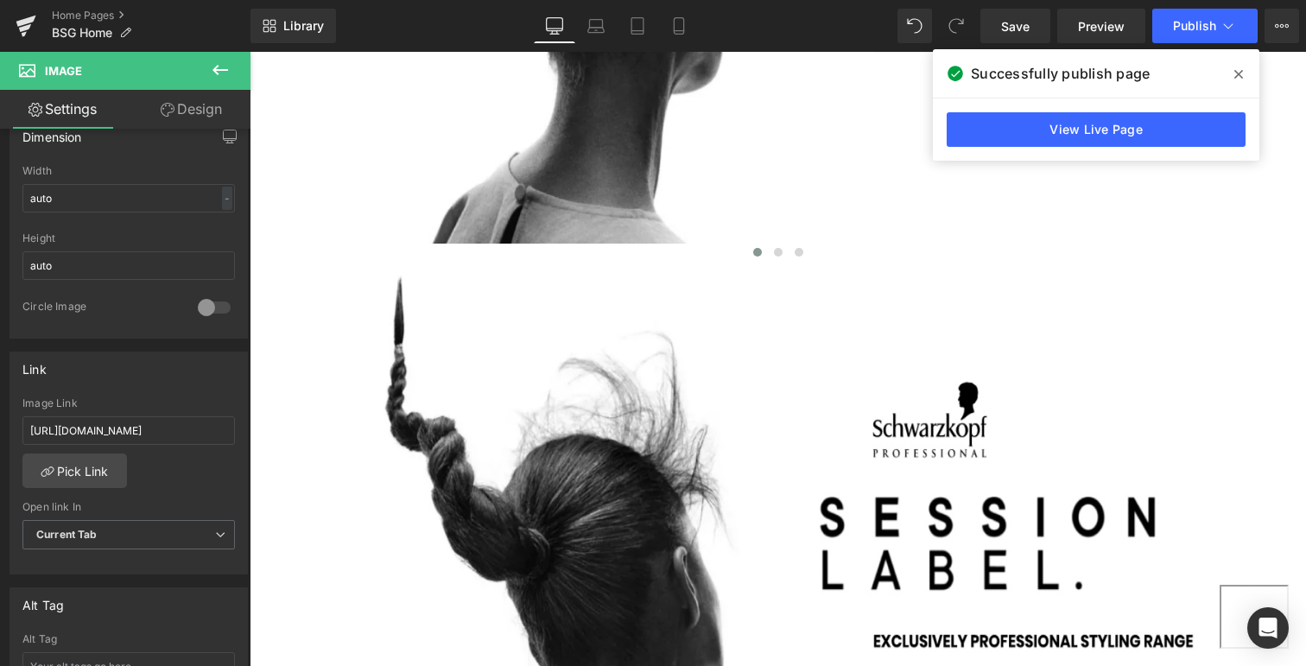
scroll to position [680, 0]
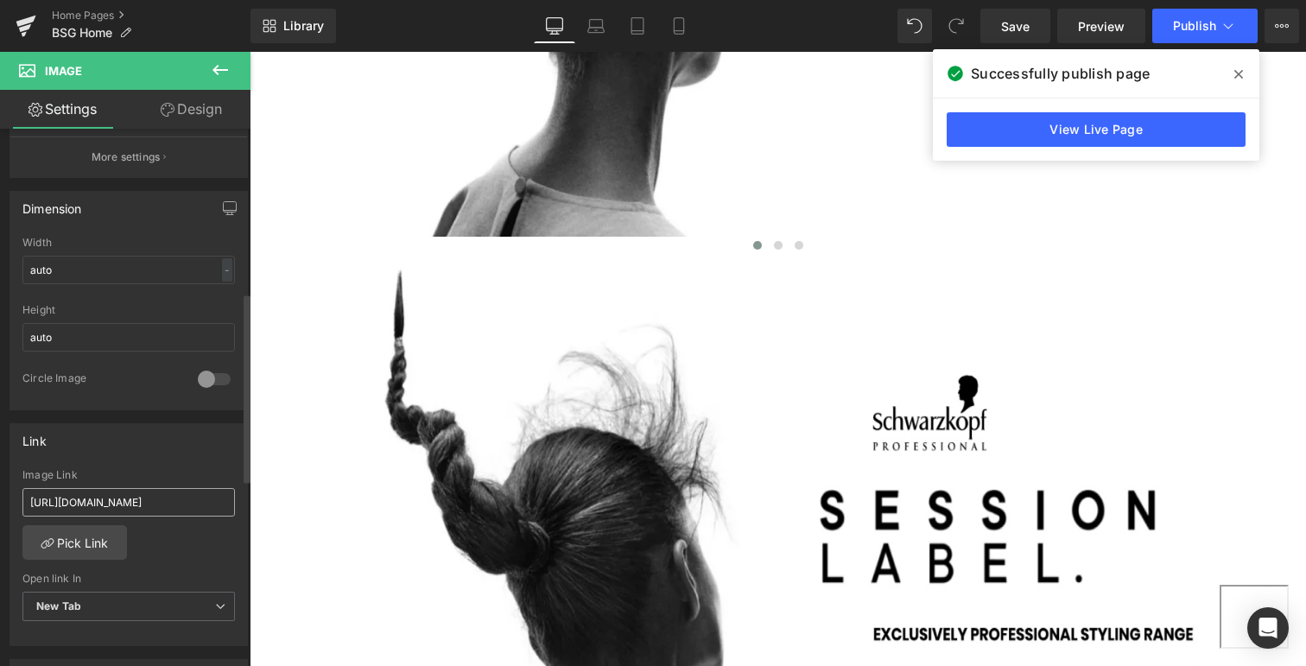
scroll to position [465, 0]
click at [139, 499] on input "[URL][DOMAIN_NAME]" at bounding box center [128, 501] width 212 height 28
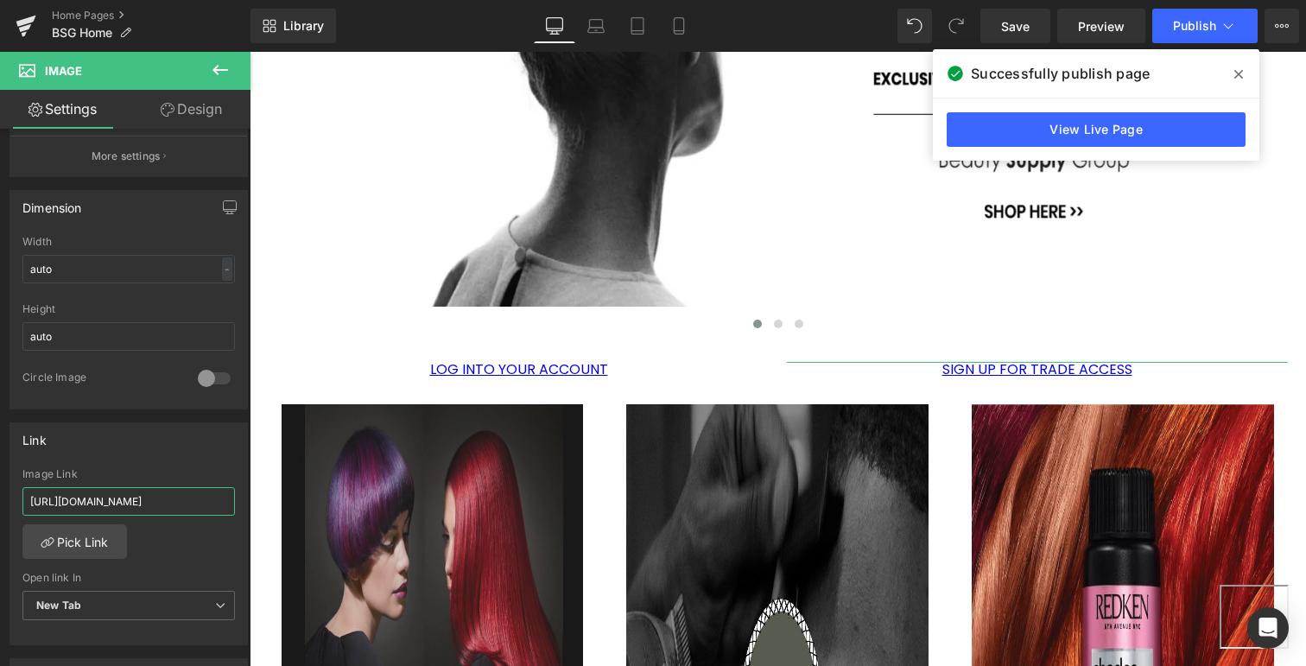
scroll to position [1237, 0]
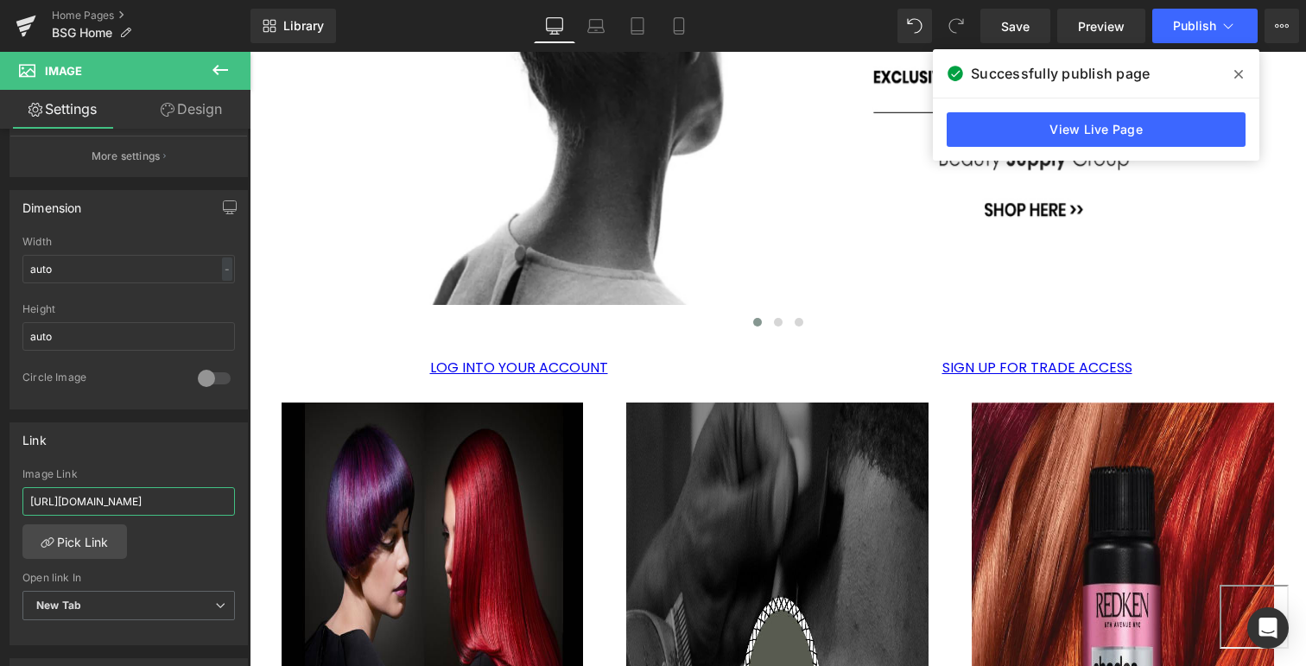
type input "[URL][DOMAIN_NAME]"
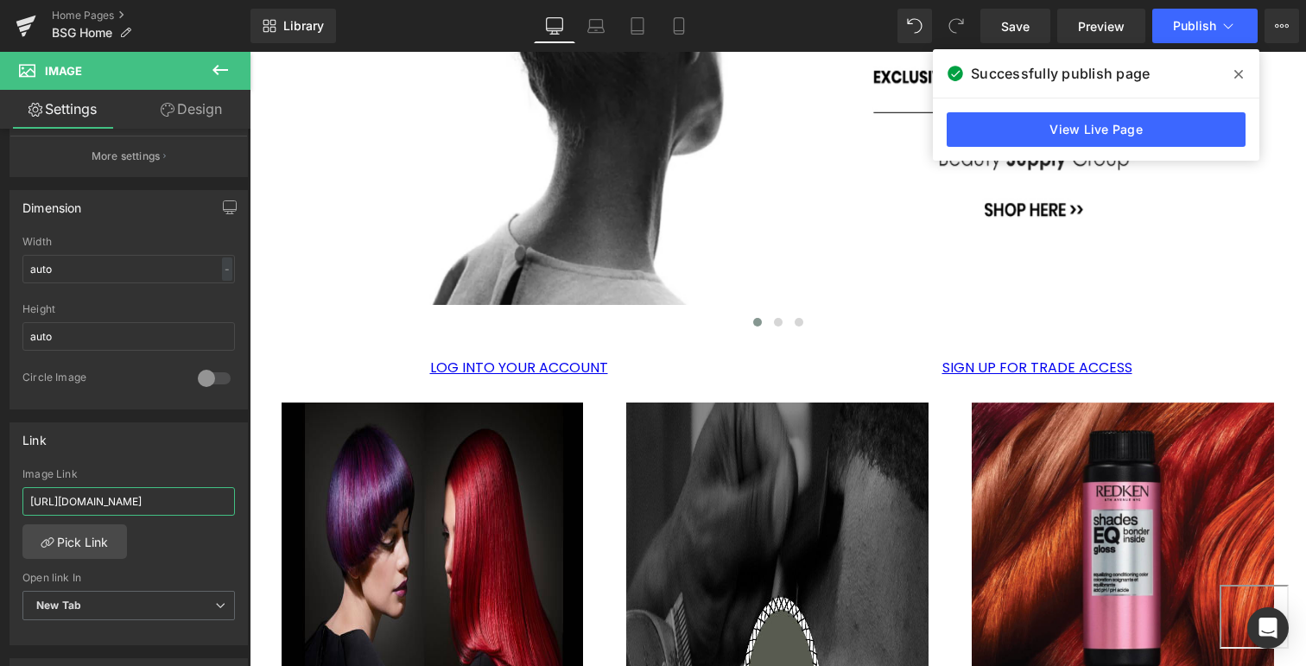
scroll to position [0, 0]
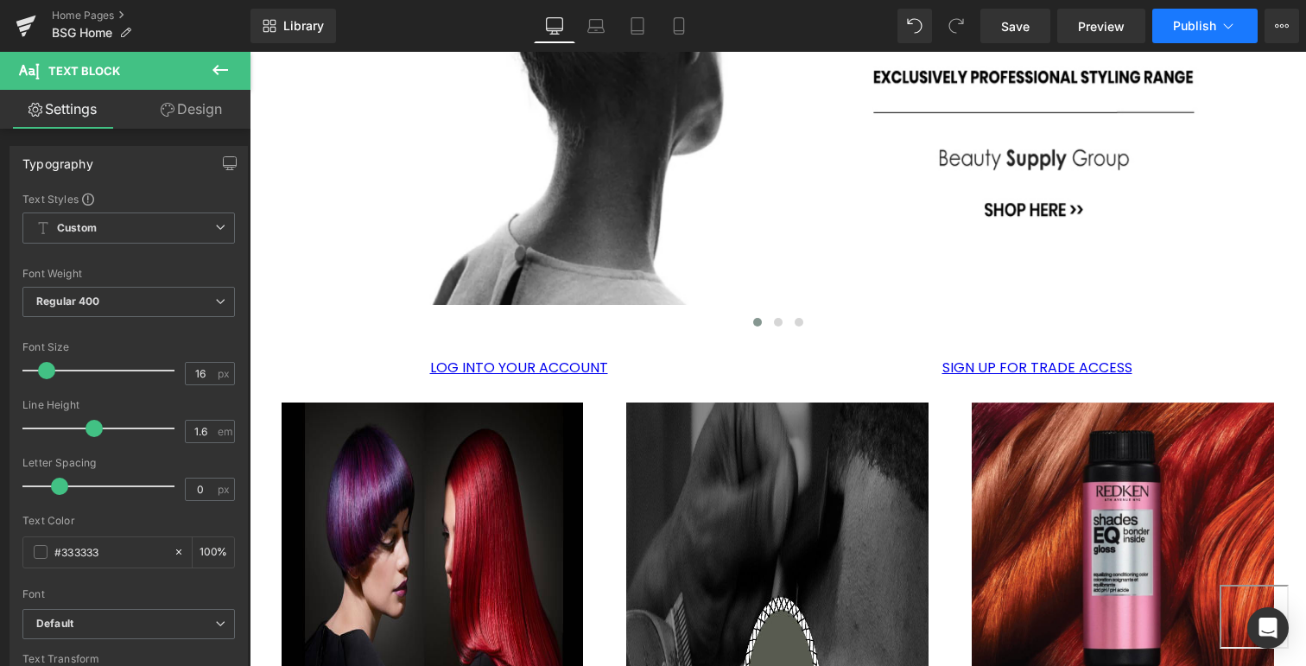
click at [1188, 28] on span "Publish" at bounding box center [1194, 26] width 43 height 14
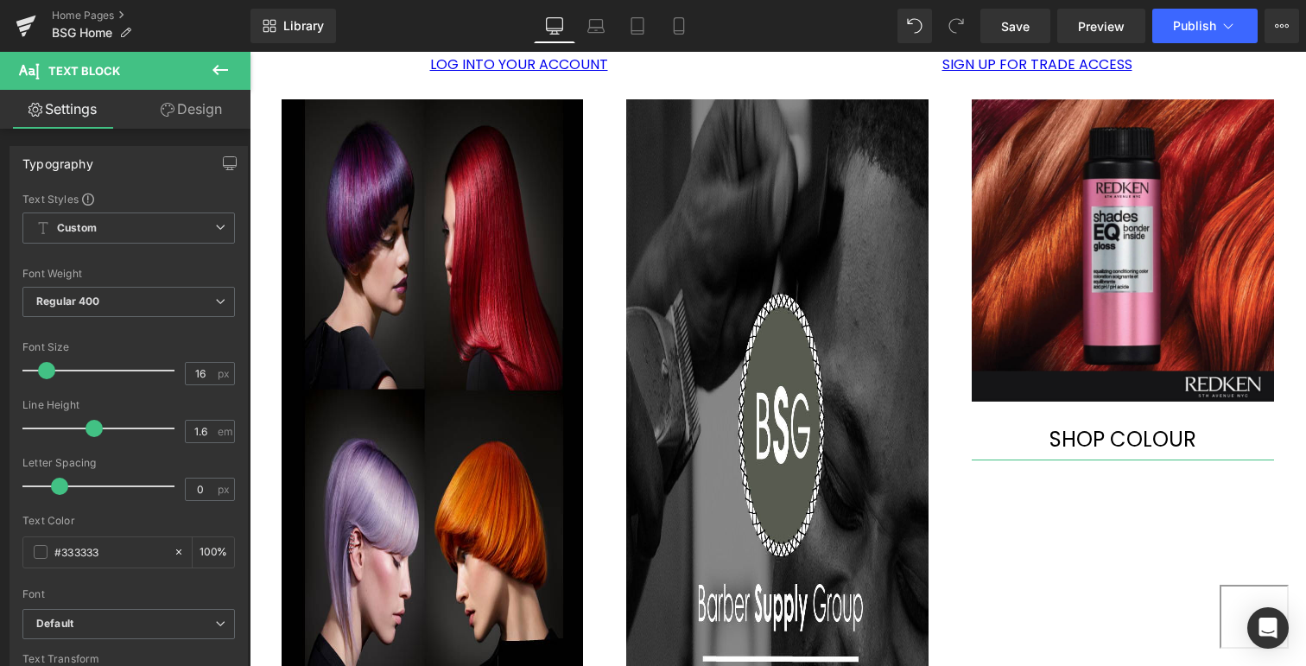
scroll to position [1544, 0]
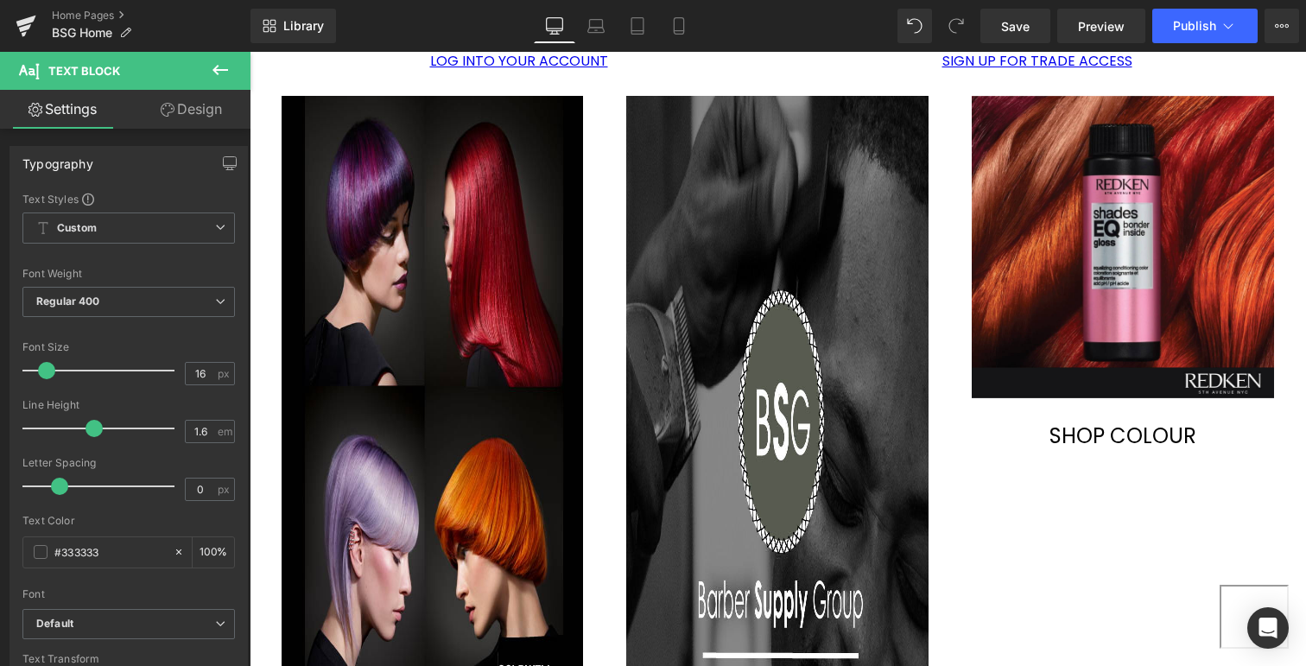
drag, startPoint x: 1131, startPoint y: 337, endPoint x: 1158, endPoint y: 335, distance: 26.8
click at [1187, 31] on span "Publish" at bounding box center [1194, 26] width 43 height 14
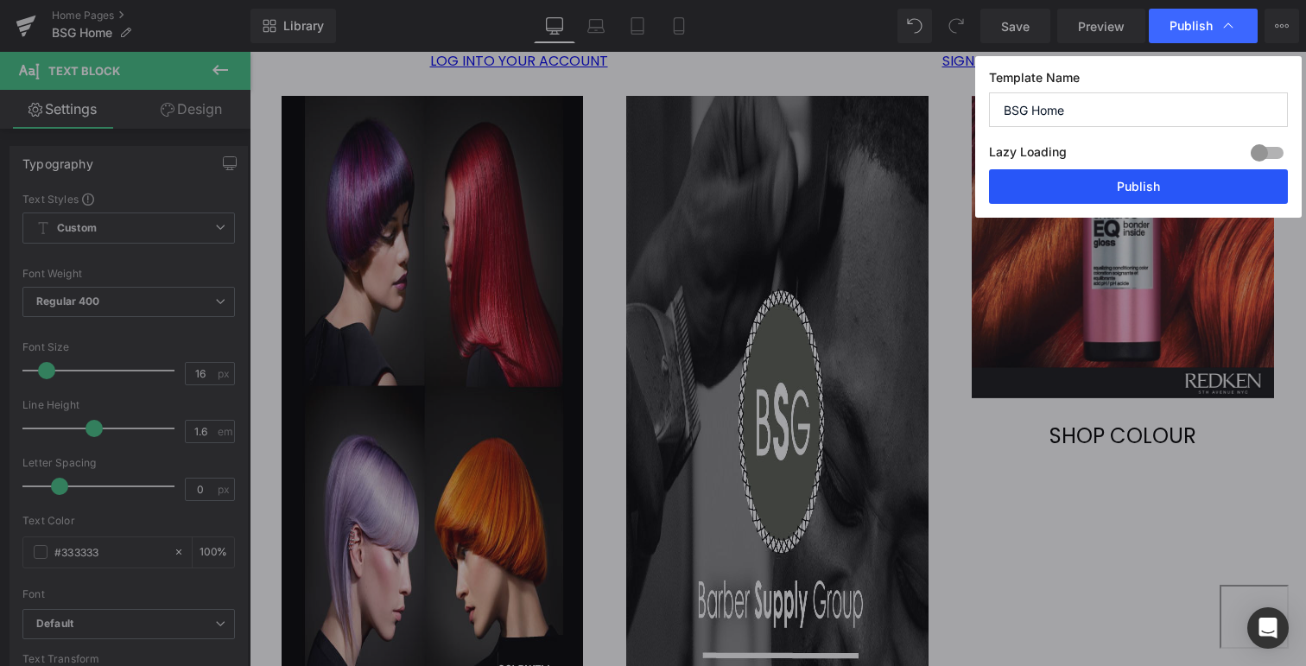
click at [1151, 192] on button "Publish" at bounding box center [1138, 186] width 299 height 35
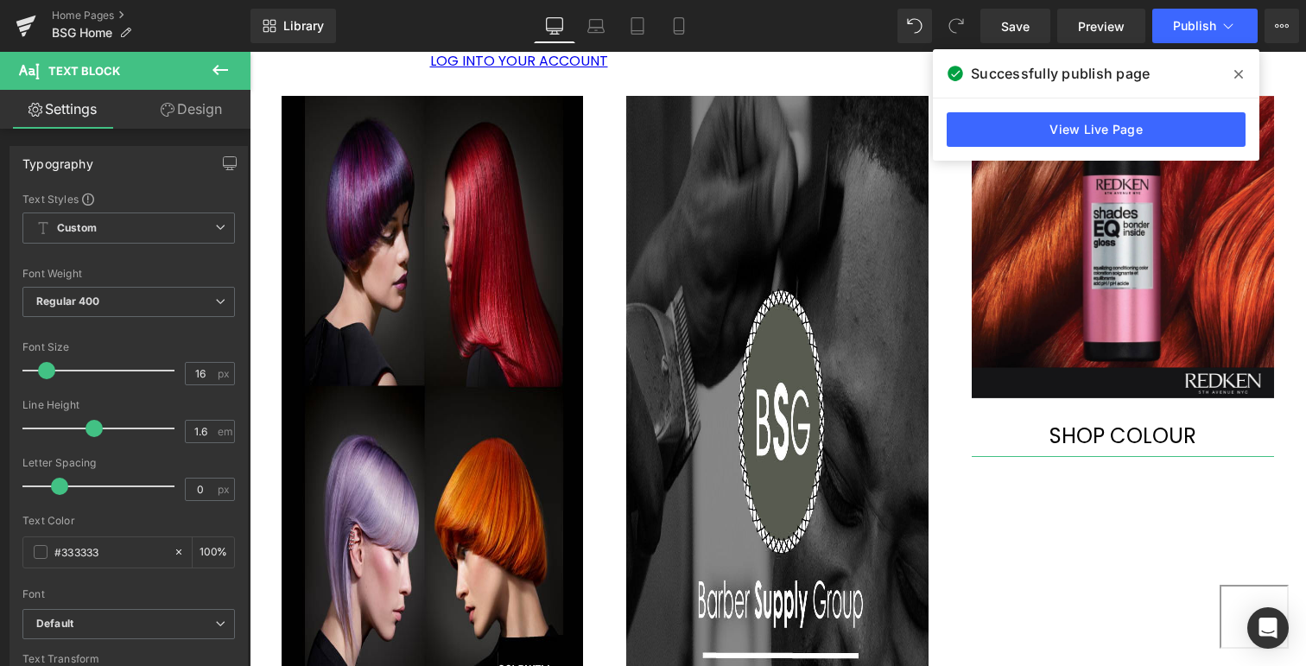
drag, startPoint x: 918, startPoint y: 333, endPoint x: 1081, endPoint y: 326, distance: 163.3
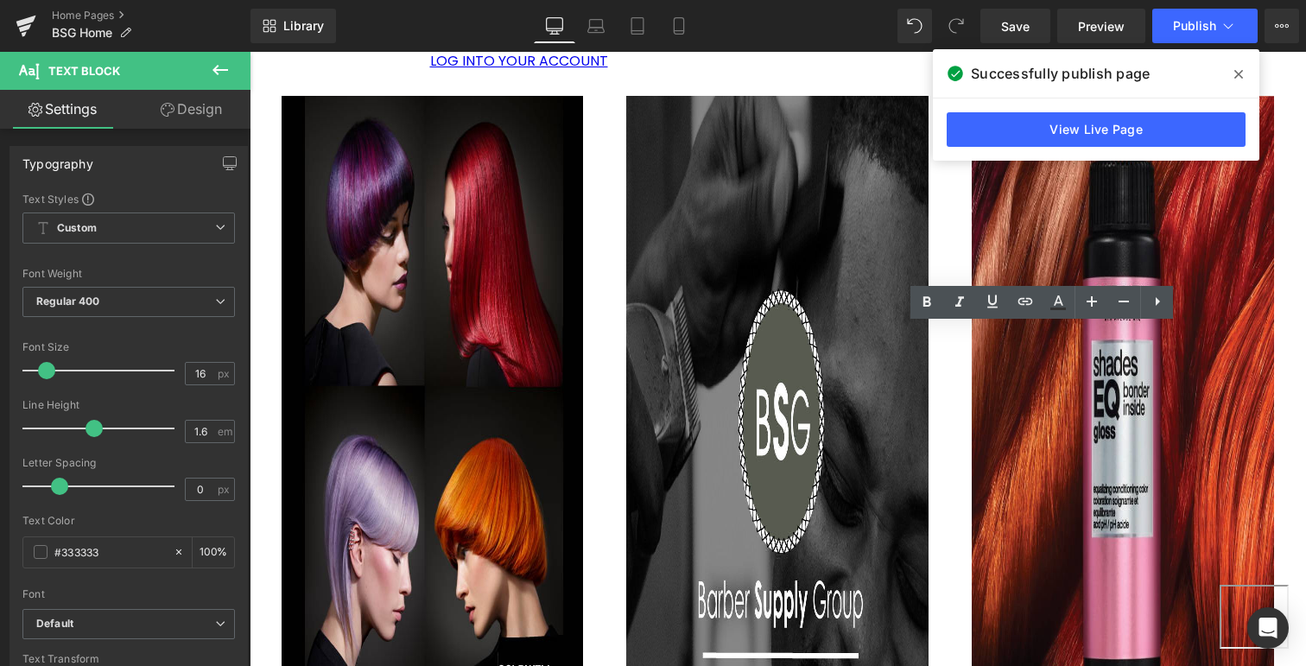
drag, startPoint x: 1081, startPoint y: 326, endPoint x: 1135, endPoint y: 338, distance: 54.9
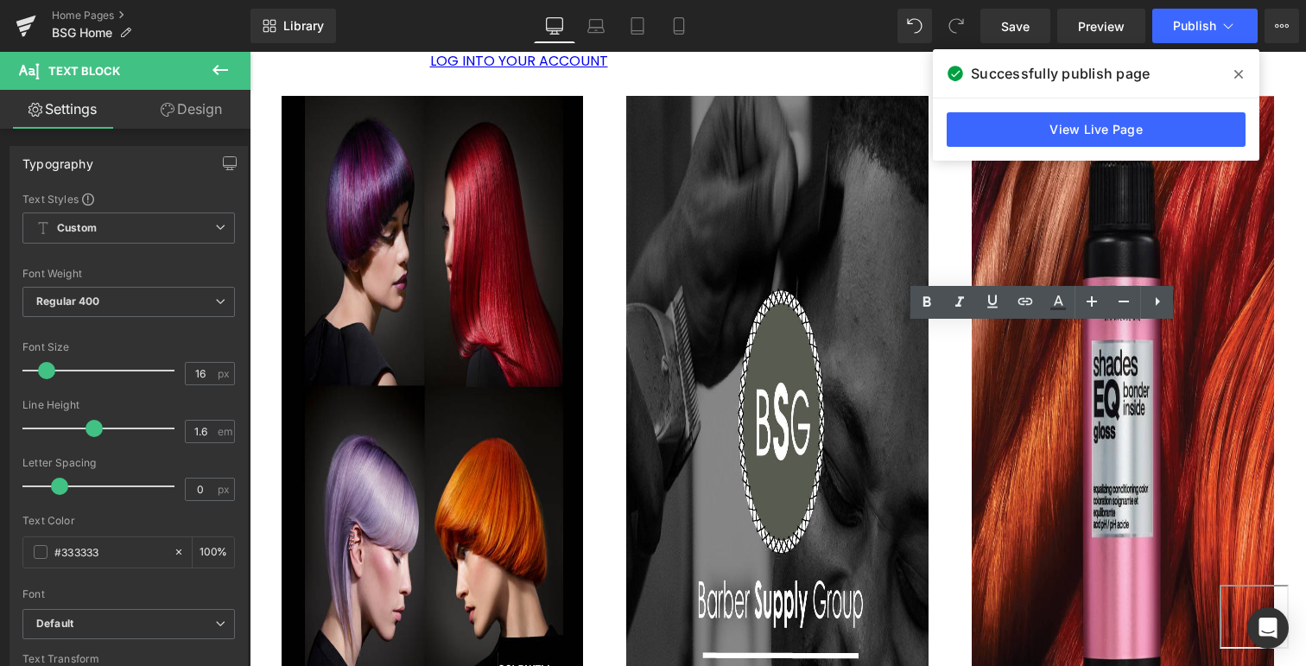
drag, startPoint x: 1147, startPoint y: 344, endPoint x: 917, endPoint y: 340, distance: 229.7
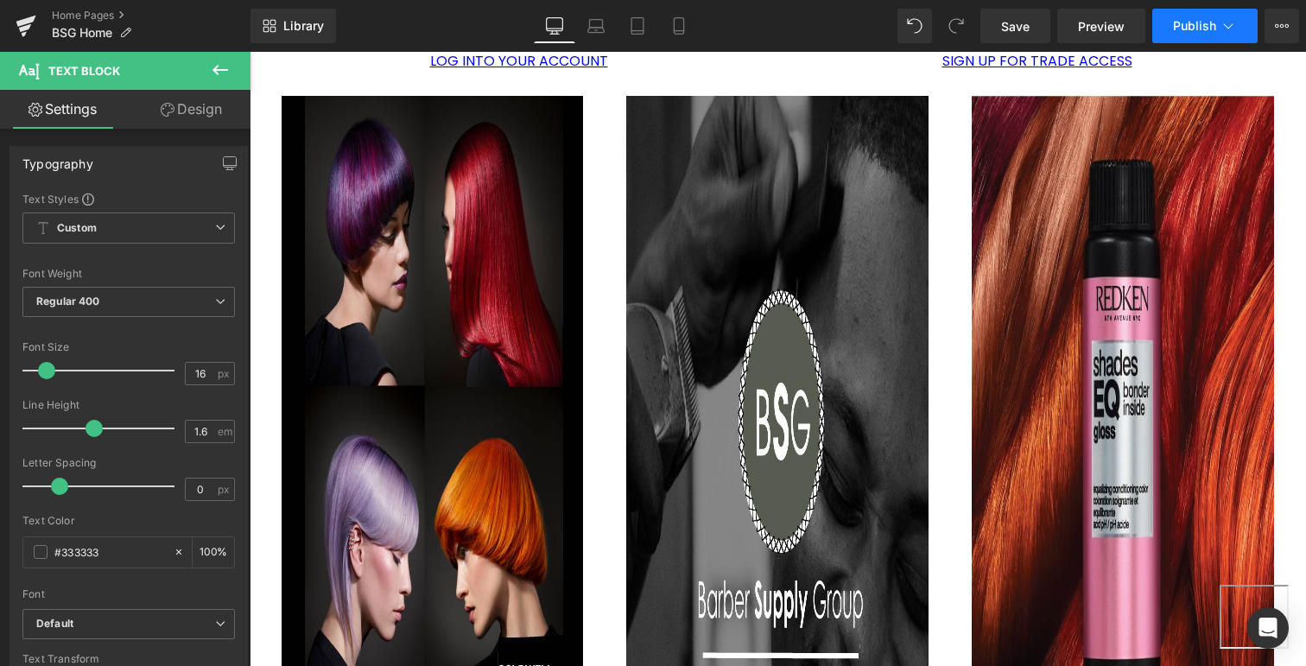
click at [1195, 28] on span "Publish" at bounding box center [1194, 26] width 43 height 14
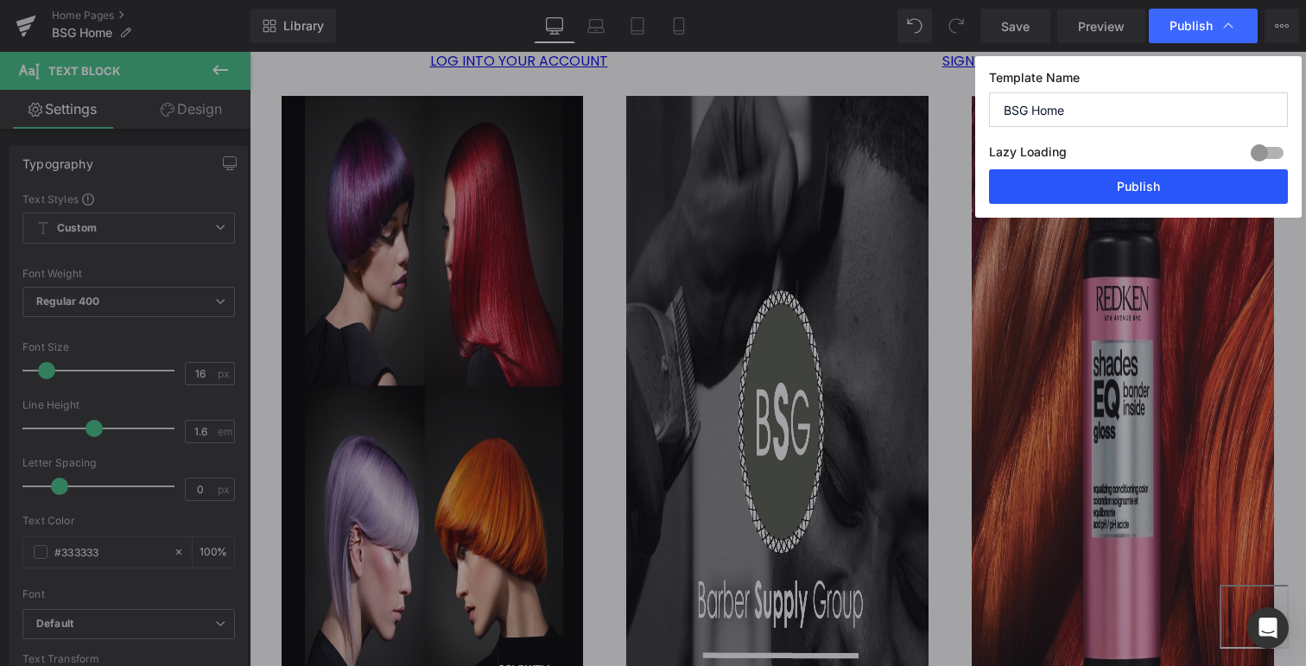
click at [1134, 180] on button "Publish" at bounding box center [1138, 186] width 299 height 35
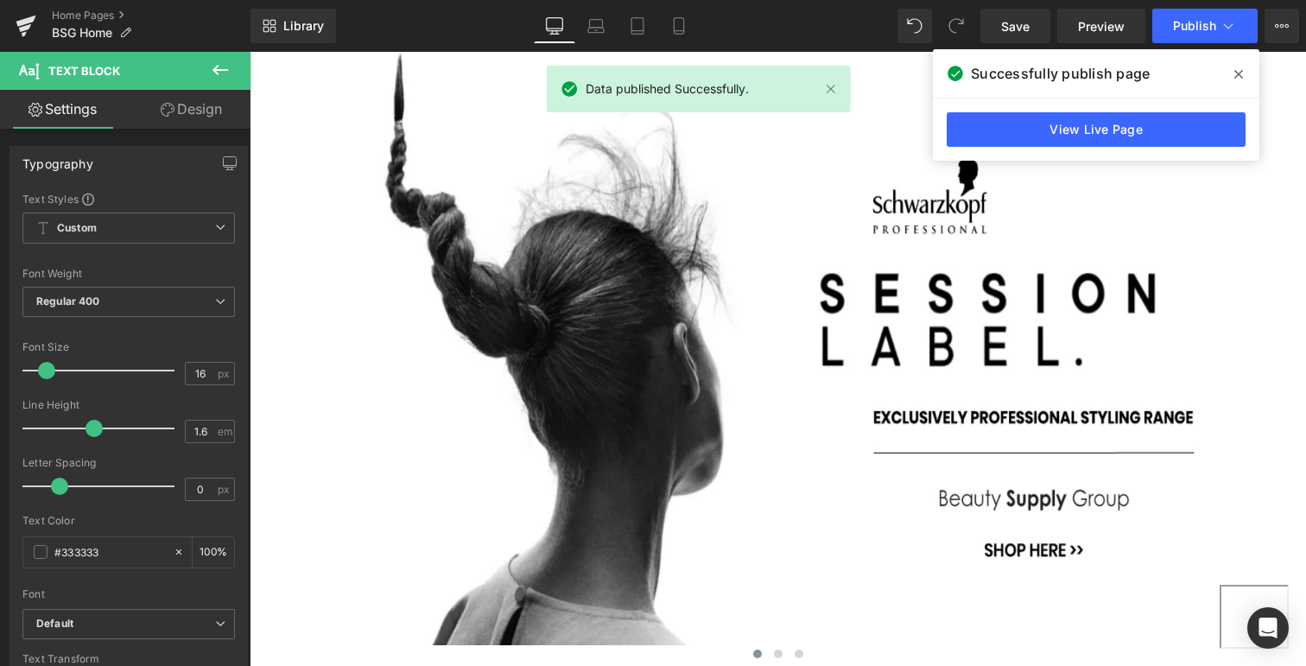
scroll to position [272, 0]
